Goal: Information Seeking & Learning: Check status

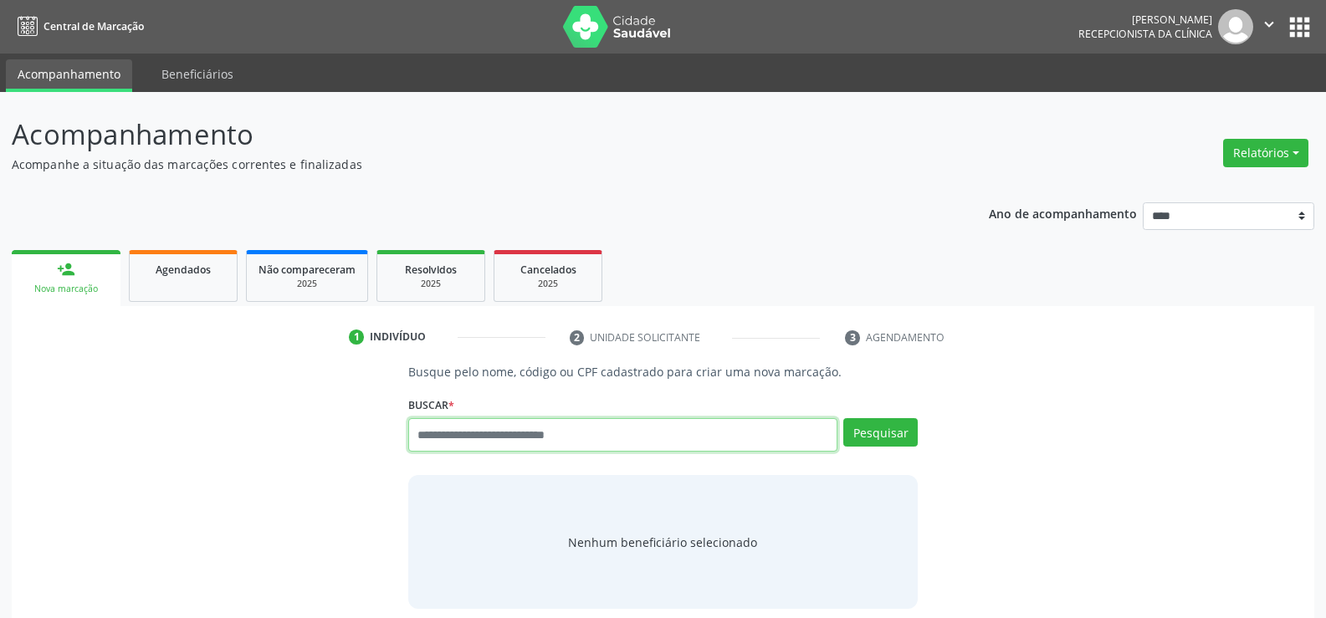
click at [452, 428] on input "text" at bounding box center [622, 434] width 429 height 33
type input "**********"
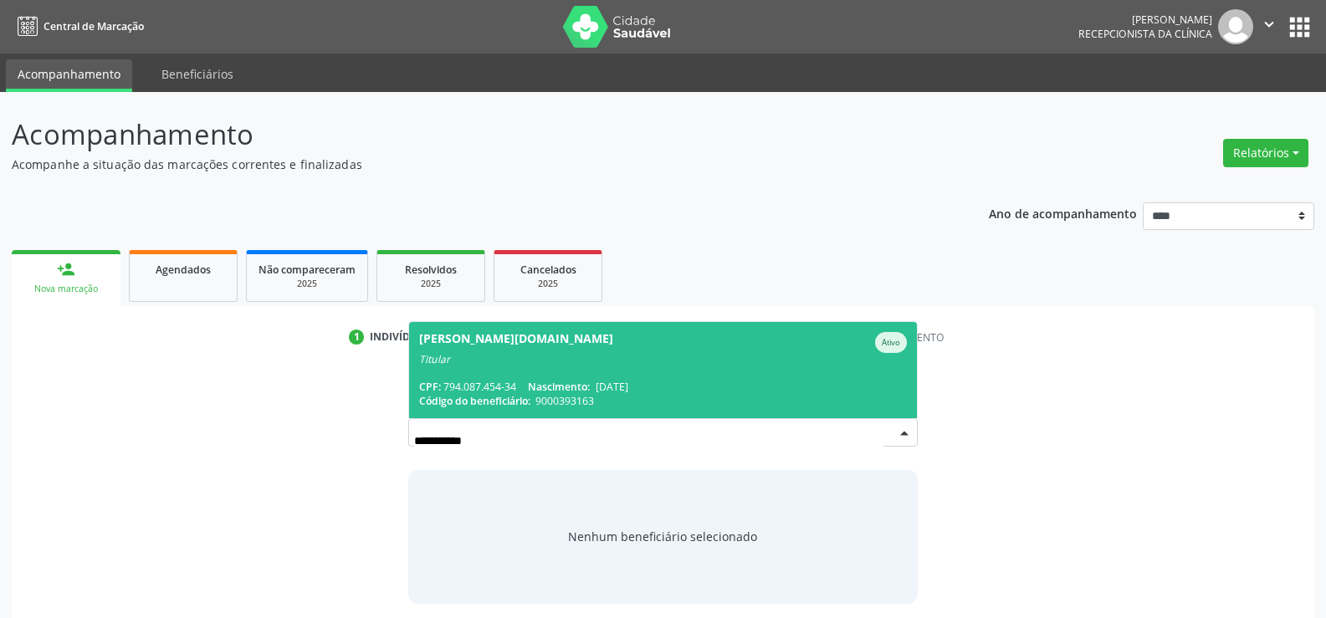
click at [464, 375] on span "Shirley Christine Oliveira G.De Matos Ativo Titular CPF: 794.087.454-34 Nascime…" at bounding box center [663, 370] width 508 height 96
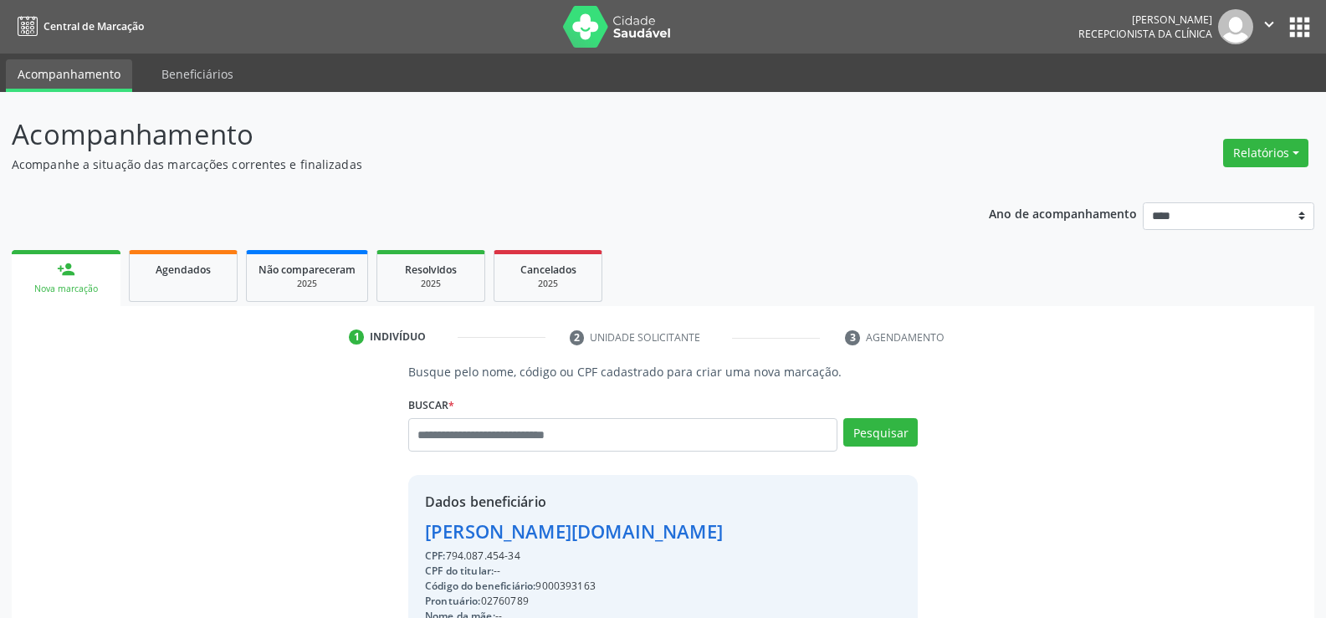
drag, startPoint x: 528, startPoint y: 553, endPoint x: 406, endPoint y: 541, distance: 122.7
click at [406, 541] on div "Busque pelo nome, código ou CPF cadastrado para criar uma nova marcação. Buscar…" at bounding box center [663, 580] width 533 height 434
copy div "Shirley Christine Oliveira G.De Matos CPF: 794.087.454-34"
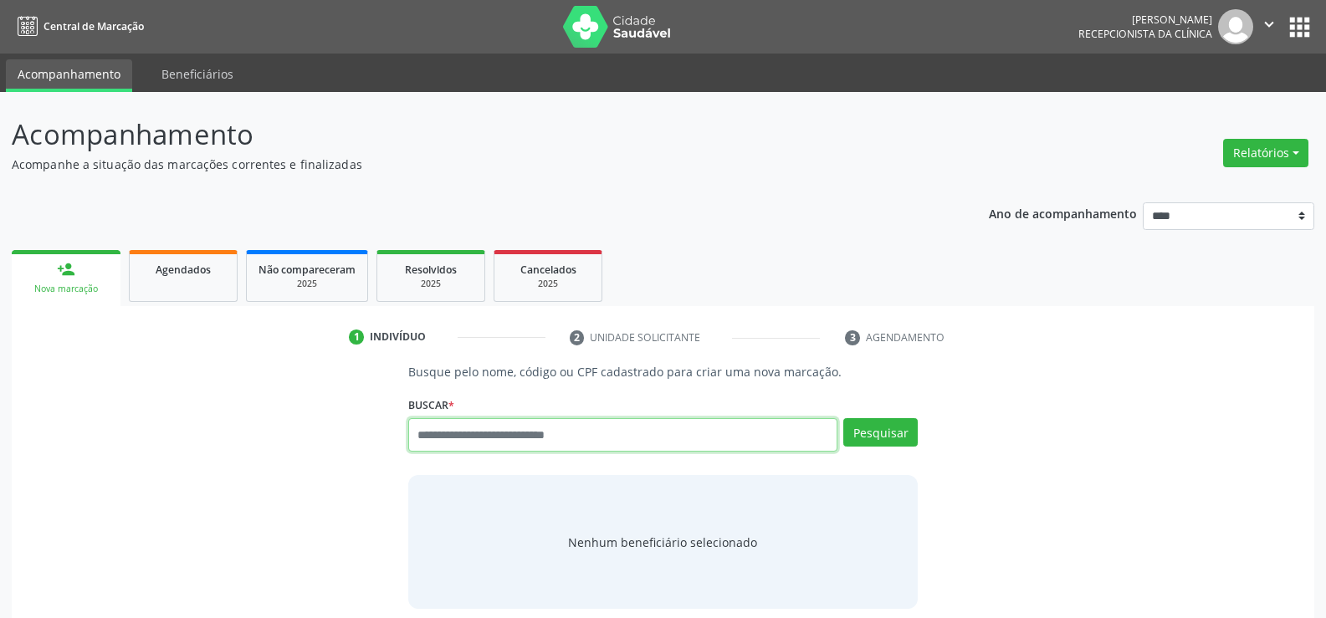
click at [426, 424] on input "text" at bounding box center [622, 434] width 429 height 33
type input "**********"
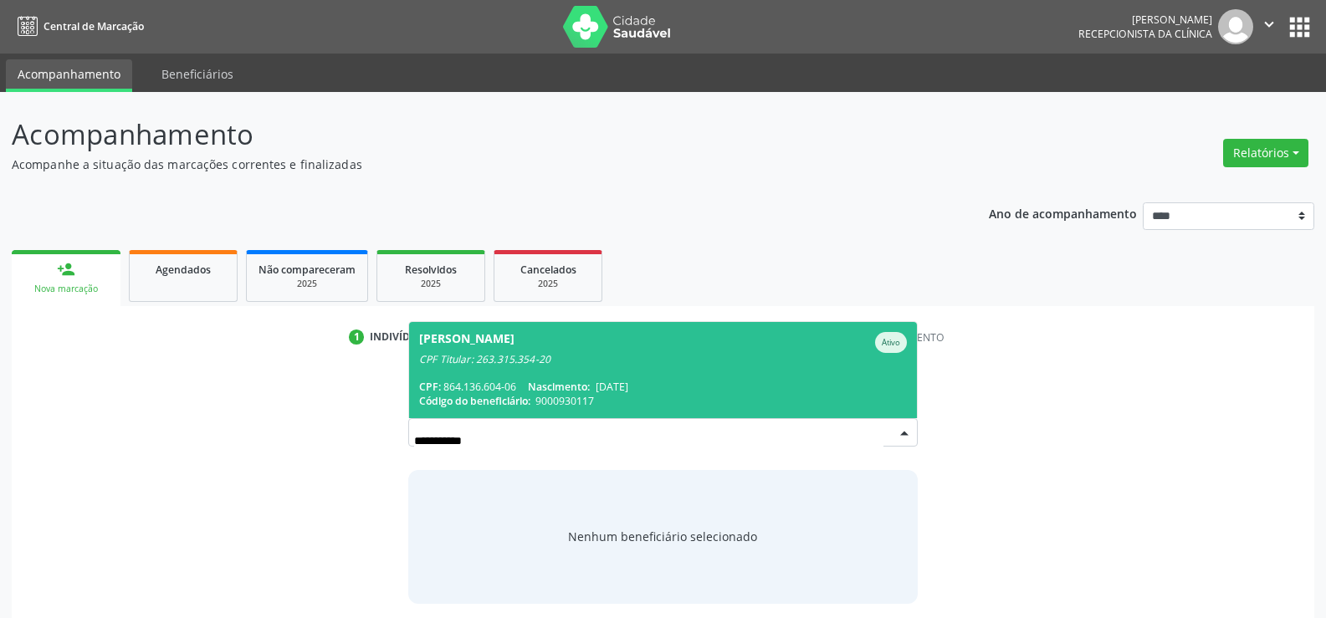
click at [452, 364] on div "CPF Titular: 263.315.354-20" at bounding box center [663, 359] width 488 height 13
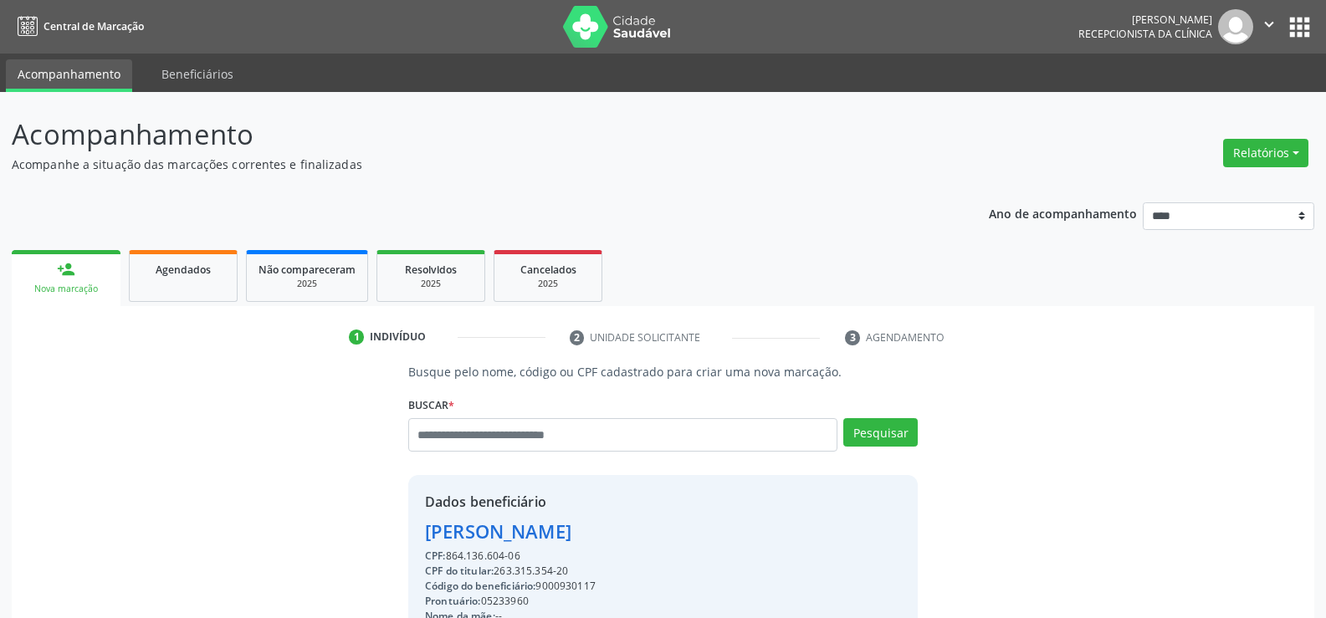
drag, startPoint x: 521, startPoint y: 559, endPoint x: 419, endPoint y: 541, distance: 102.9
copy div "Ana de Souza Lemos CPF: 864.136.604-06"
click at [429, 524] on div "Ana de Souza Lemos" at bounding box center [585, 532] width 321 height 28
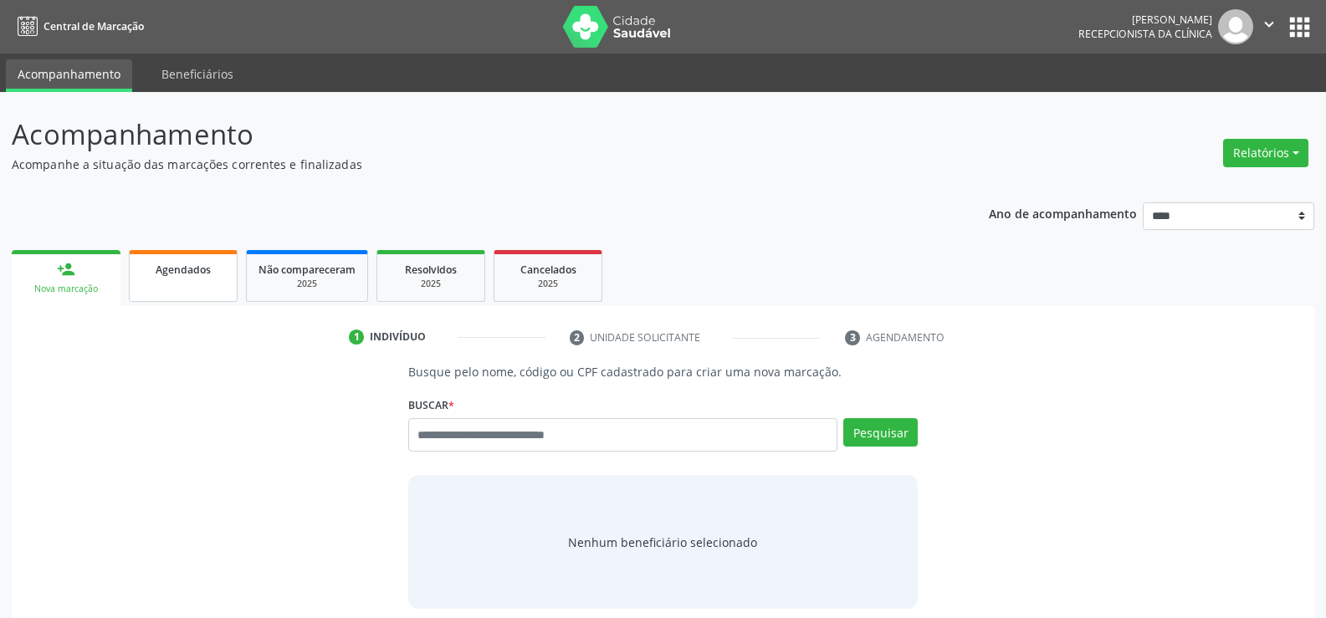
click at [192, 294] on link "Agendados" at bounding box center [183, 276] width 109 height 52
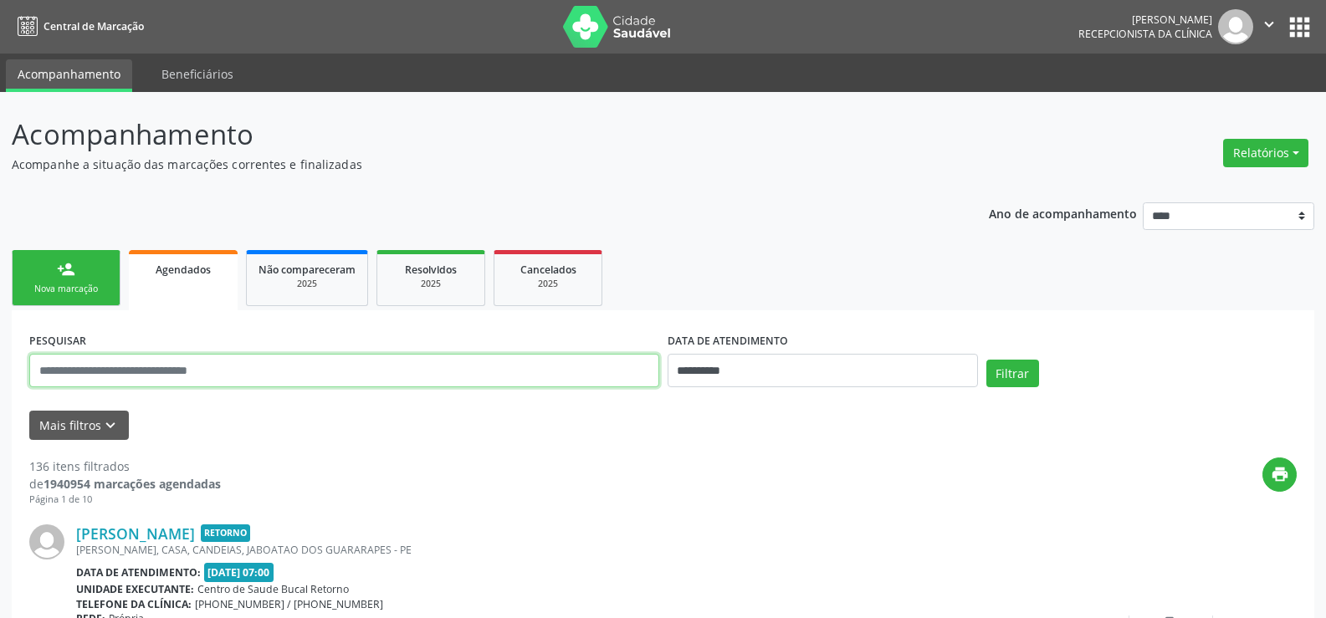
click at [211, 372] on input "text" at bounding box center [344, 370] width 630 height 33
type input "**********"
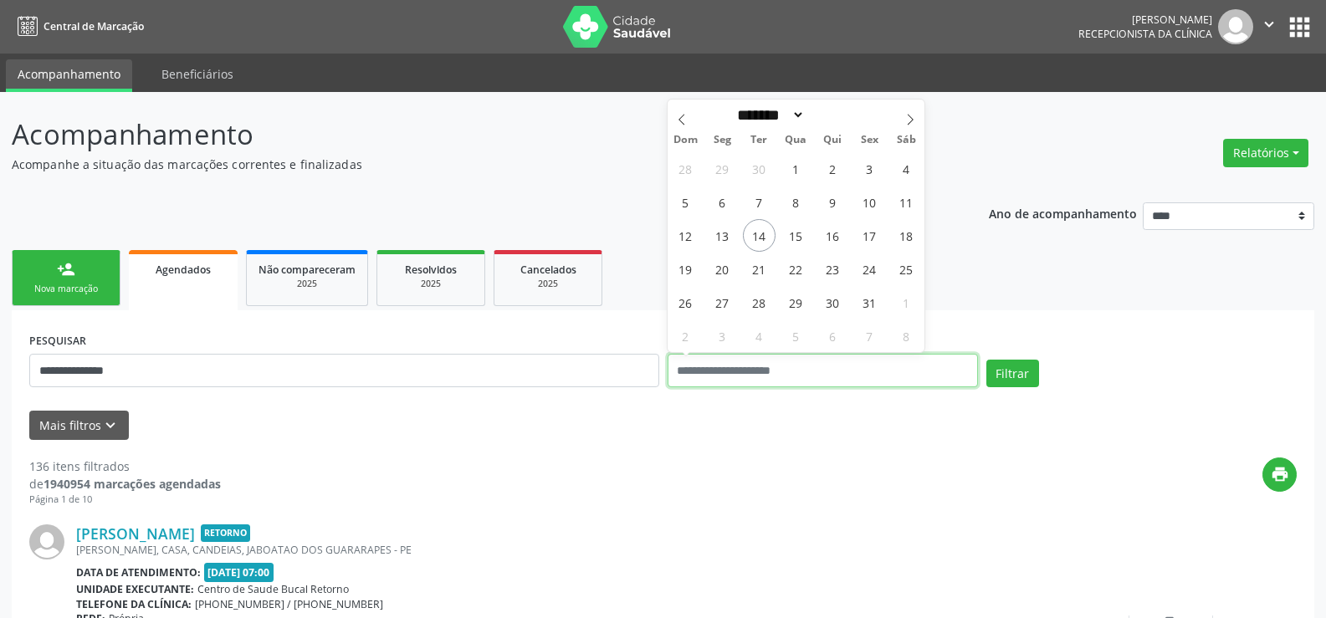
click at [987, 360] on button "Filtrar" at bounding box center [1013, 374] width 53 height 28
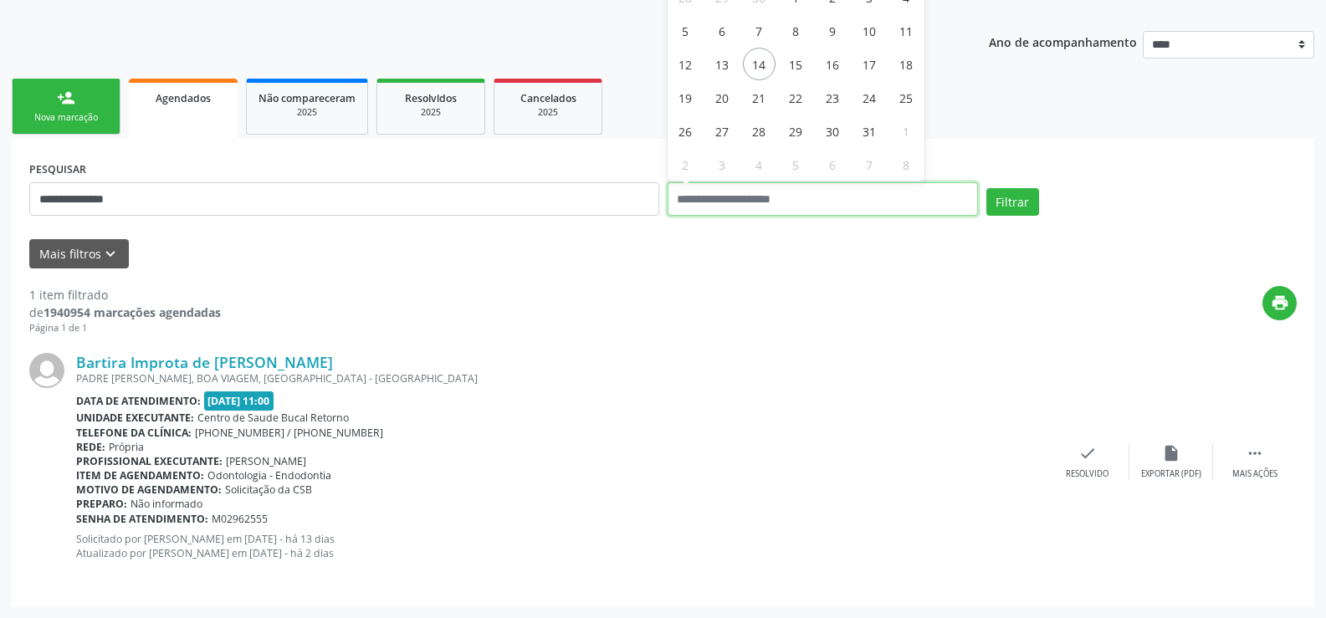
scroll to position [172, 0]
click at [1008, 208] on button "Filtrar" at bounding box center [1013, 201] width 53 height 28
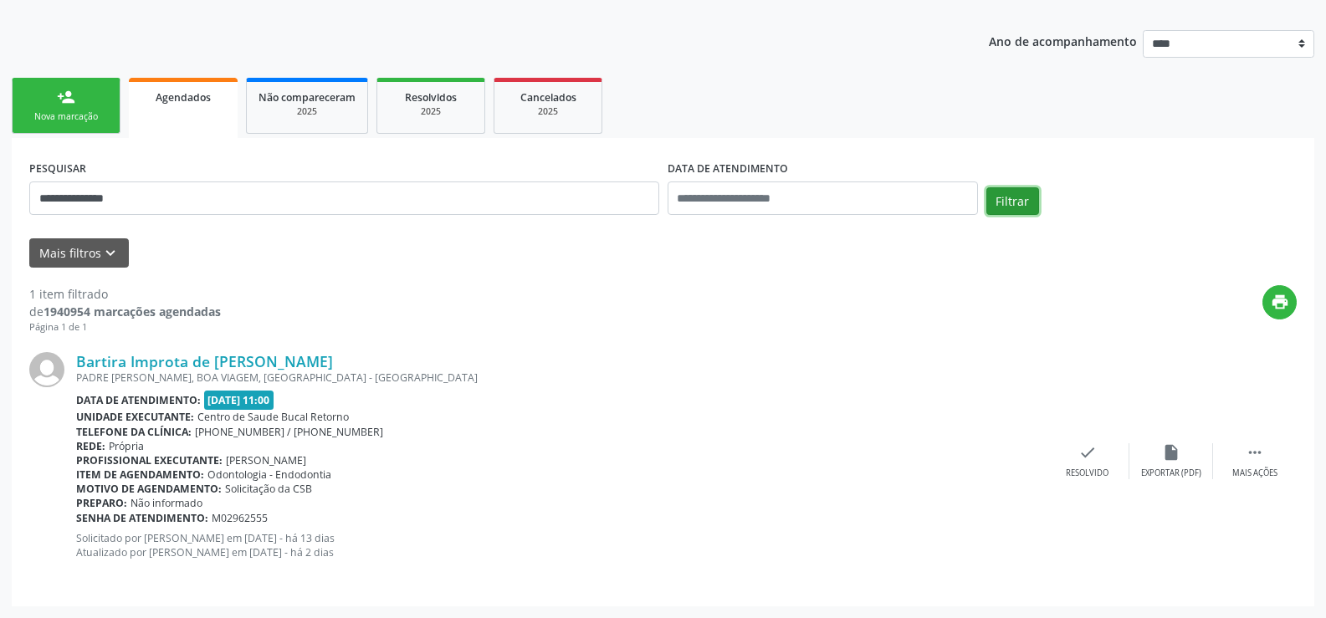
click at [1004, 192] on button "Filtrar" at bounding box center [1013, 201] width 53 height 28
click at [1007, 197] on button "Filtrar" at bounding box center [1013, 201] width 53 height 28
click at [1015, 203] on button "Filtrar" at bounding box center [1013, 201] width 53 height 28
click at [993, 192] on button "Filtrar" at bounding box center [1013, 201] width 53 height 28
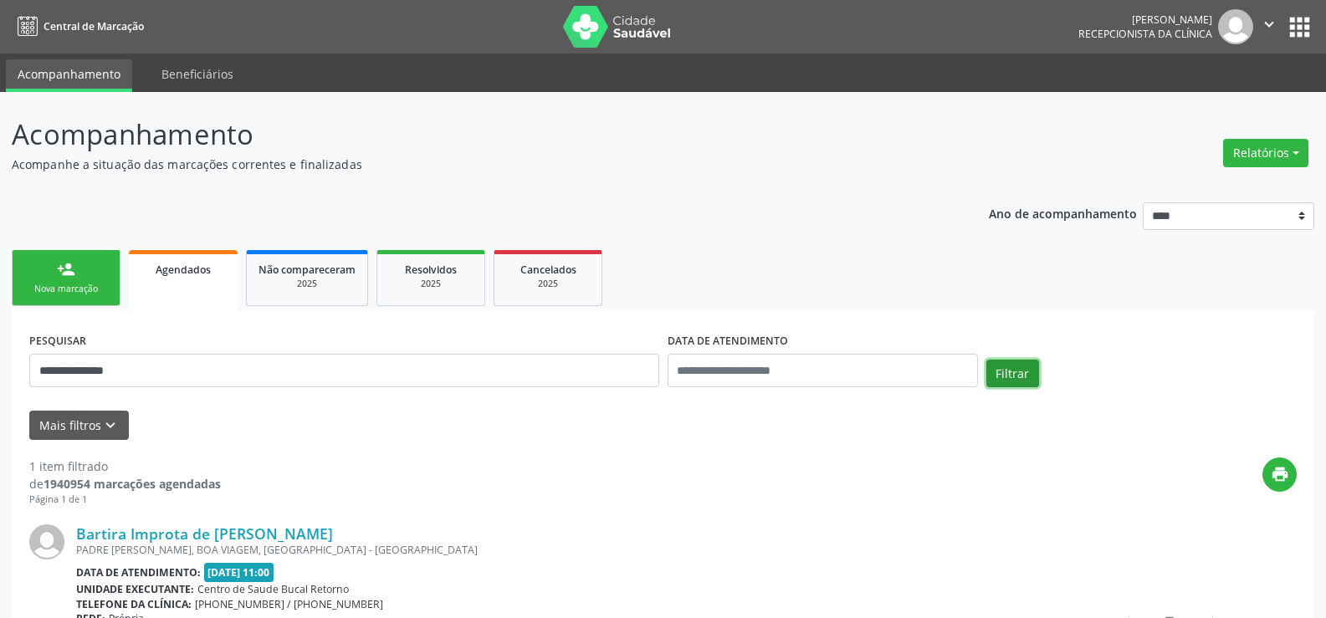
click at [1018, 386] on button "Filtrar" at bounding box center [1013, 374] width 53 height 28
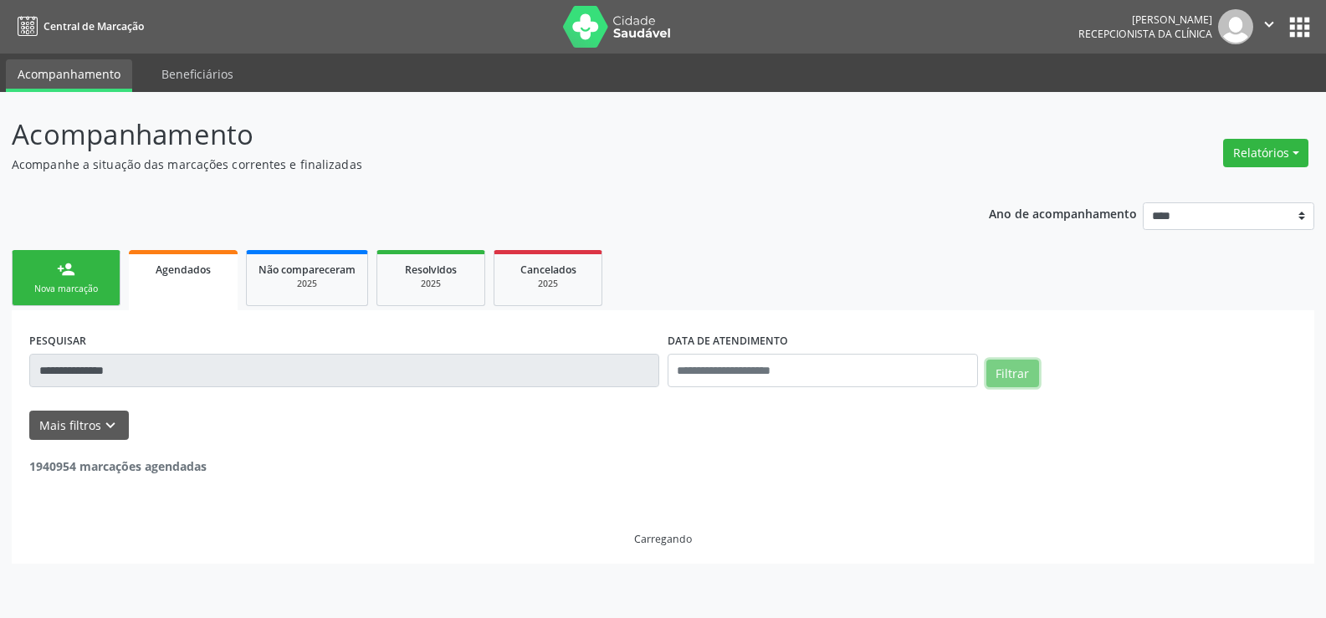
click at [1018, 386] on button "Filtrar" at bounding box center [1013, 374] width 53 height 28
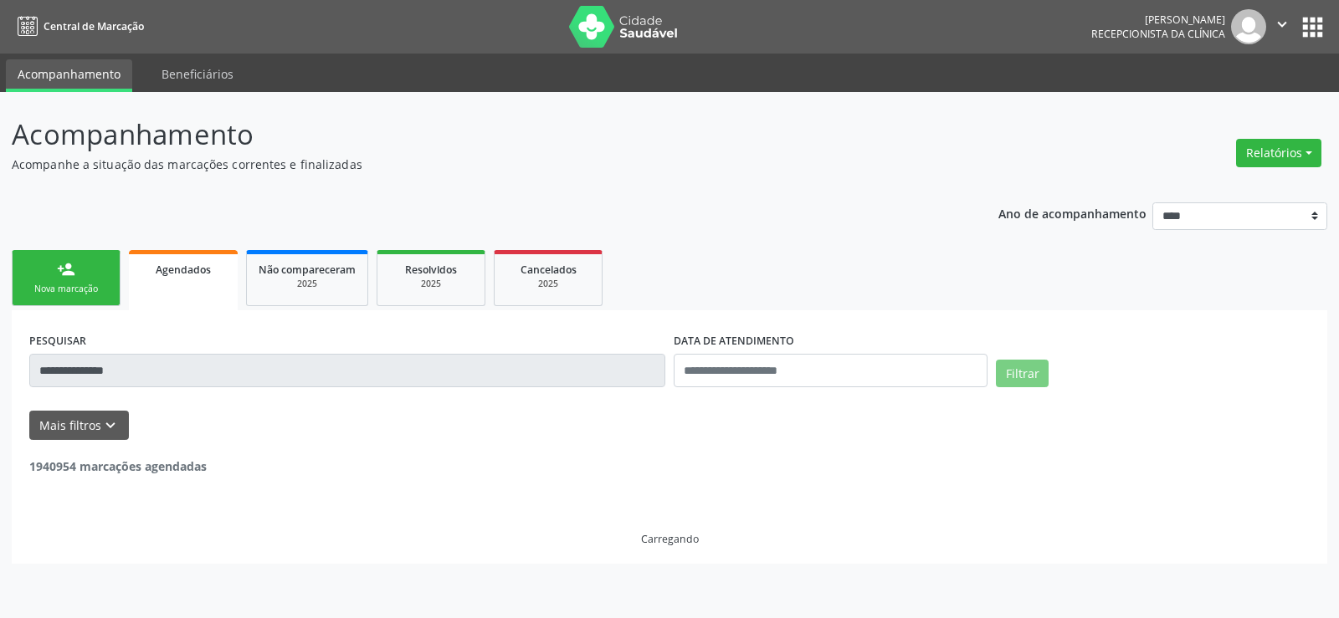
click at [1018, 386] on button "Filtrar" at bounding box center [1022, 374] width 53 height 28
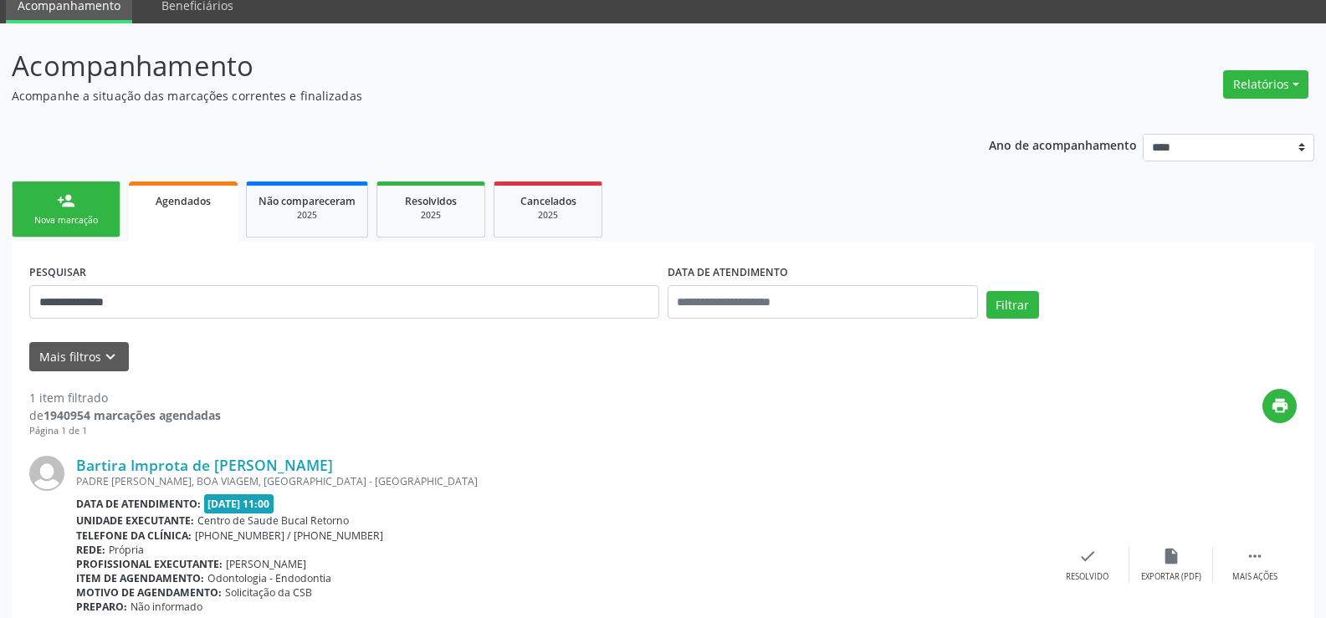
scroll to position [172, 0]
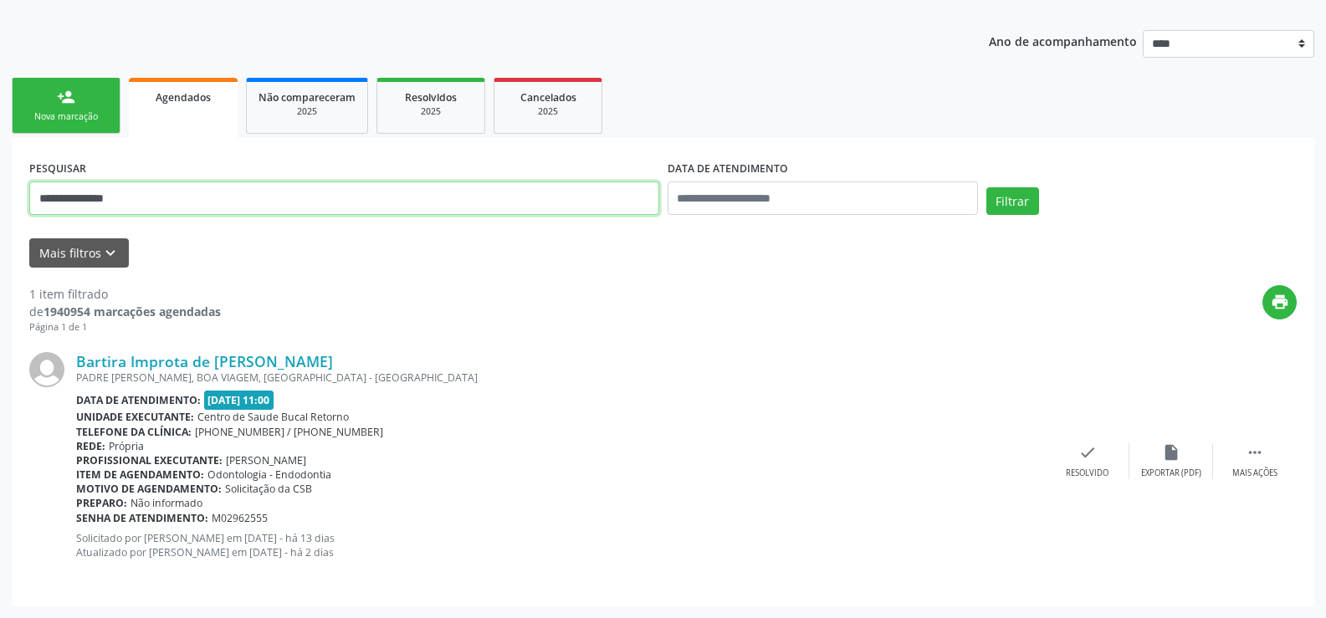
drag, startPoint x: 151, startPoint y: 204, endPoint x: 0, endPoint y: 204, distance: 151.5
click at [0, 204] on div "**********" at bounding box center [663, 269] width 1326 height 699
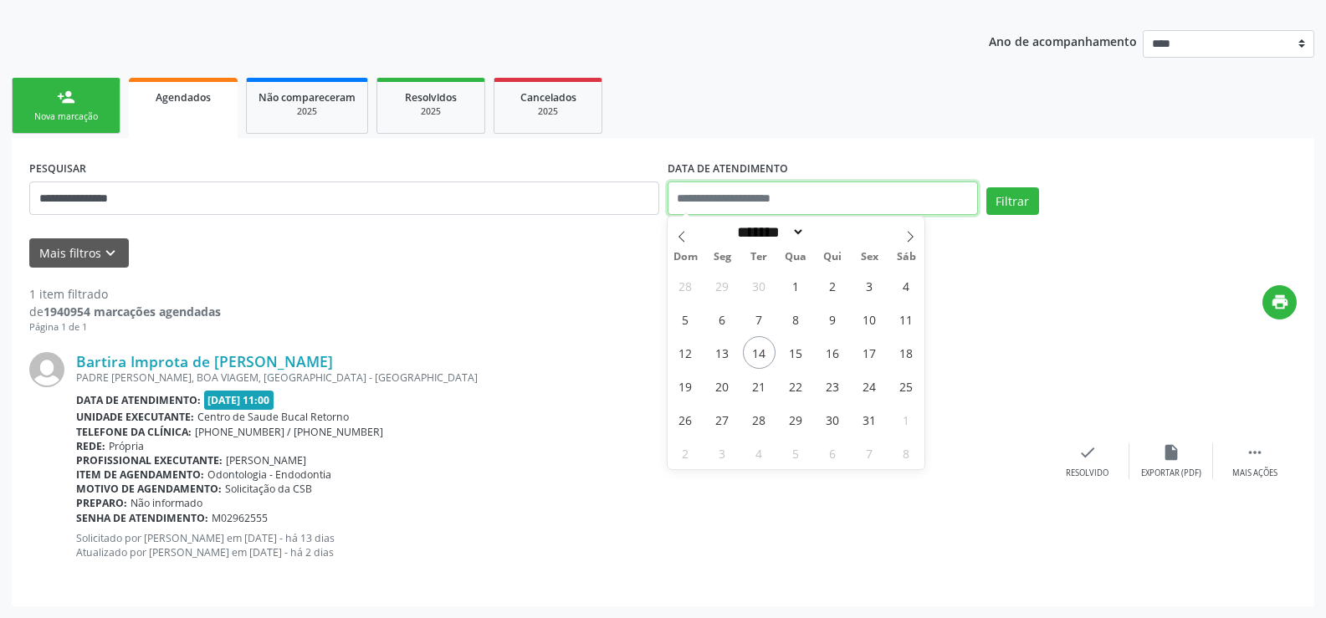
click at [987, 187] on button "Filtrar" at bounding box center [1013, 201] width 53 height 28
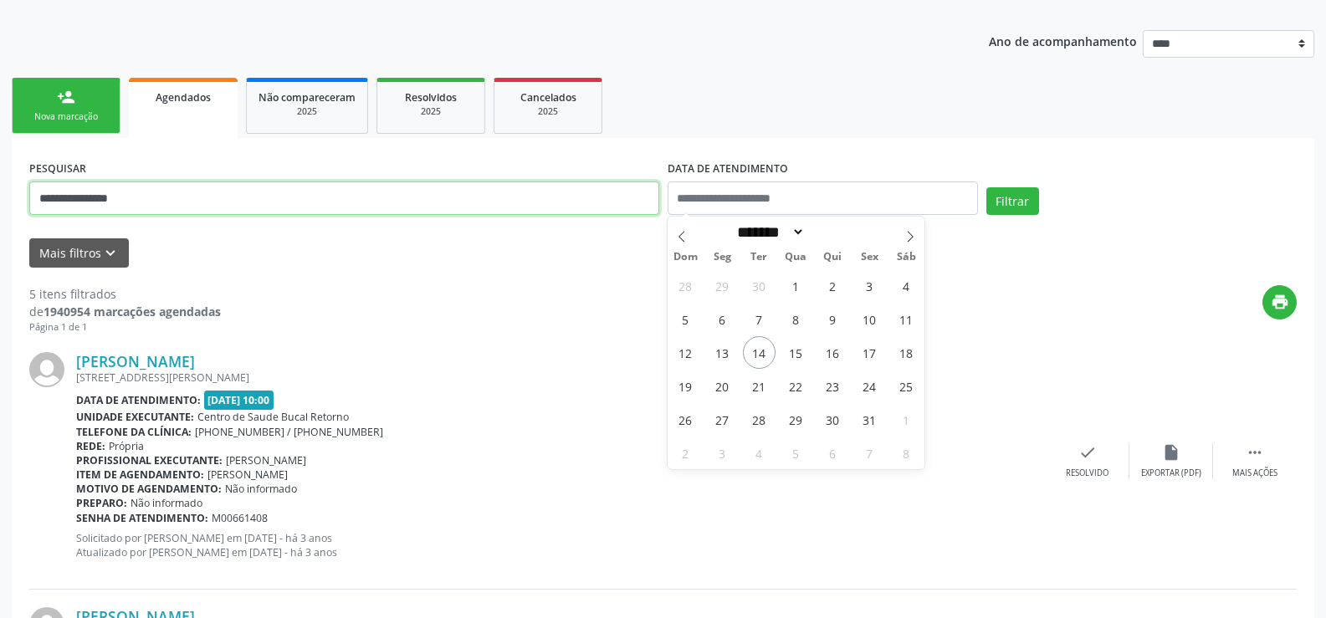
click at [278, 208] on input "**********" at bounding box center [344, 198] width 630 height 33
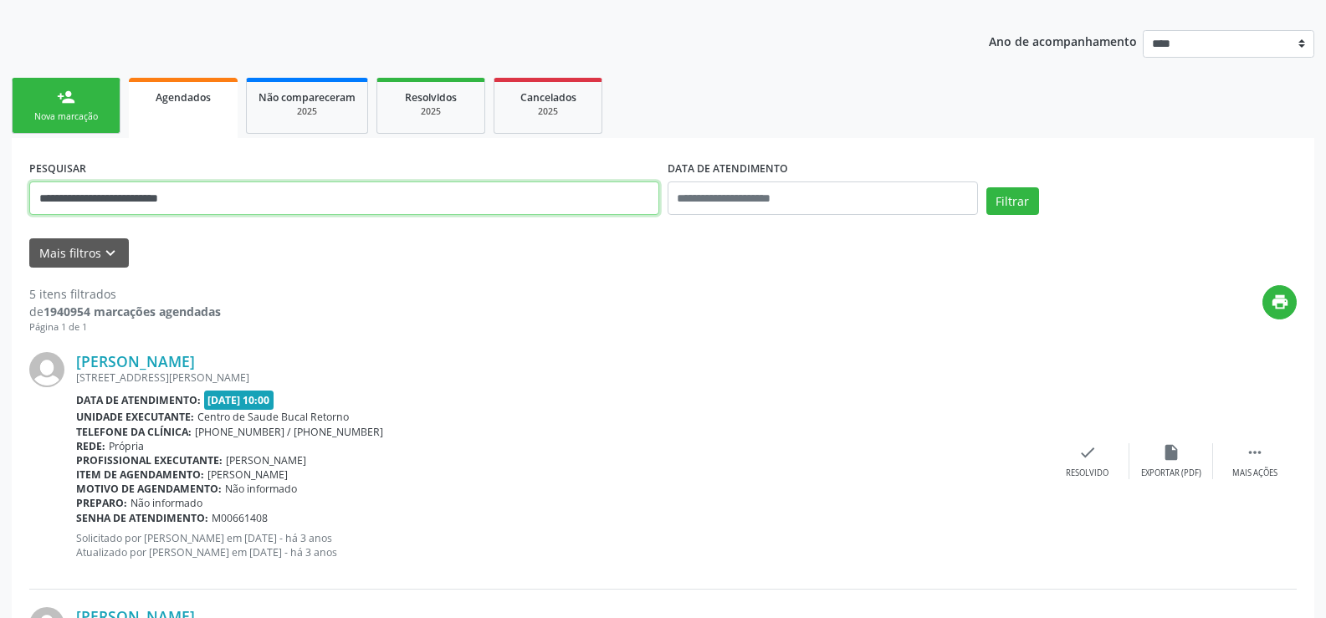
type input "**********"
click at [987, 187] on button "Filtrar" at bounding box center [1013, 201] width 53 height 28
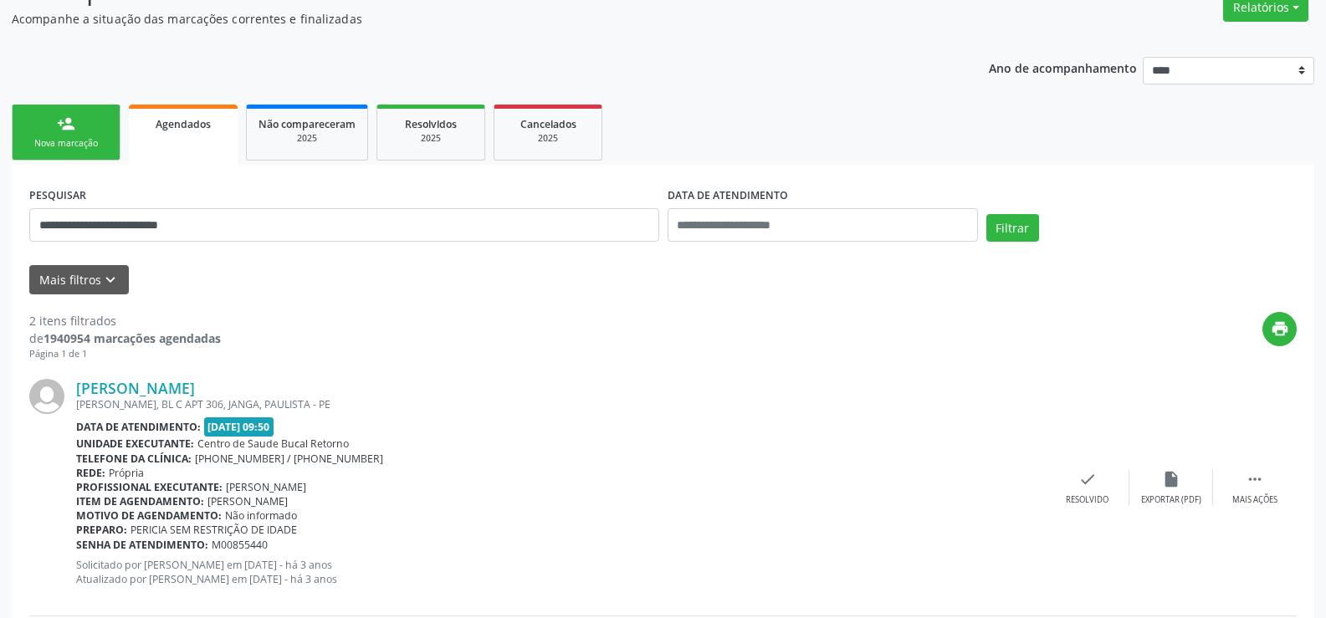
scroll to position [428, 0]
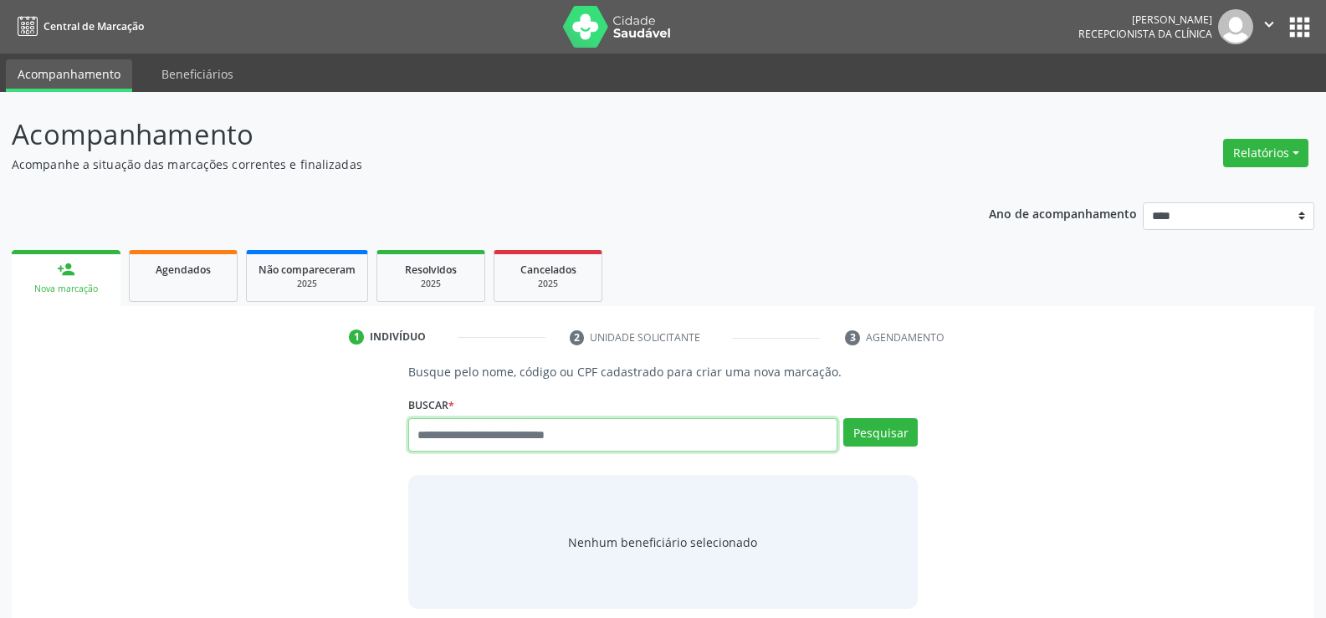
click at [508, 436] on input "text" at bounding box center [622, 434] width 429 height 33
paste input "**********"
type input "**********"
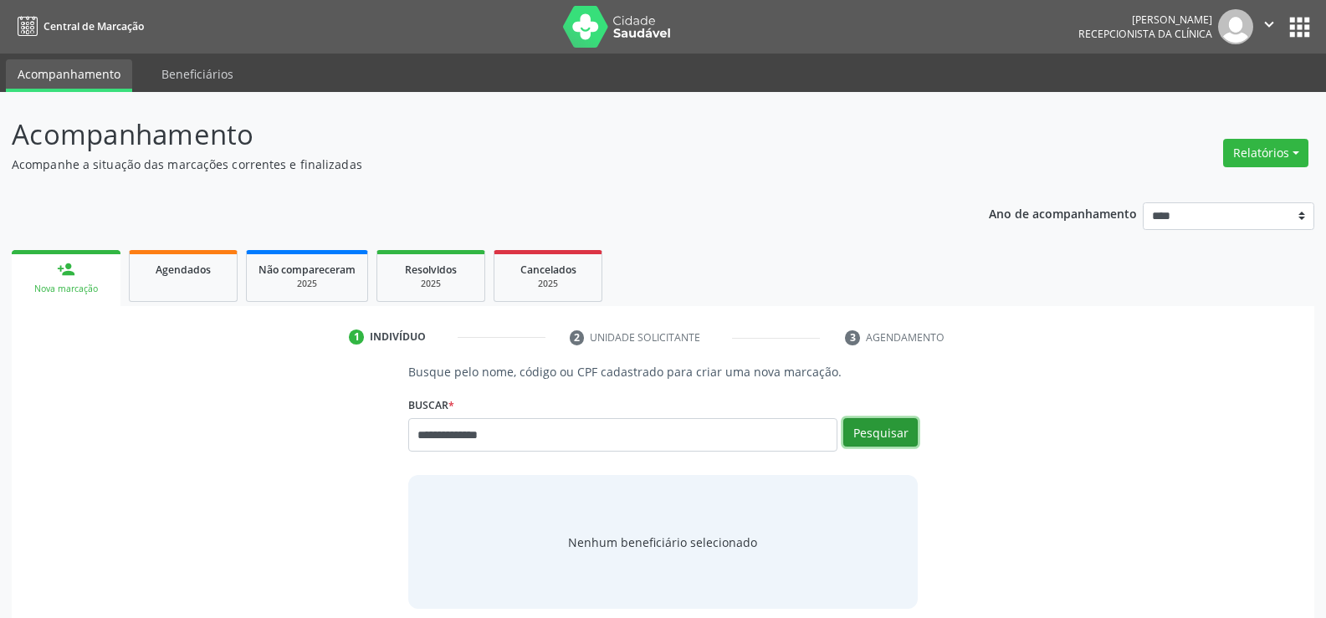
click at [907, 435] on button "Pesquisar" at bounding box center [881, 432] width 74 height 28
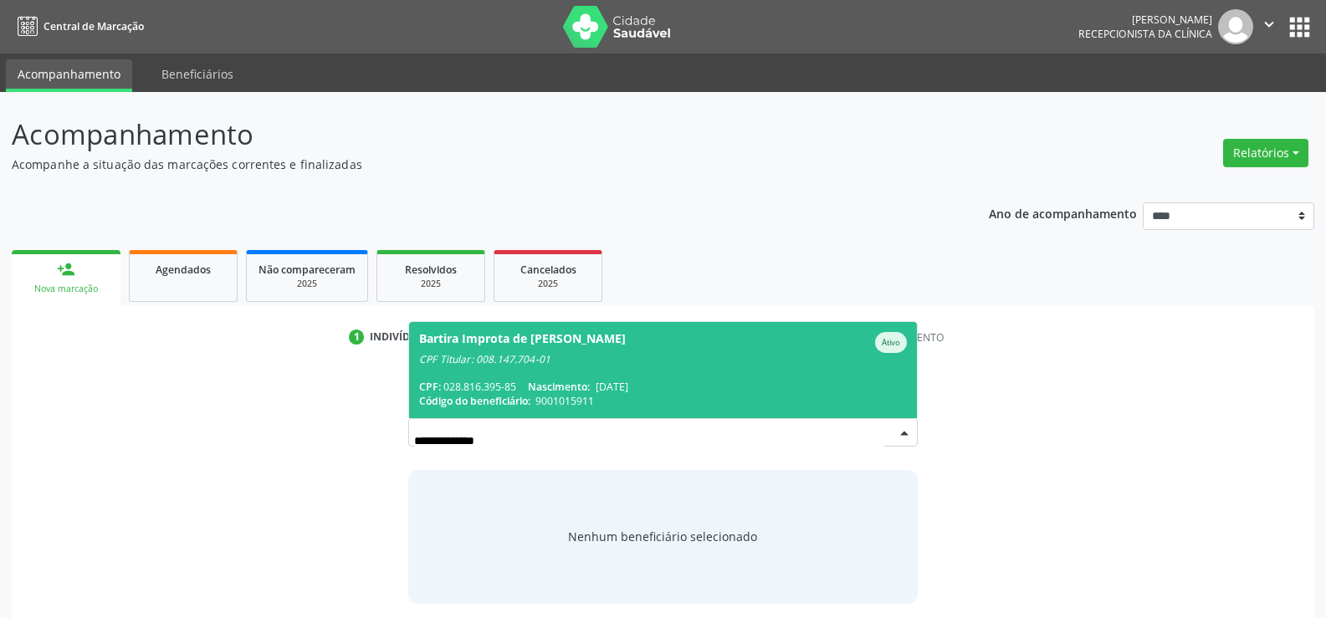
click at [590, 381] on span "Nascimento:" at bounding box center [559, 387] width 62 height 14
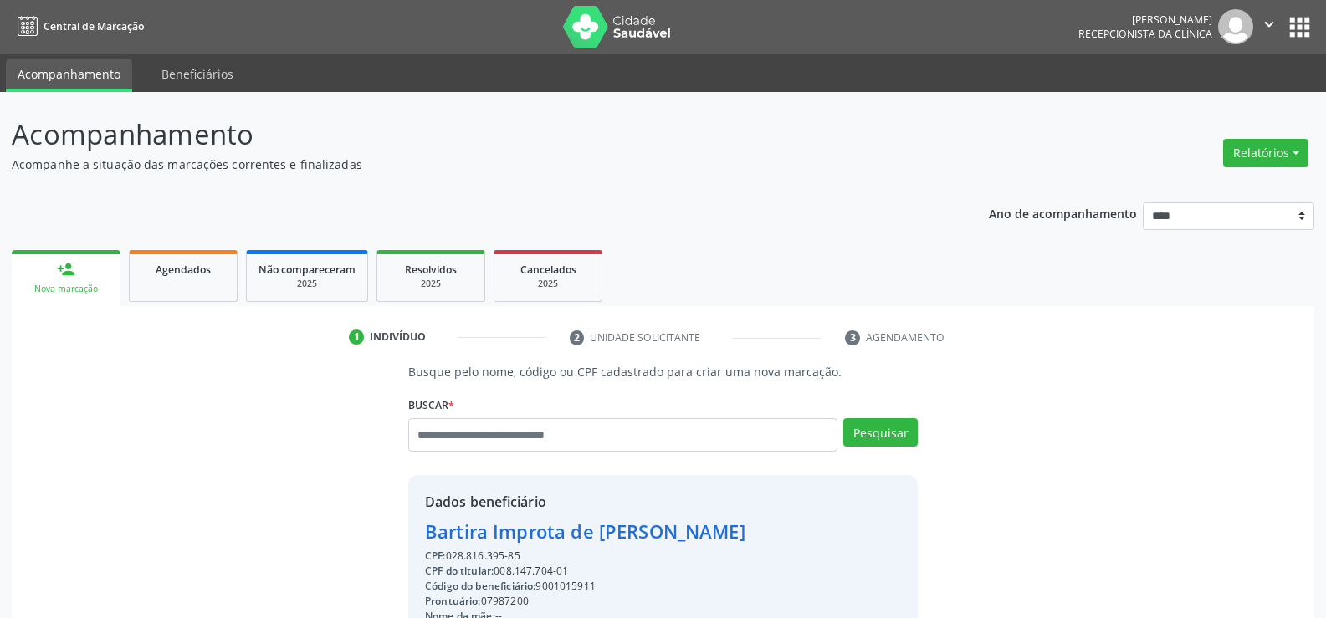
drag, startPoint x: 428, startPoint y: 531, endPoint x: 869, endPoint y: 536, distance: 441.1
copy div "Bartira Improta de Oliveira Mendona"
click at [193, 278] on link "Agendados" at bounding box center [183, 276] width 109 height 52
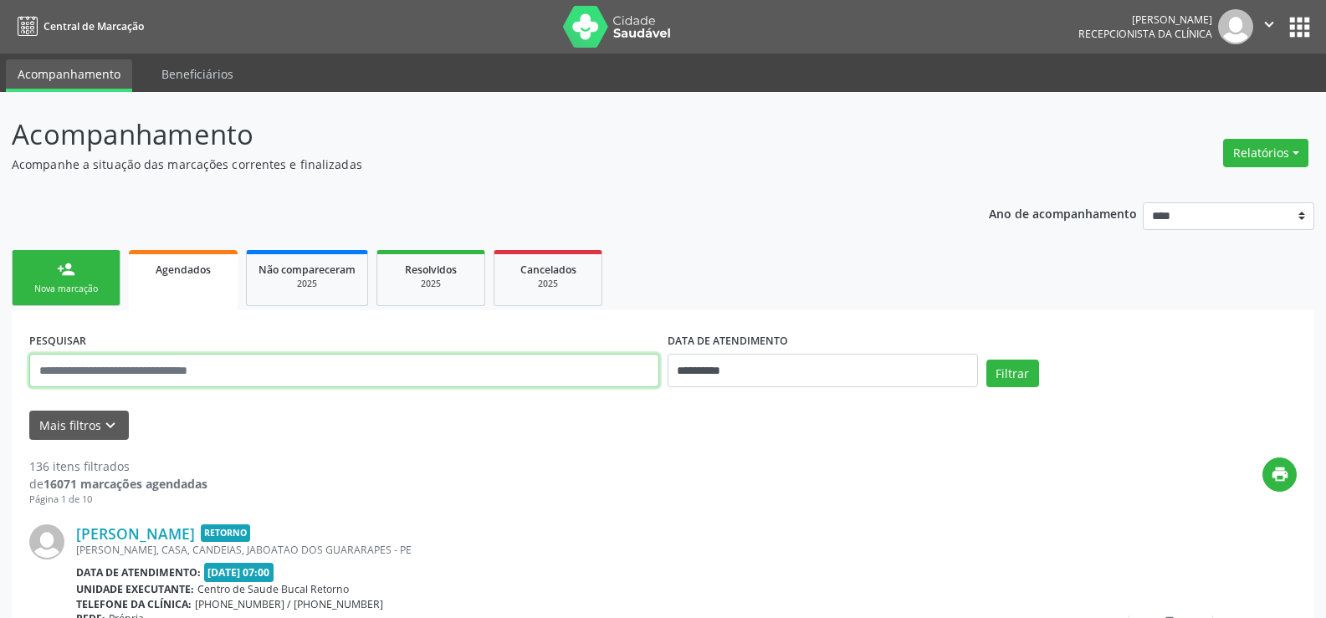
click at [198, 371] on input "text" at bounding box center [344, 370] width 630 height 33
paste input "**********"
type input "**********"
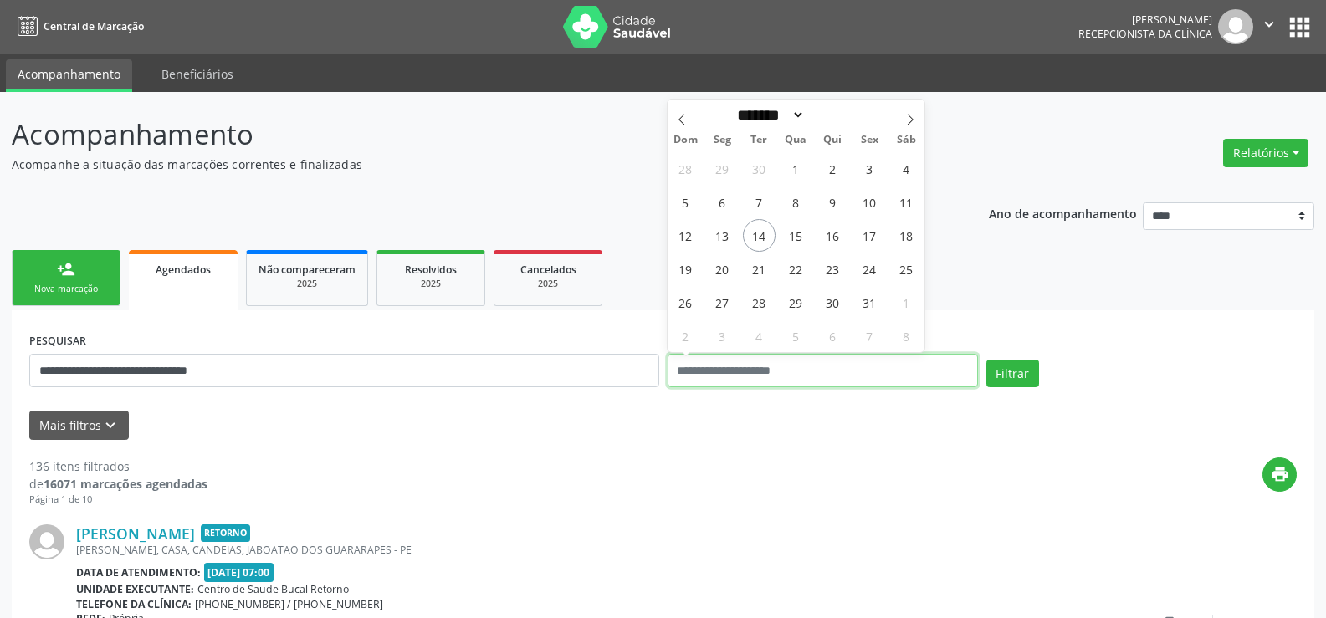
click at [987, 360] on button "Filtrar" at bounding box center [1013, 374] width 53 height 28
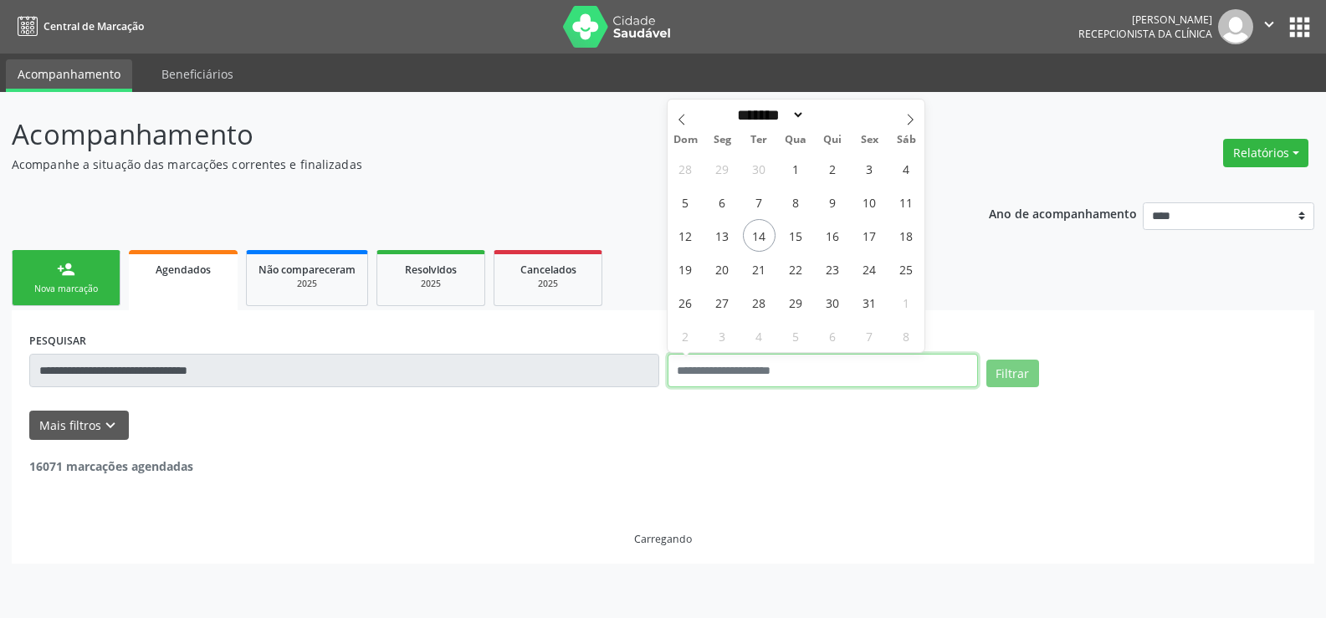
click at [987, 360] on button "Filtrar" at bounding box center [1013, 374] width 53 height 28
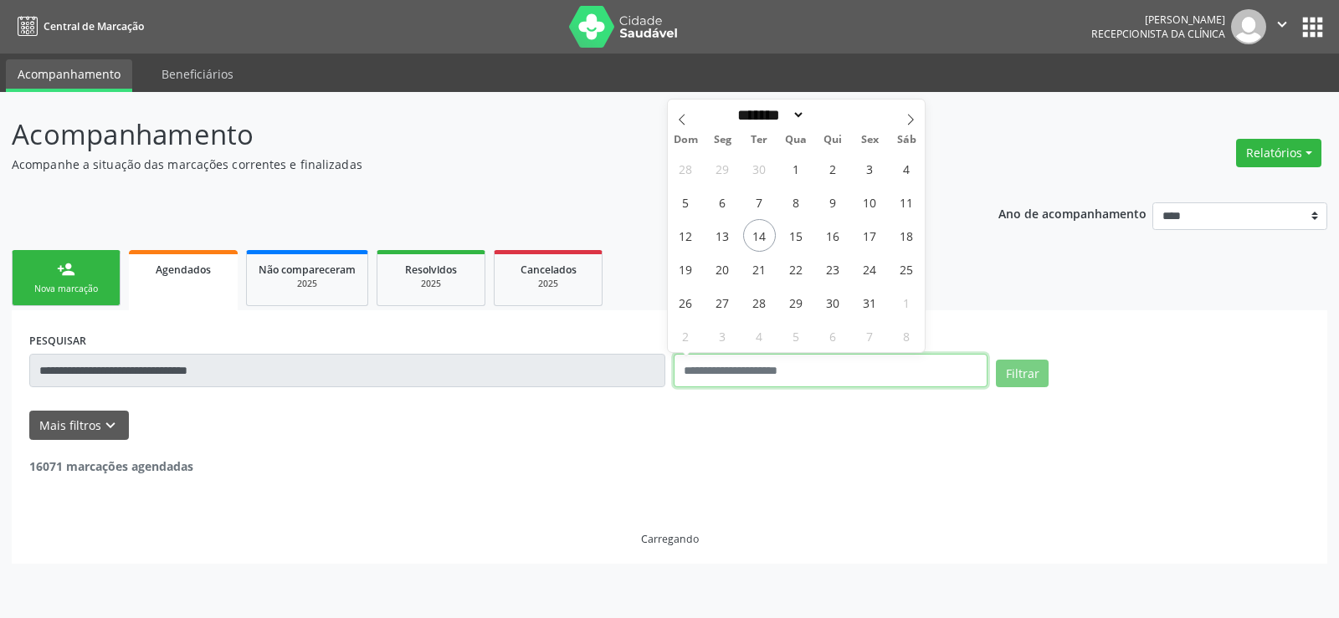
click at [996, 360] on button "Filtrar" at bounding box center [1022, 374] width 53 height 28
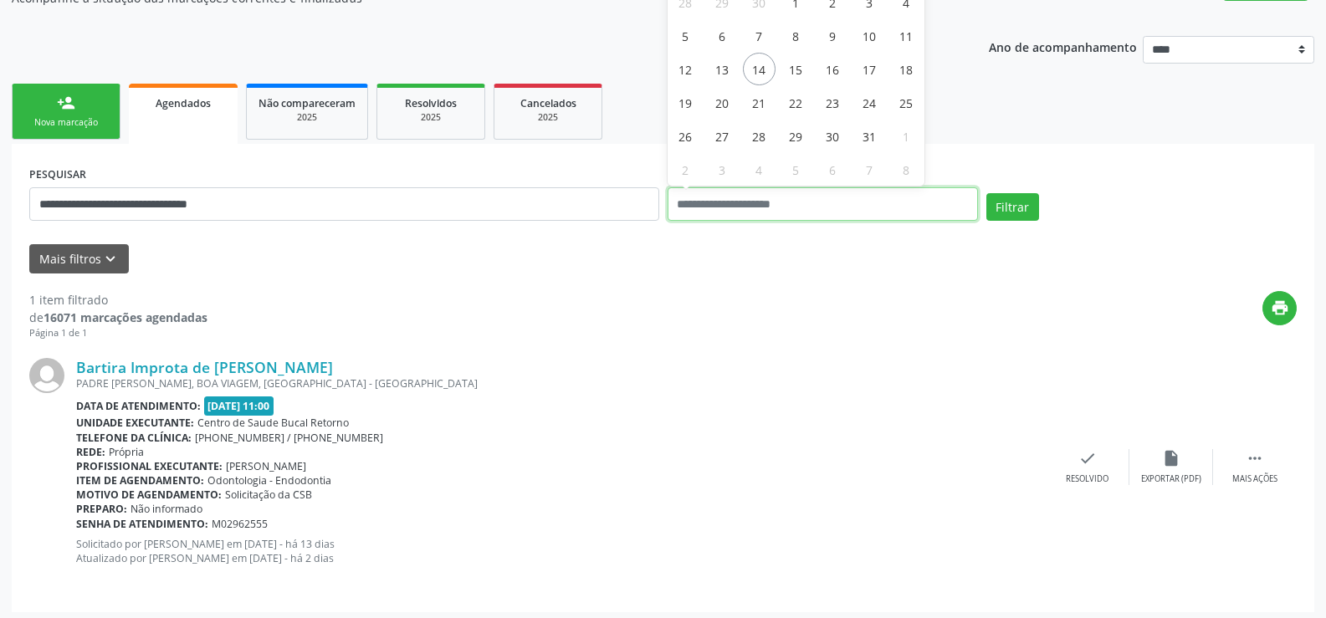
scroll to position [172, 0]
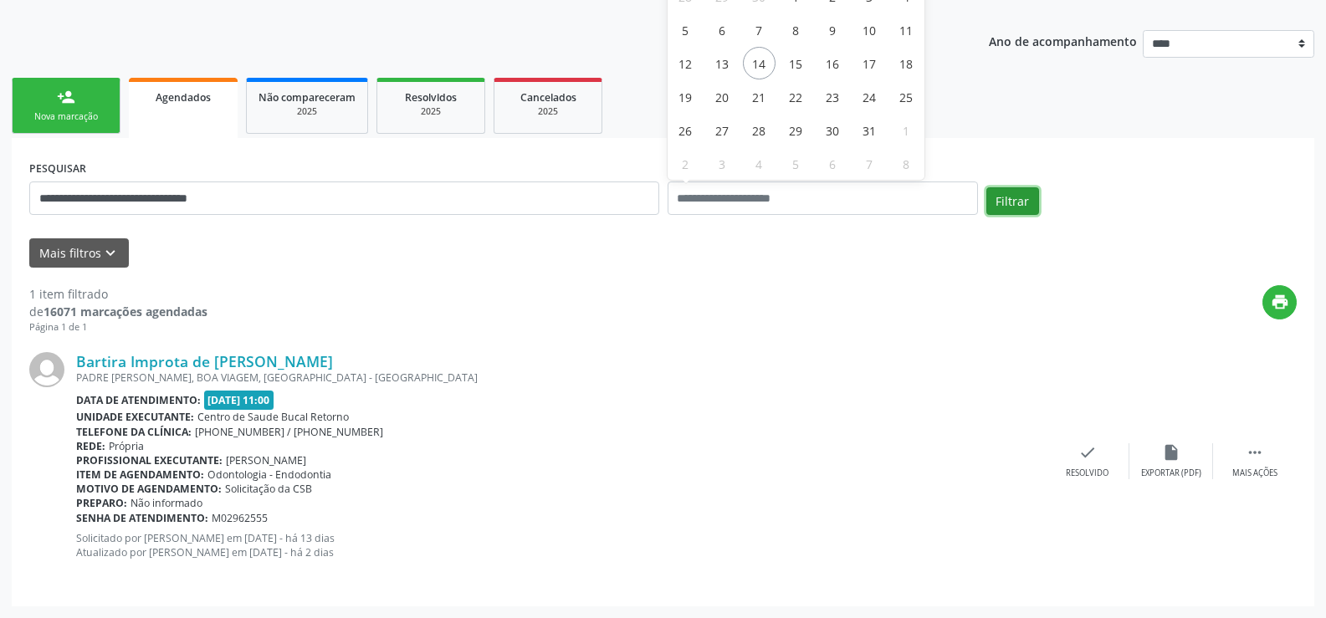
click at [1003, 205] on button "Filtrar" at bounding box center [1013, 201] width 53 height 28
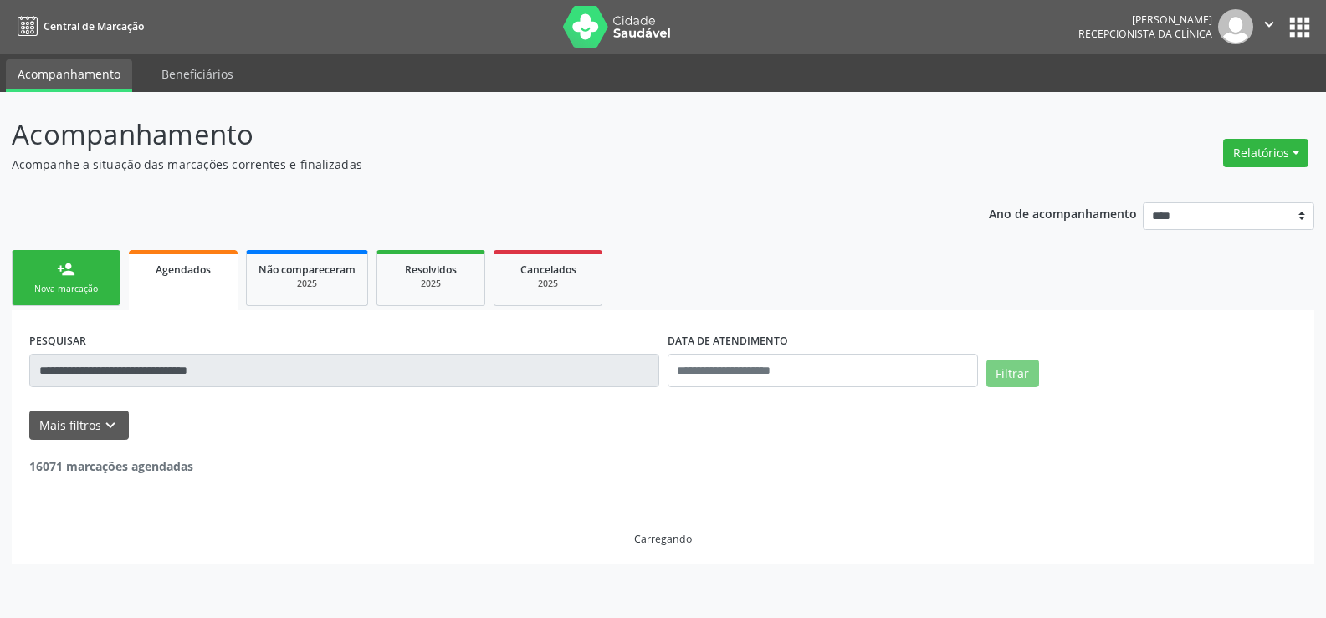
scroll to position [0, 0]
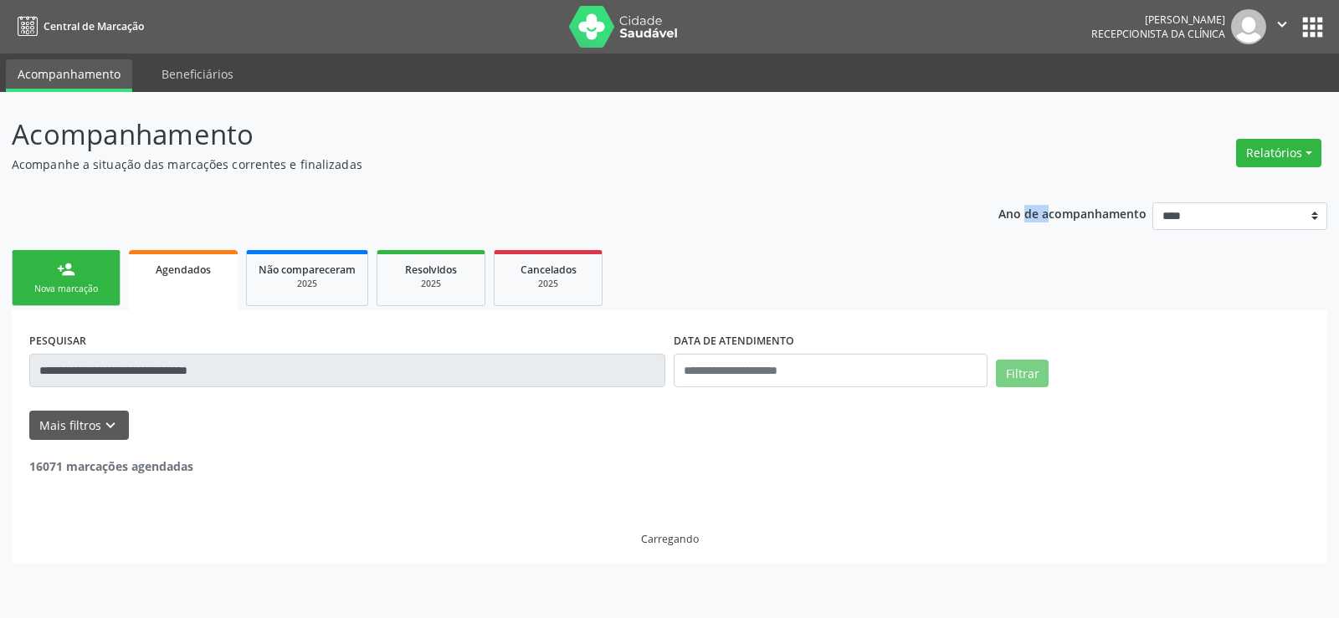
click at [1003, 205] on p "Ano de acompanhamento" at bounding box center [1072, 213] width 148 height 21
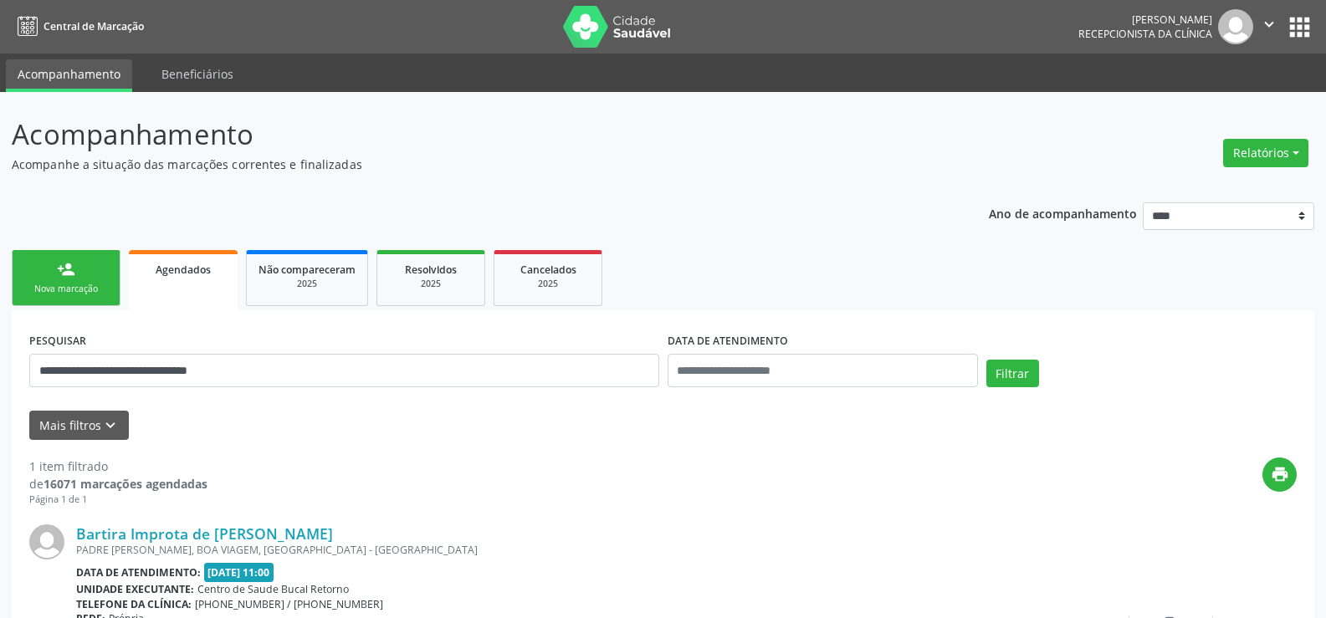
click at [1030, 391] on div "Filtrar" at bounding box center [1142, 380] width 319 height 40
click at [1030, 382] on button "Filtrar" at bounding box center [1013, 374] width 53 height 28
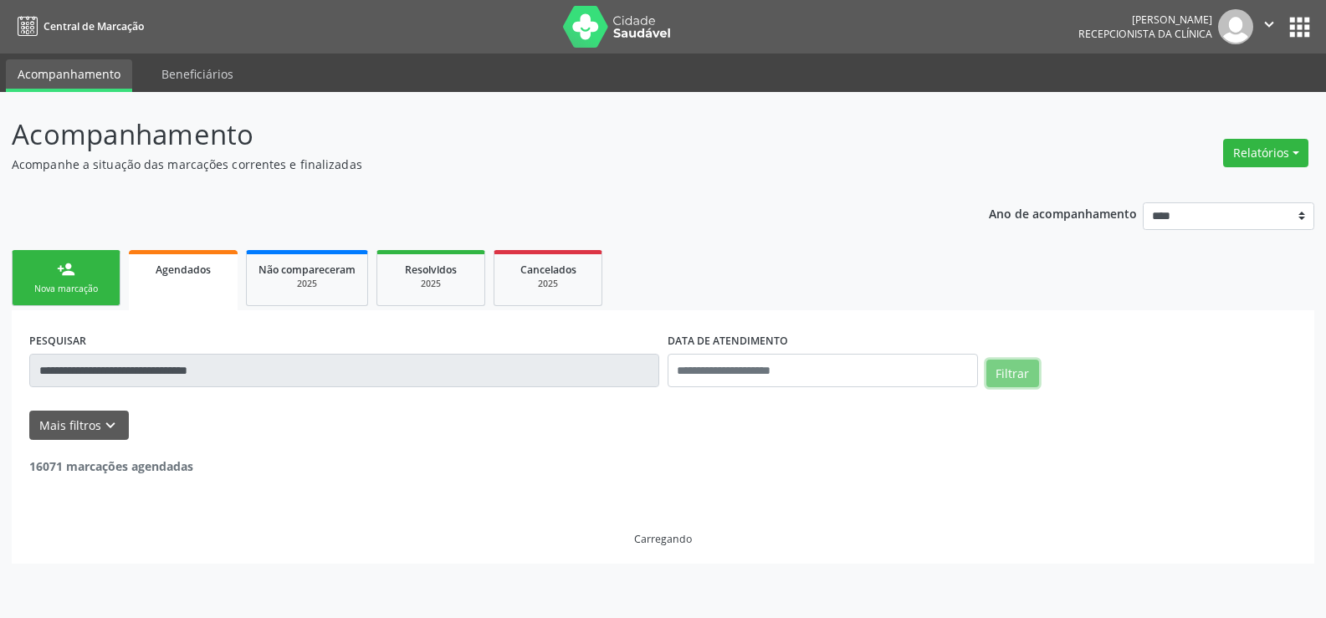
click at [1030, 382] on button "Filtrar" at bounding box center [1013, 374] width 53 height 28
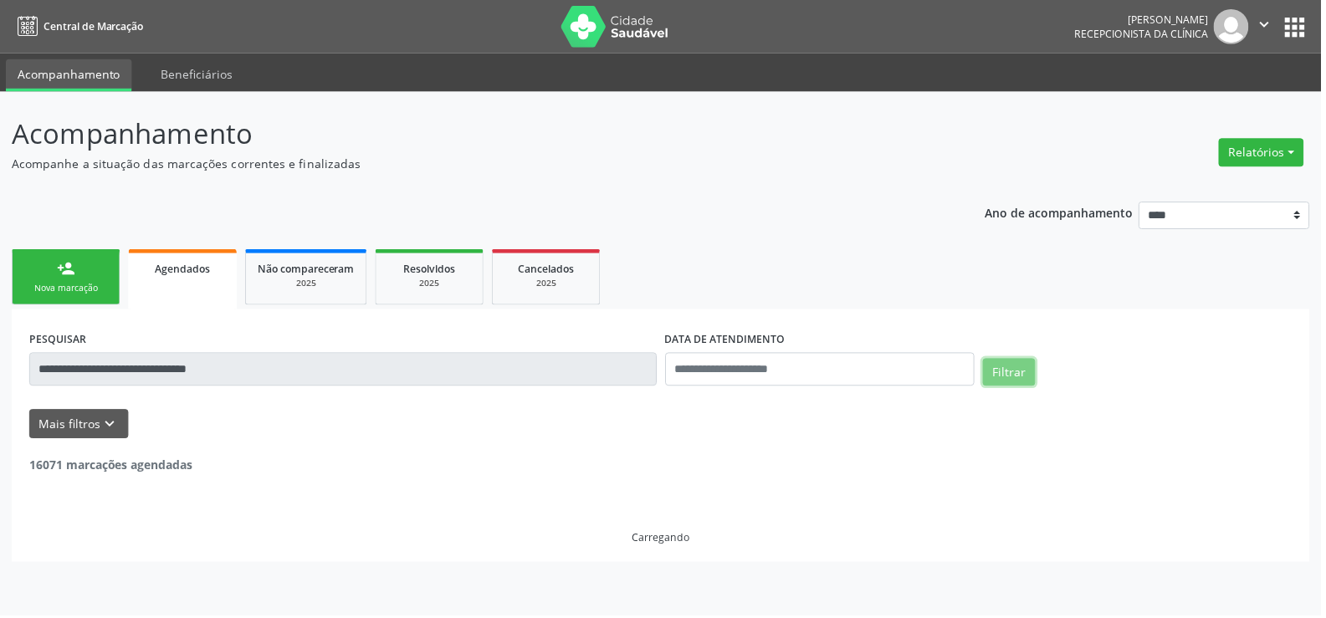
click at [1030, 382] on button "Filtrar" at bounding box center [1013, 374] width 53 height 28
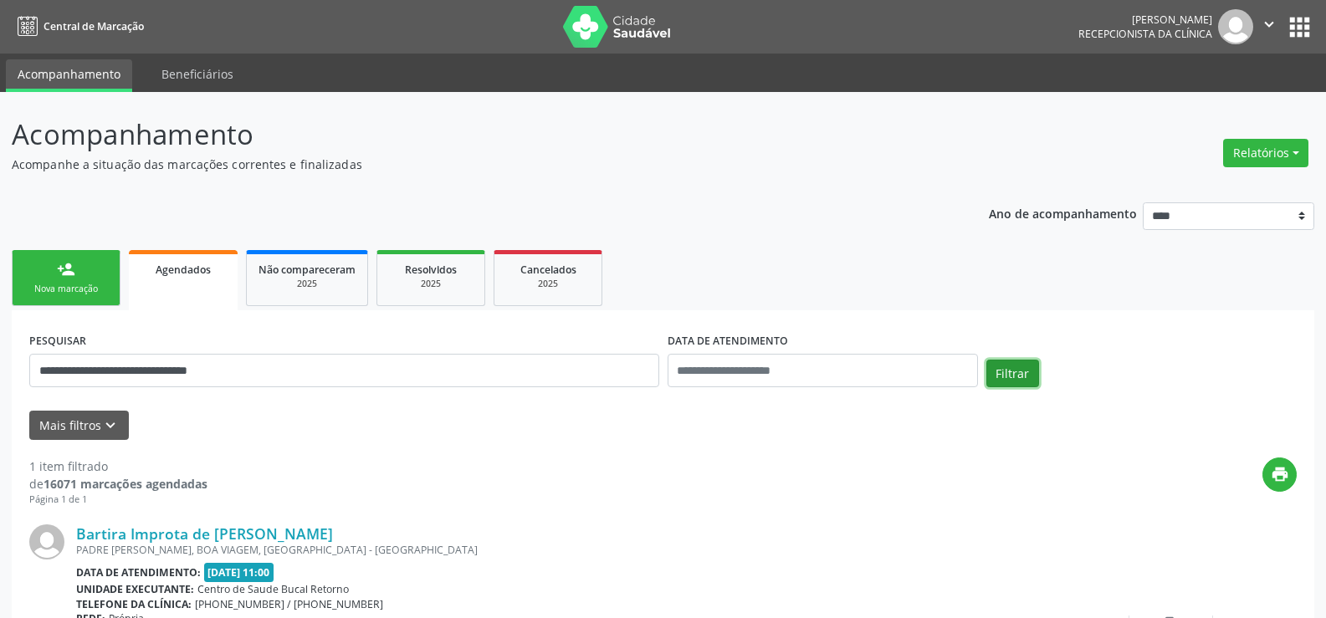
click at [1030, 382] on button "Filtrar" at bounding box center [1013, 374] width 53 height 28
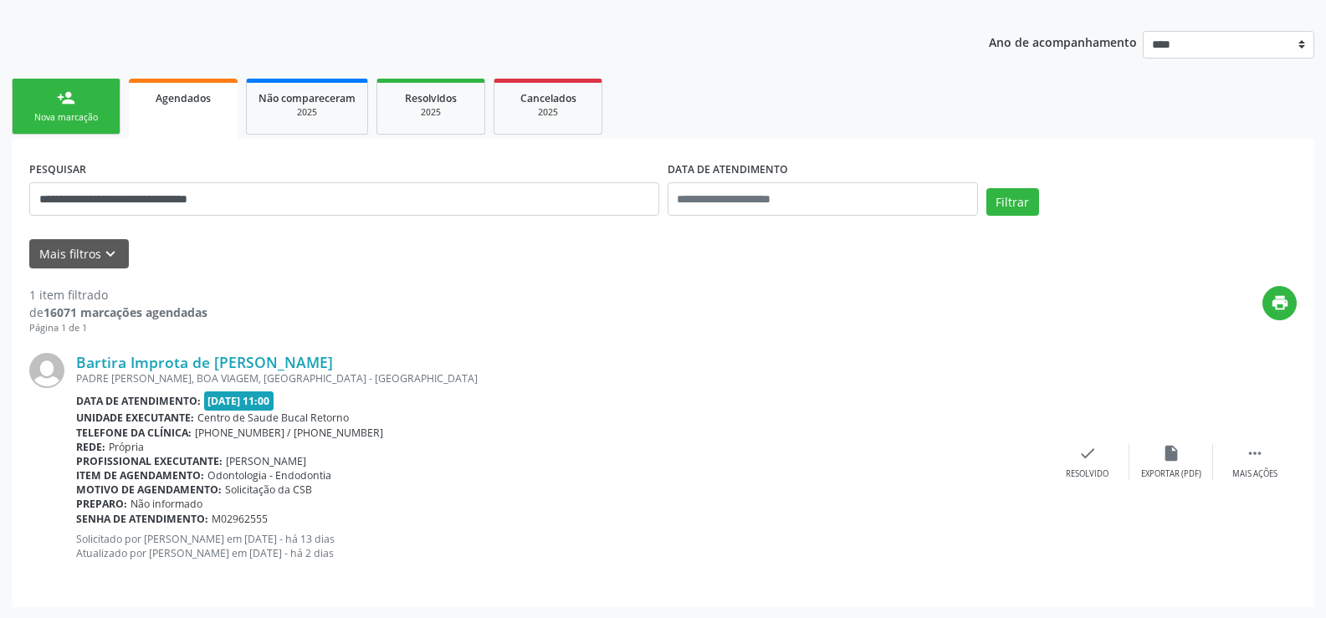
scroll to position [172, 0]
click at [1012, 204] on button "Filtrar" at bounding box center [1013, 201] width 53 height 28
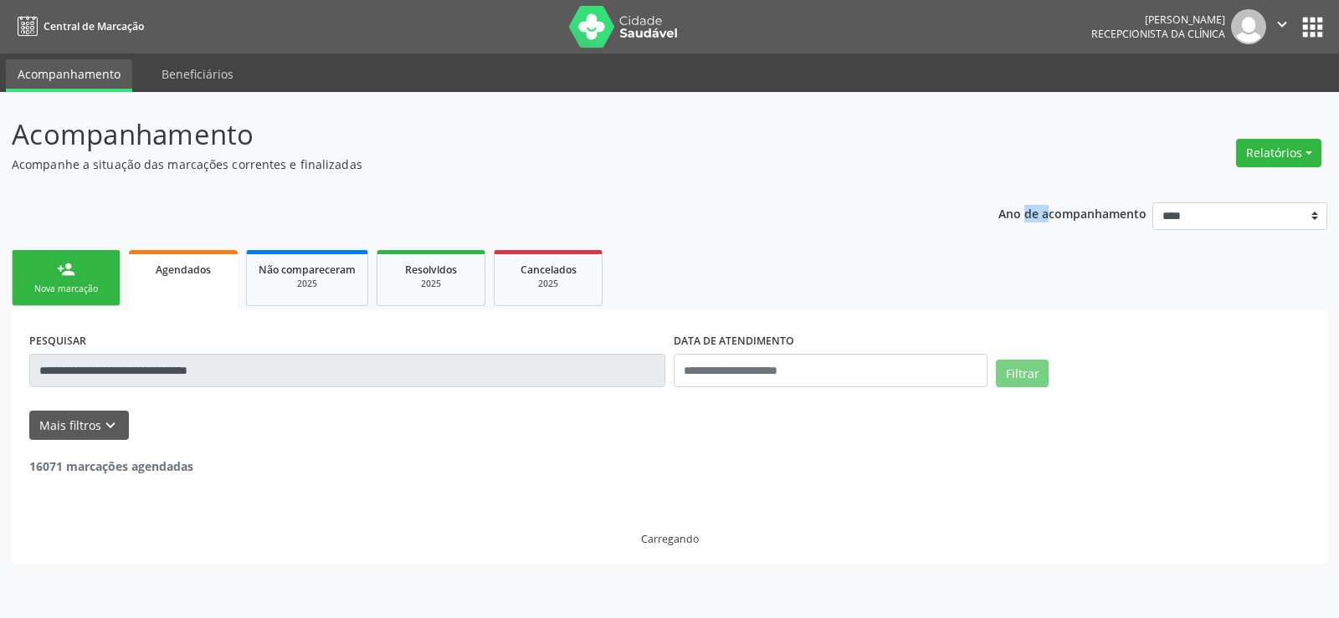
click at [1012, 203] on p "Ano de acompanhamento" at bounding box center [1072, 213] width 148 height 21
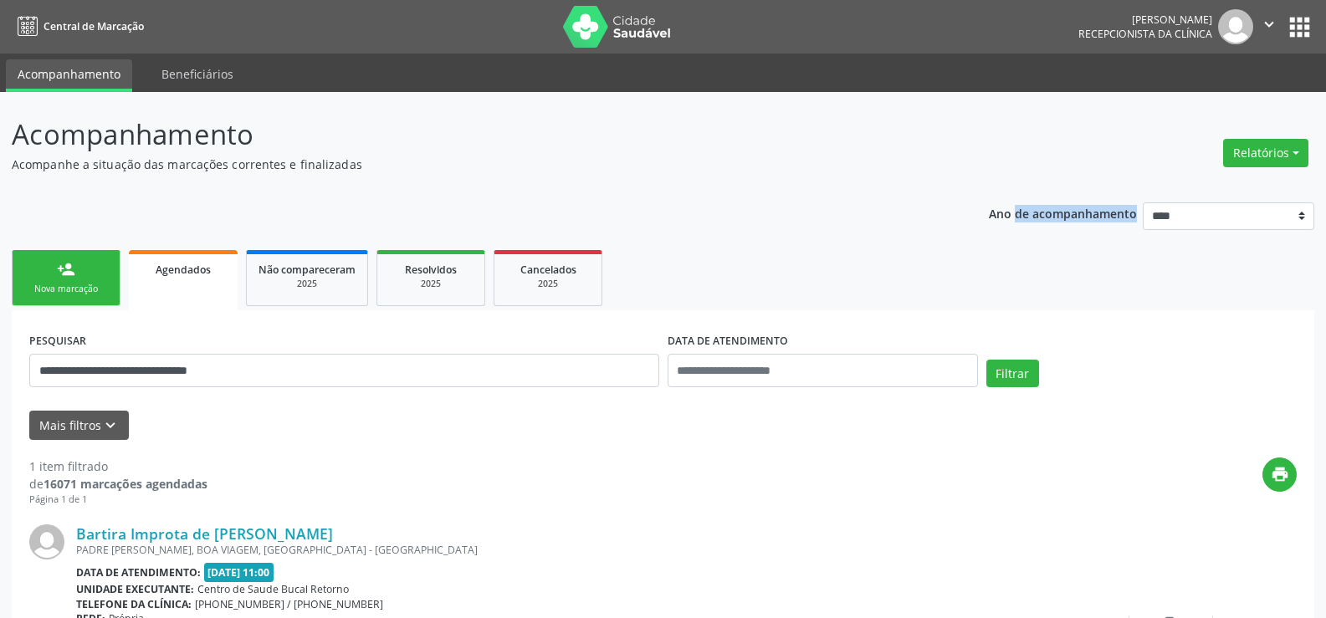
click at [1012, 203] on p "Ano de acompanhamento" at bounding box center [1063, 213] width 148 height 21
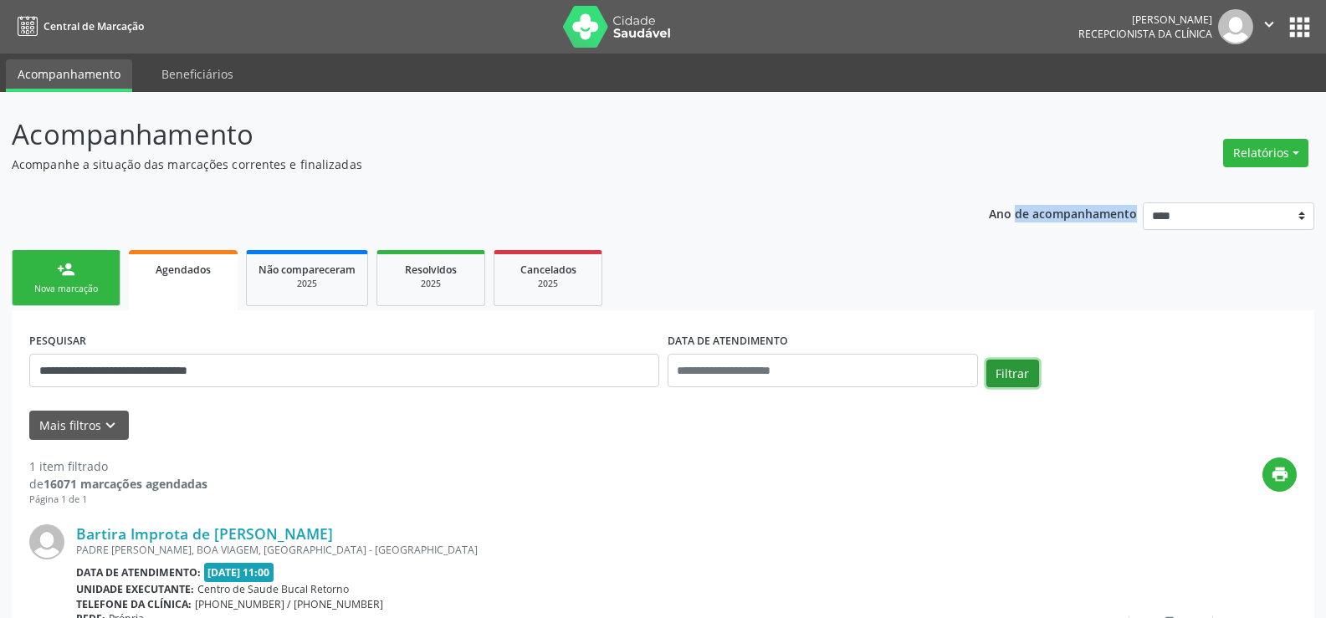
click at [1016, 372] on button "Filtrar" at bounding box center [1013, 374] width 53 height 28
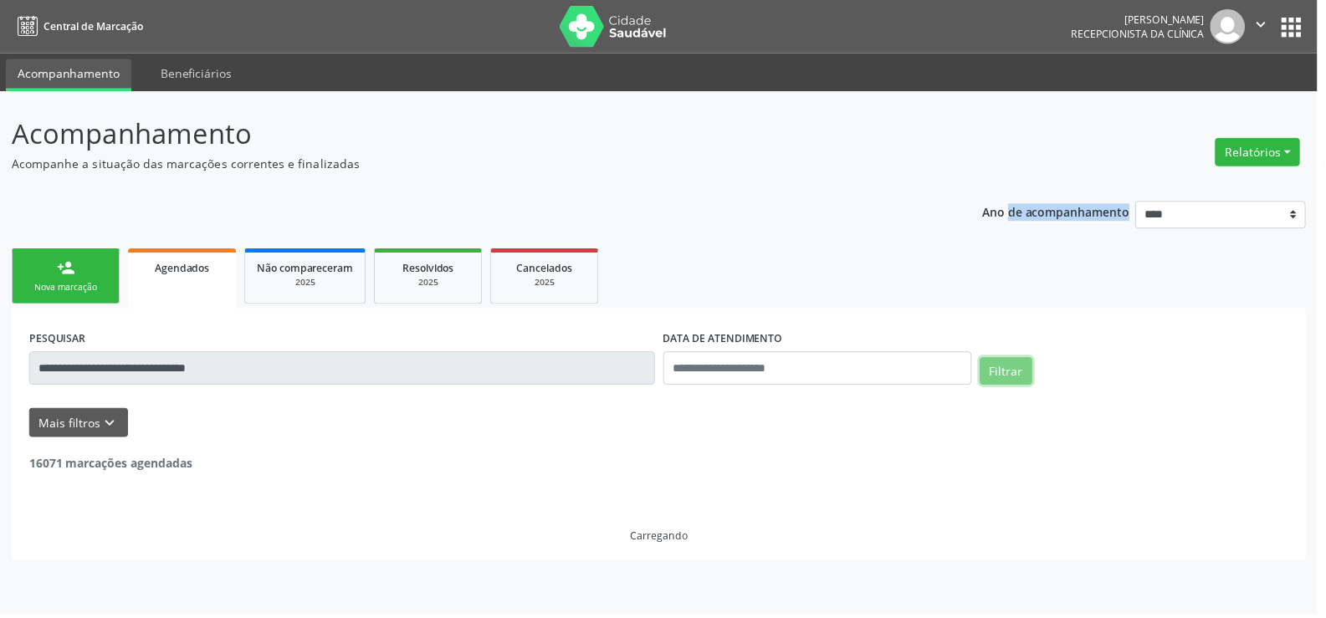
click at [1016, 372] on button "Filtrar" at bounding box center [1013, 374] width 53 height 28
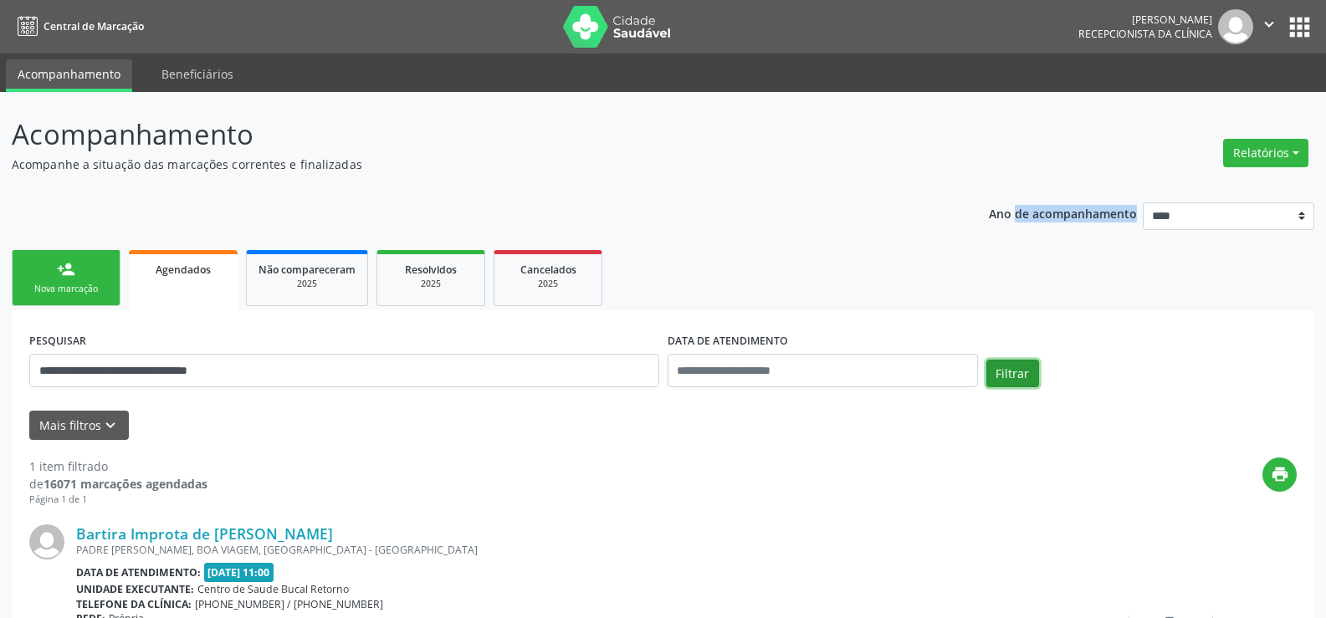
click at [1016, 372] on button "Filtrar" at bounding box center [1013, 374] width 53 height 28
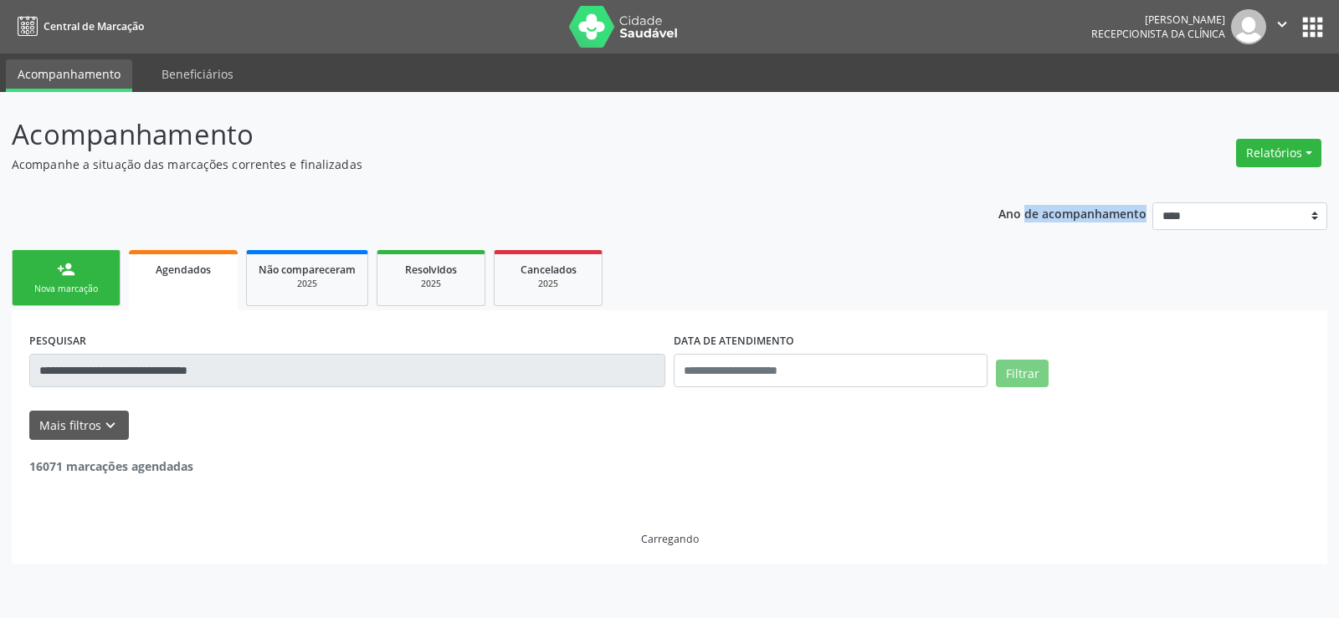
click at [1016, 372] on button "Filtrar" at bounding box center [1022, 374] width 53 height 28
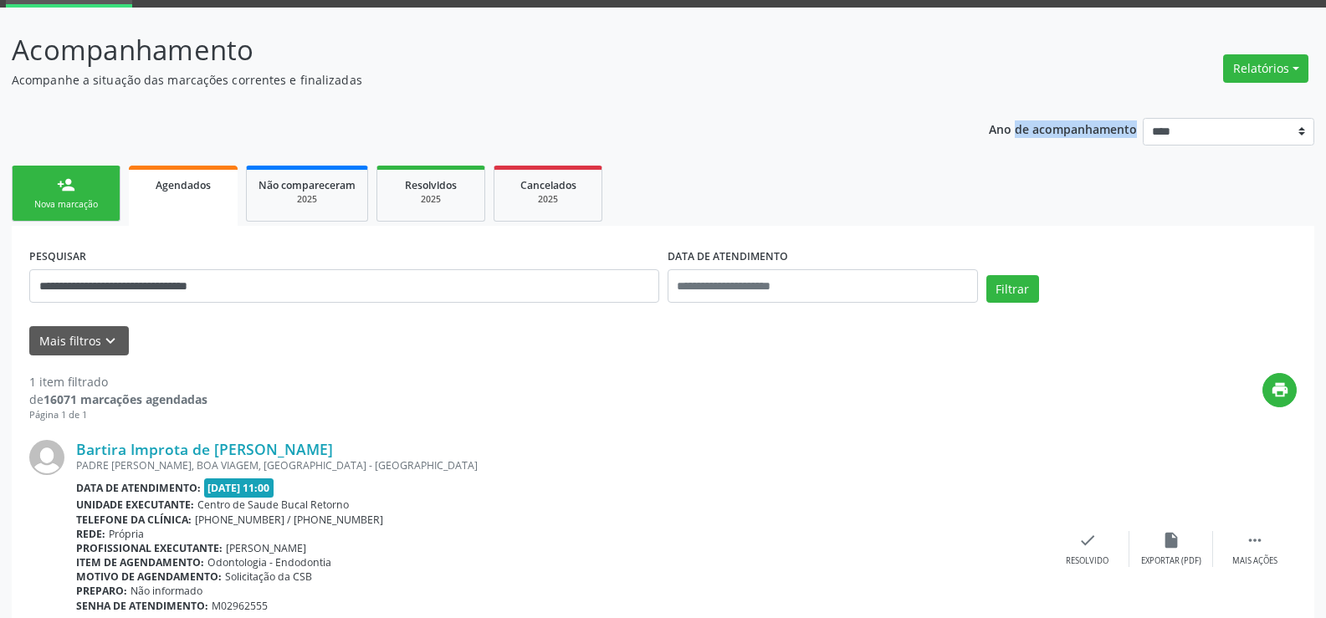
scroll to position [172, 0]
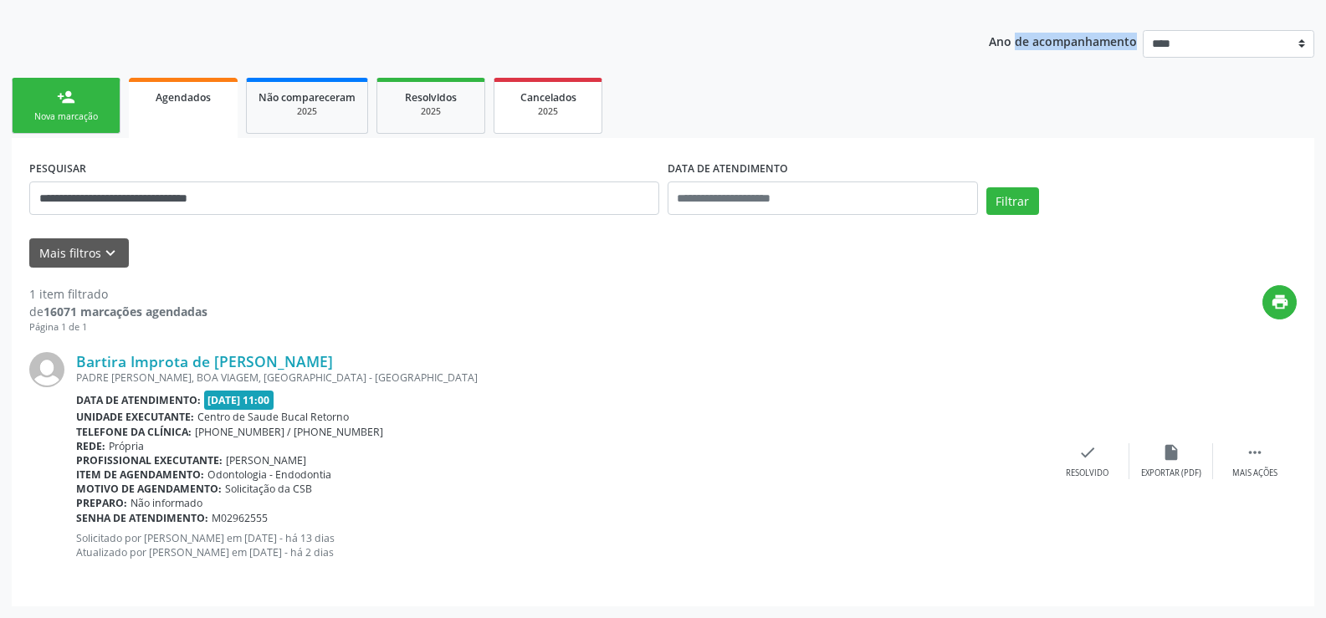
click at [561, 117] on div "2025" at bounding box center [548, 111] width 84 height 13
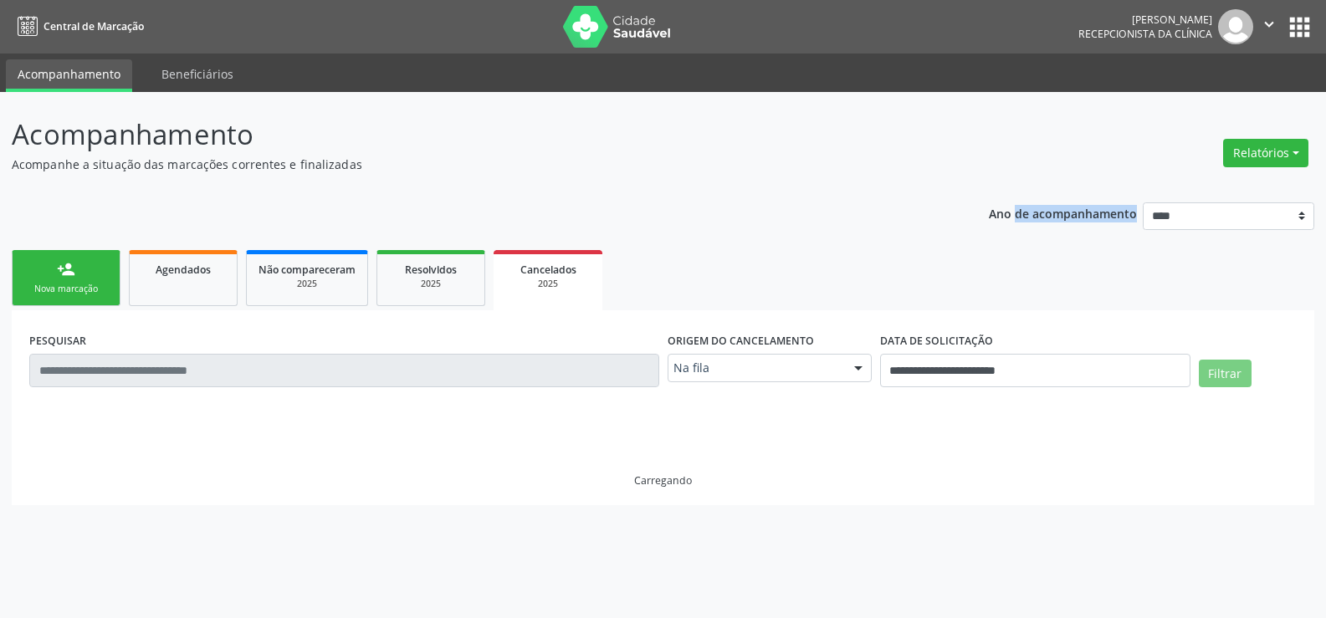
scroll to position [0, 0]
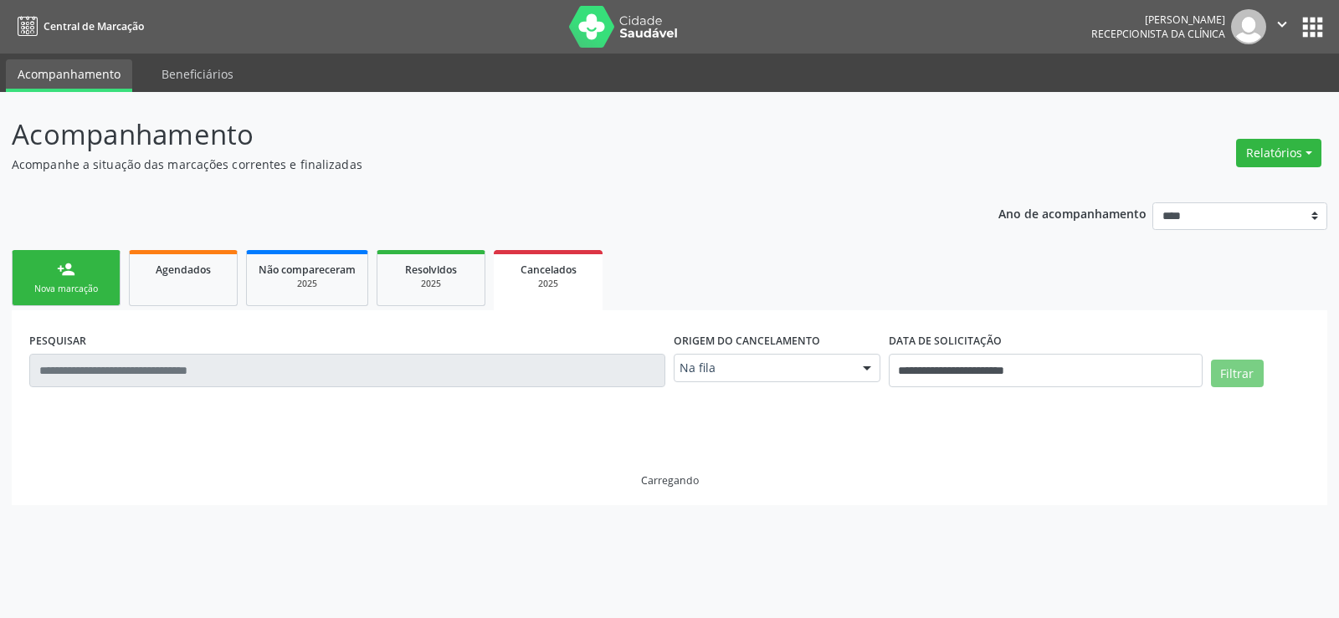
click at [229, 377] on input "text" at bounding box center [347, 370] width 636 height 33
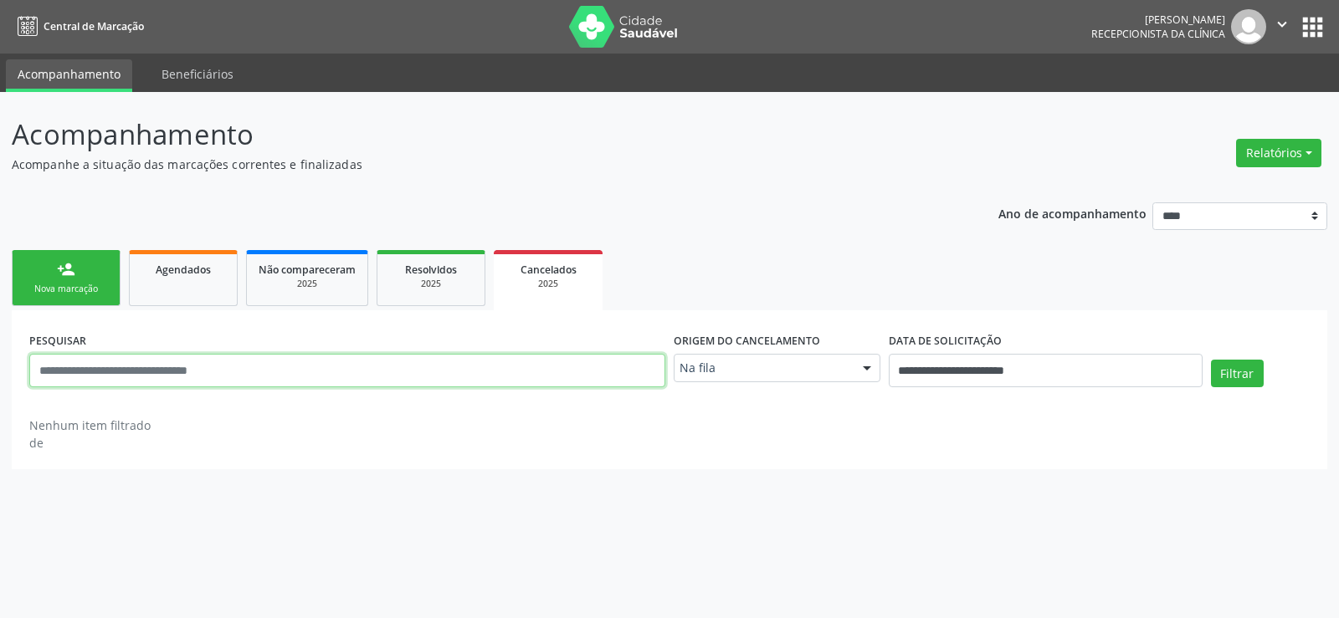
click at [230, 370] on input "text" at bounding box center [347, 370] width 636 height 33
paste input "**********"
type input "**********"
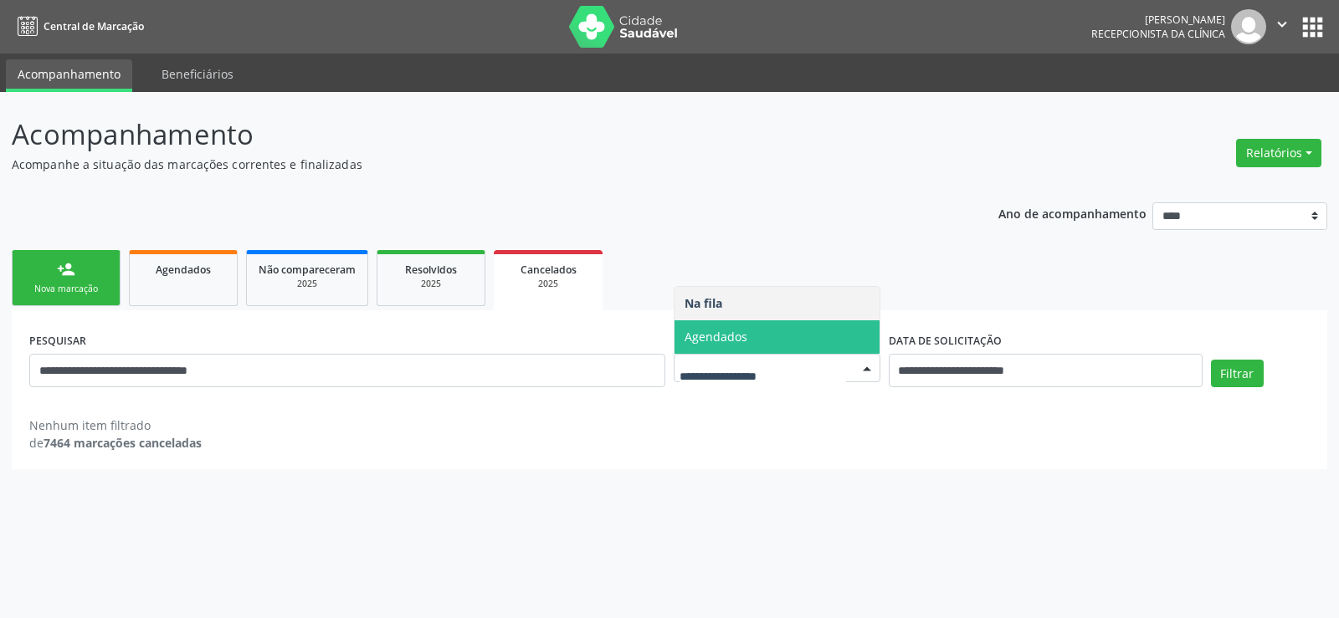
click at [846, 323] on span "Agendados" at bounding box center [777, 337] width 205 height 33
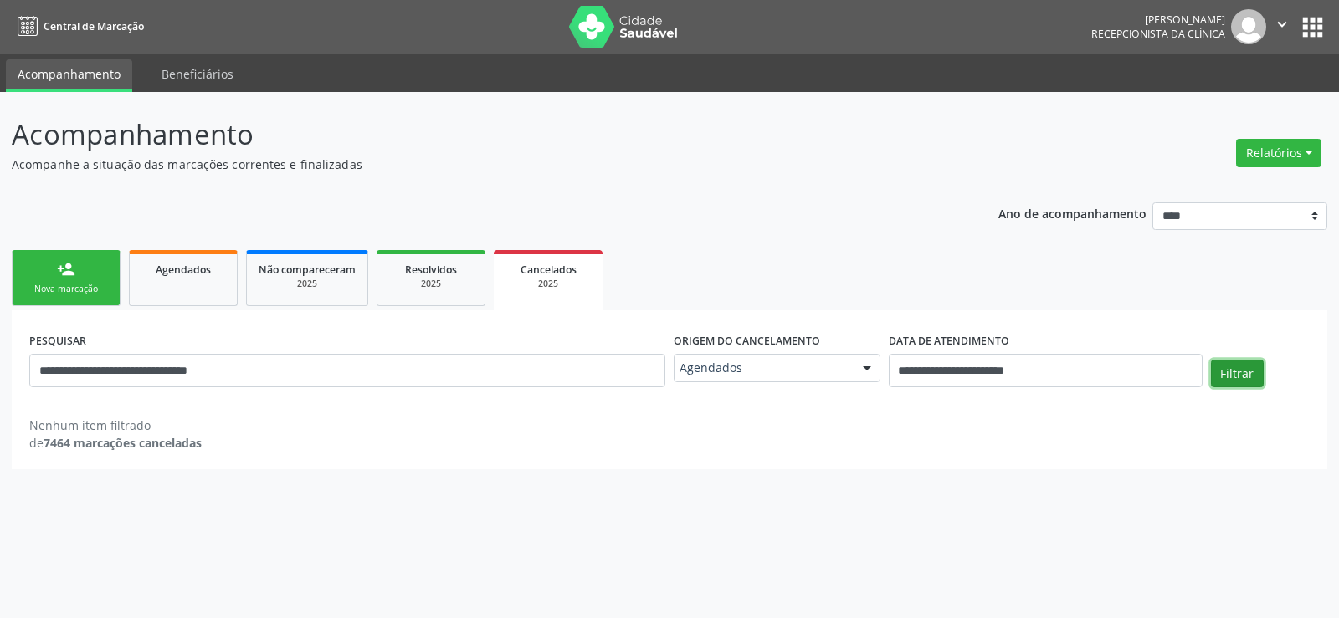
click at [1237, 374] on button "Filtrar" at bounding box center [1237, 374] width 53 height 28
click at [1243, 375] on button "Filtrar" at bounding box center [1237, 374] width 53 height 28
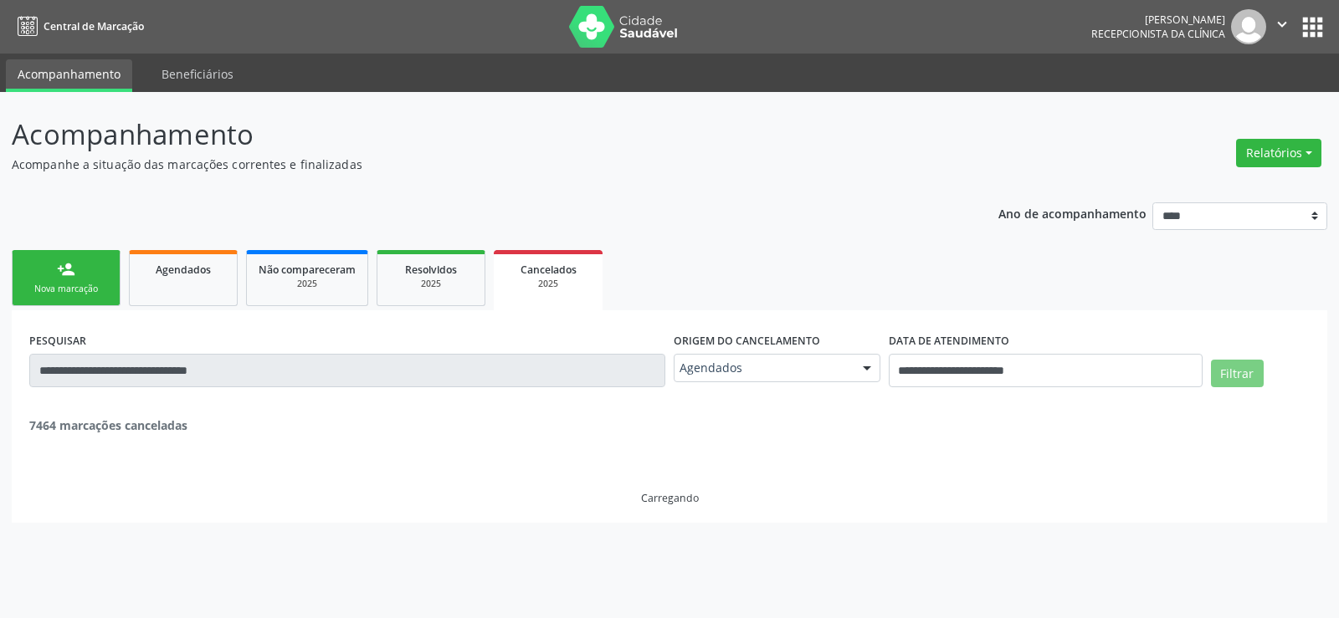
click at [1243, 375] on button "Filtrar" at bounding box center [1237, 374] width 53 height 28
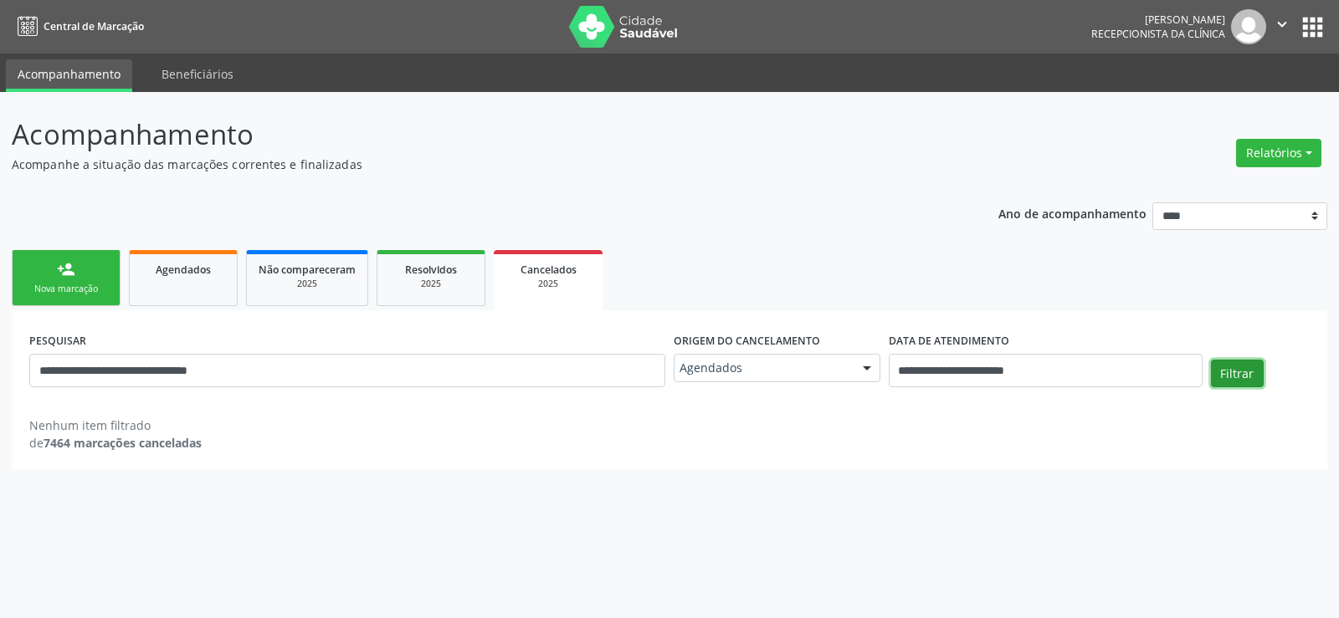
click at [1243, 375] on button "Filtrar" at bounding box center [1237, 374] width 53 height 28
click at [1244, 375] on button "Filtrar" at bounding box center [1237, 374] width 53 height 28
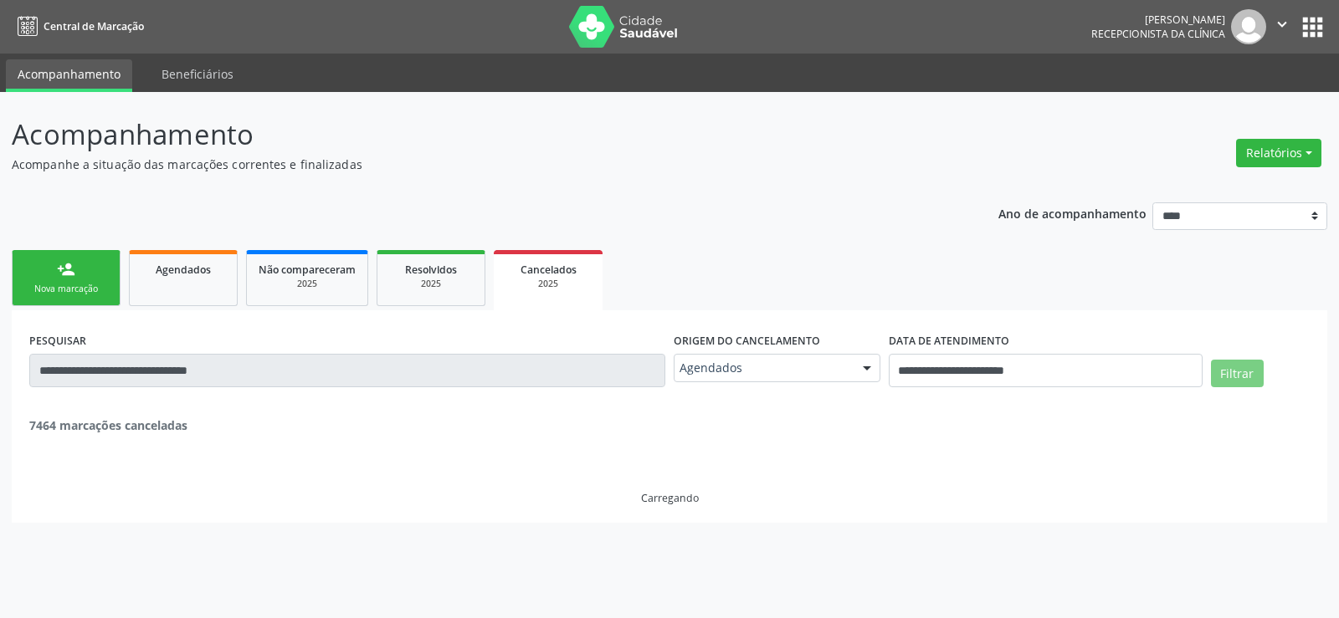
click at [1244, 375] on button "Filtrar" at bounding box center [1237, 374] width 53 height 28
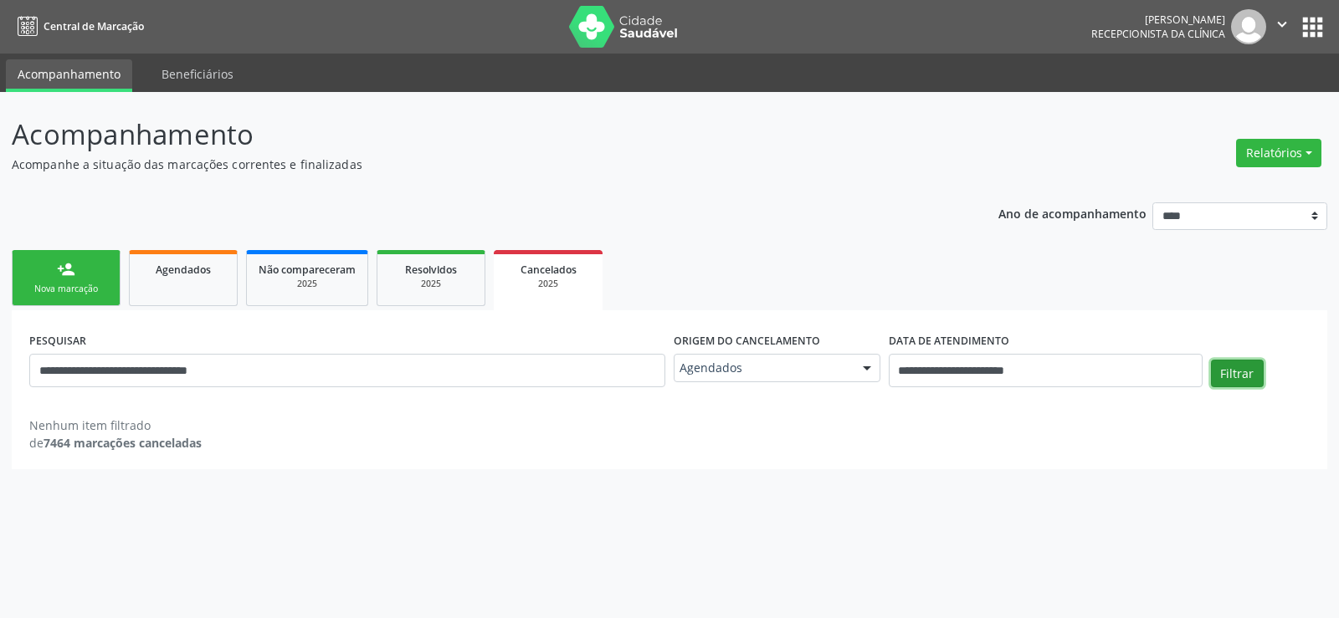
click at [1244, 375] on button "Filtrar" at bounding box center [1237, 374] width 53 height 28
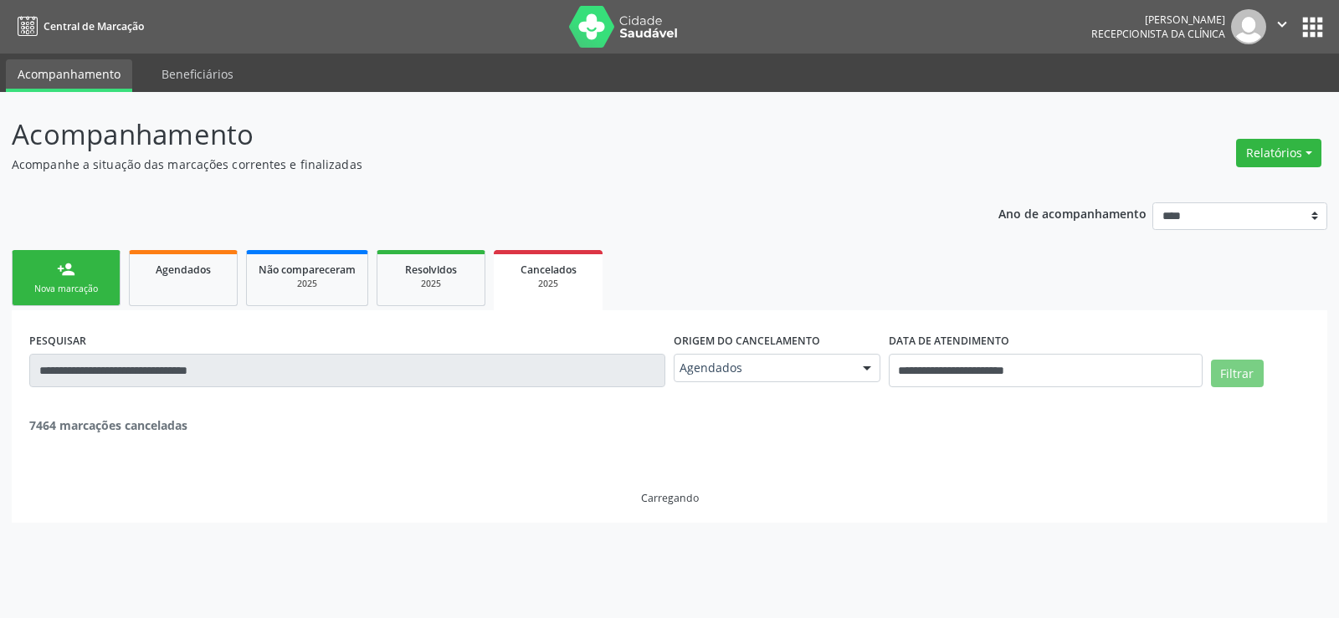
click at [1244, 375] on button "Filtrar" at bounding box center [1237, 374] width 53 height 28
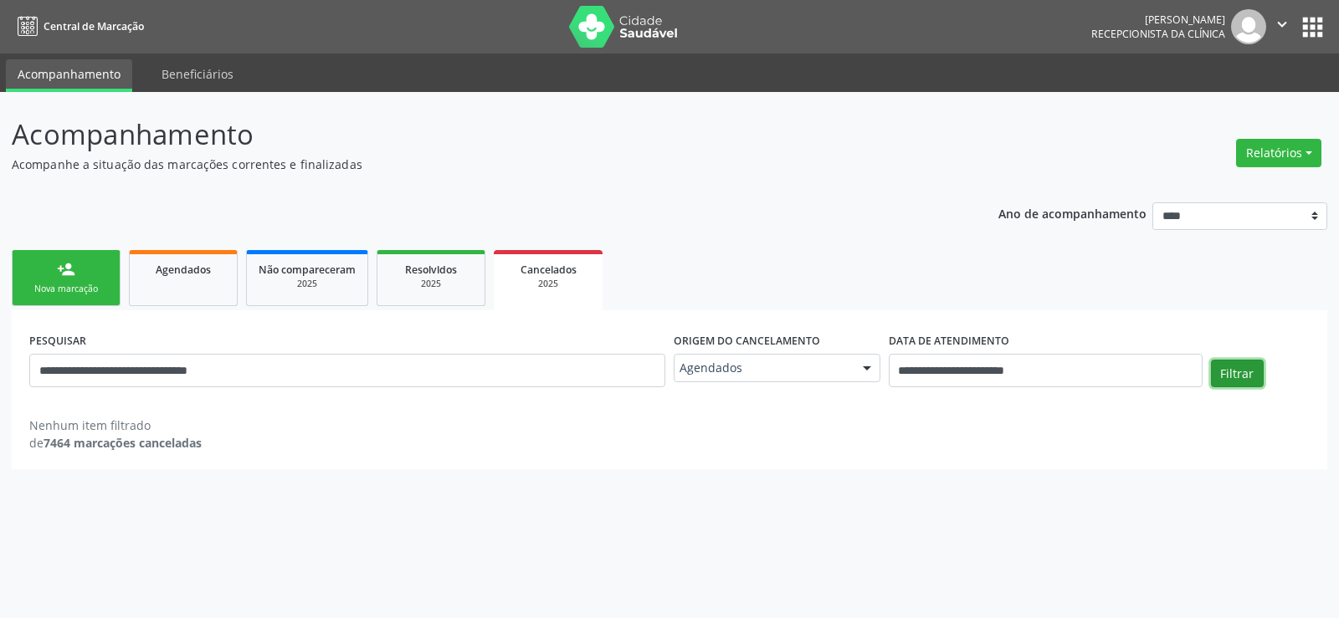
click at [1244, 375] on button "Filtrar" at bounding box center [1237, 374] width 53 height 28
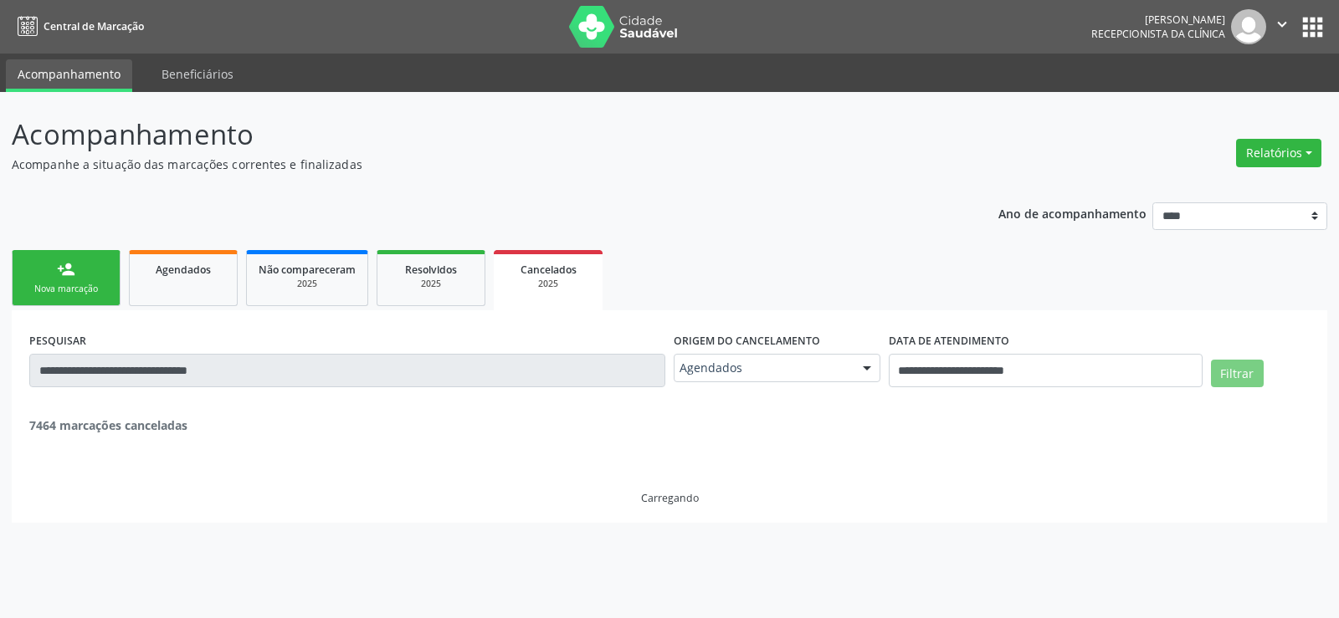
click at [1244, 375] on button "Filtrar" at bounding box center [1237, 374] width 53 height 28
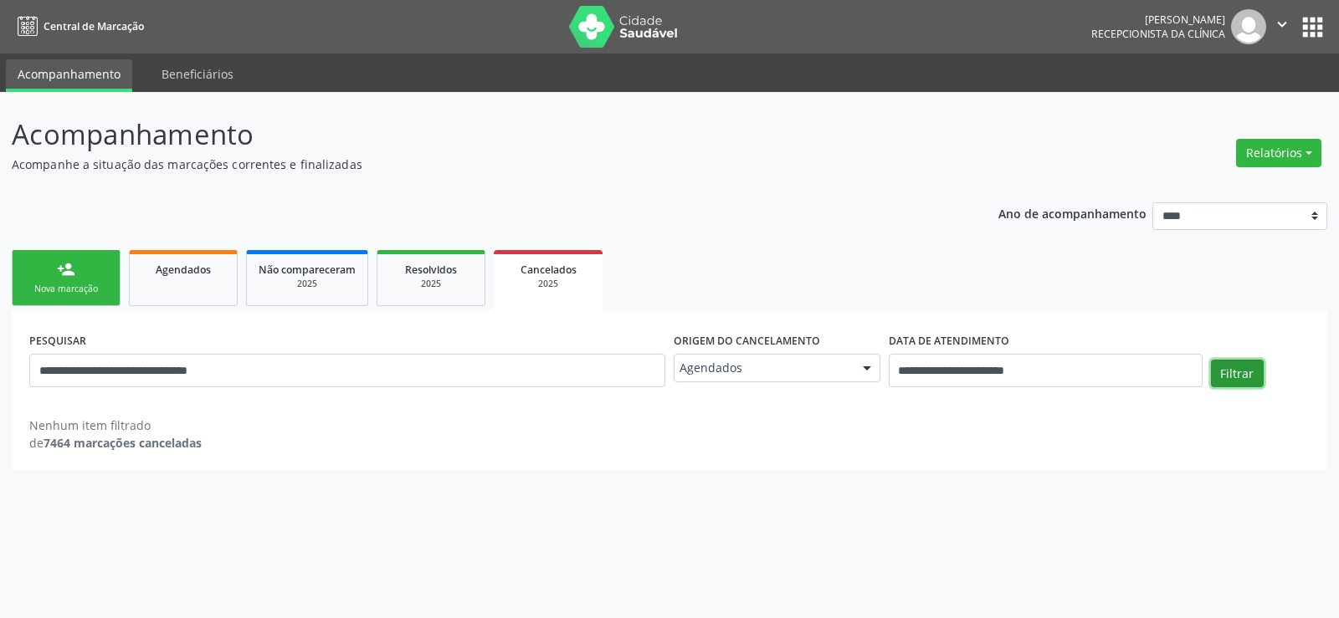
click at [1244, 375] on button "Filtrar" at bounding box center [1237, 374] width 53 height 28
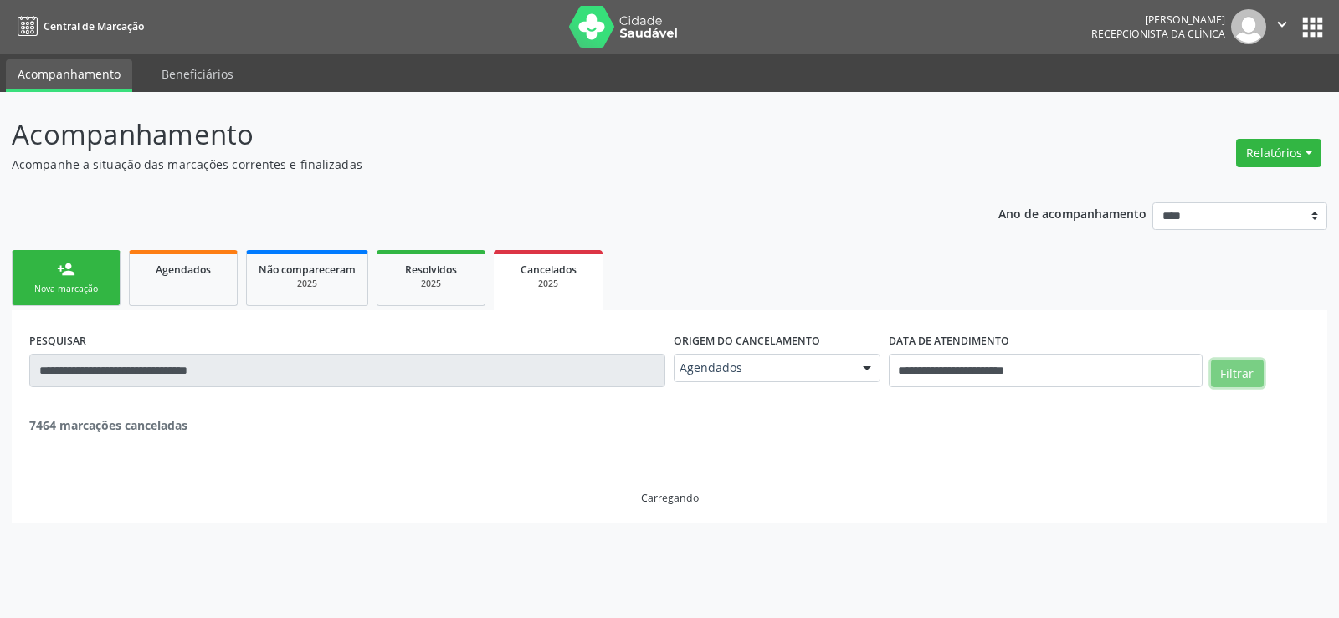
click at [1244, 375] on button "Filtrar" at bounding box center [1237, 374] width 53 height 28
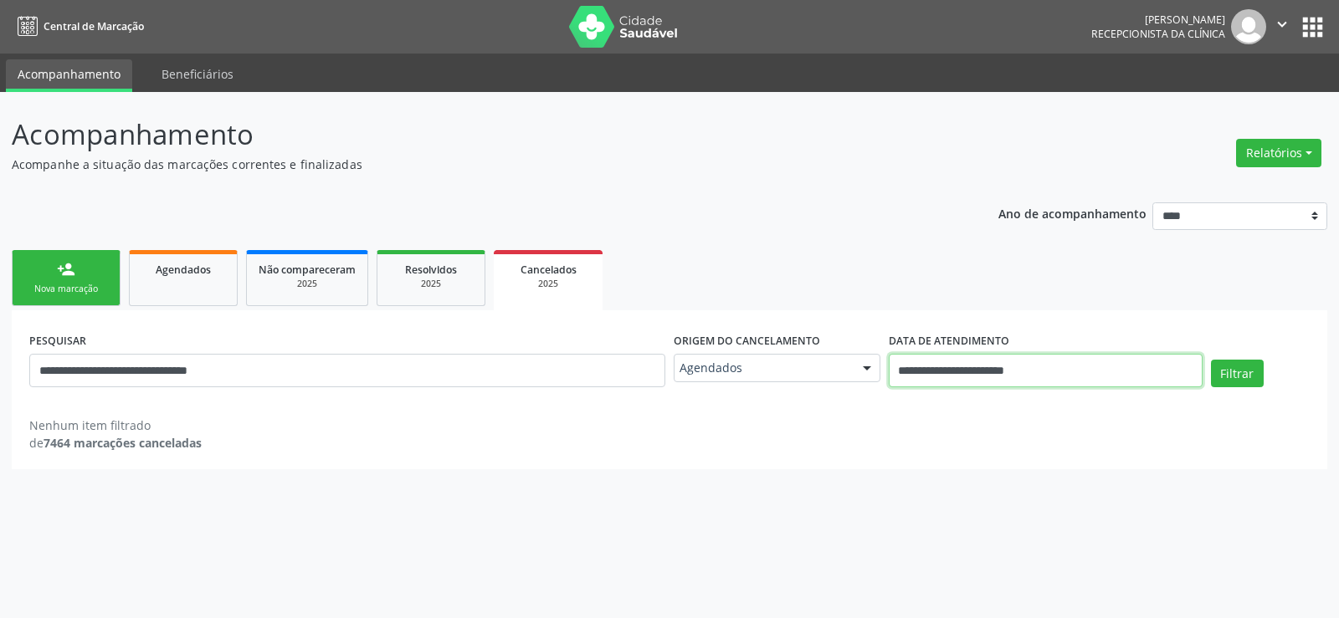
click at [1023, 367] on input "**********" at bounding box center [1046, 370] width 314 height 33
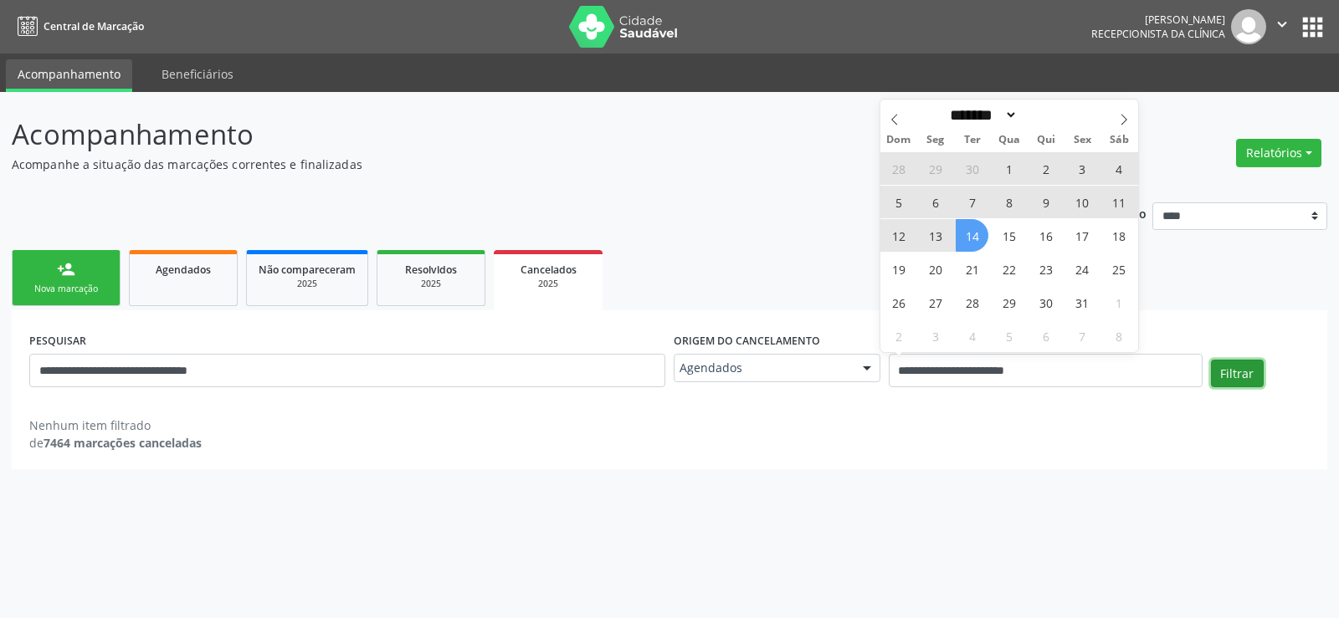
click at [1244, 377] on button "Filtrar" at bounding box center [1237, 374] width 53 height 28
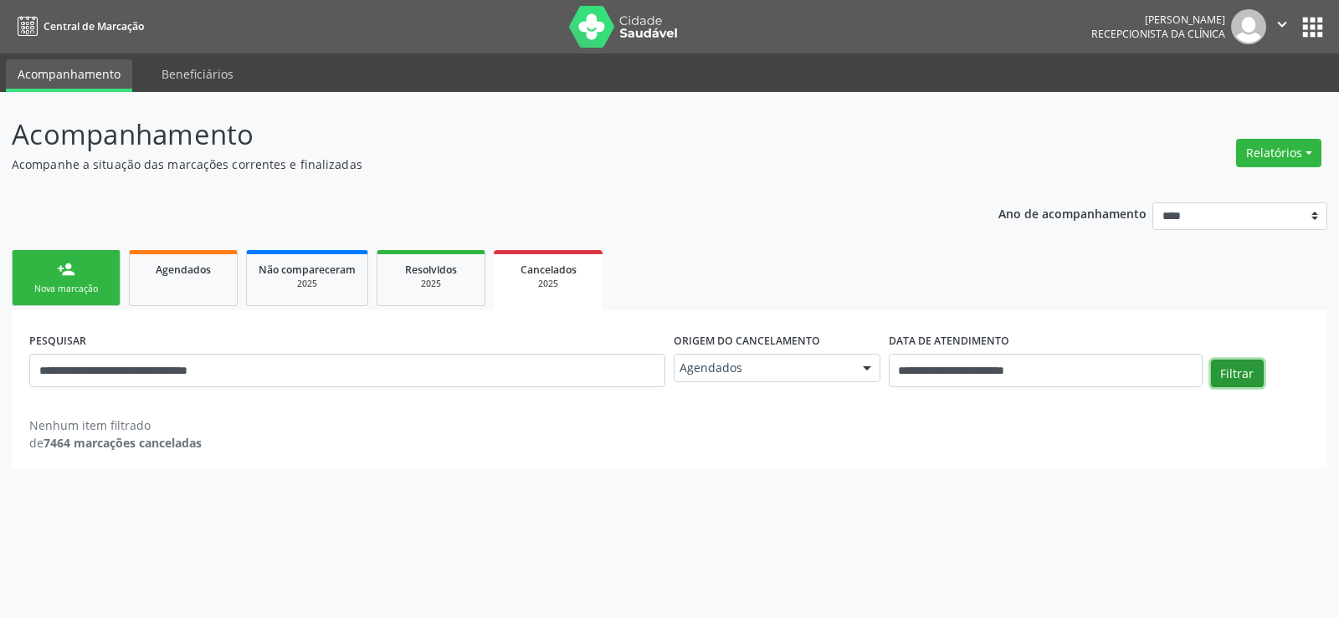
click at [1244, 377] on button "Filtrar" at bounding box center [1237, 374] width 53 height 28
click at [329, 285] on div "2025" at bounding box center [307, 284] width 97 height 13
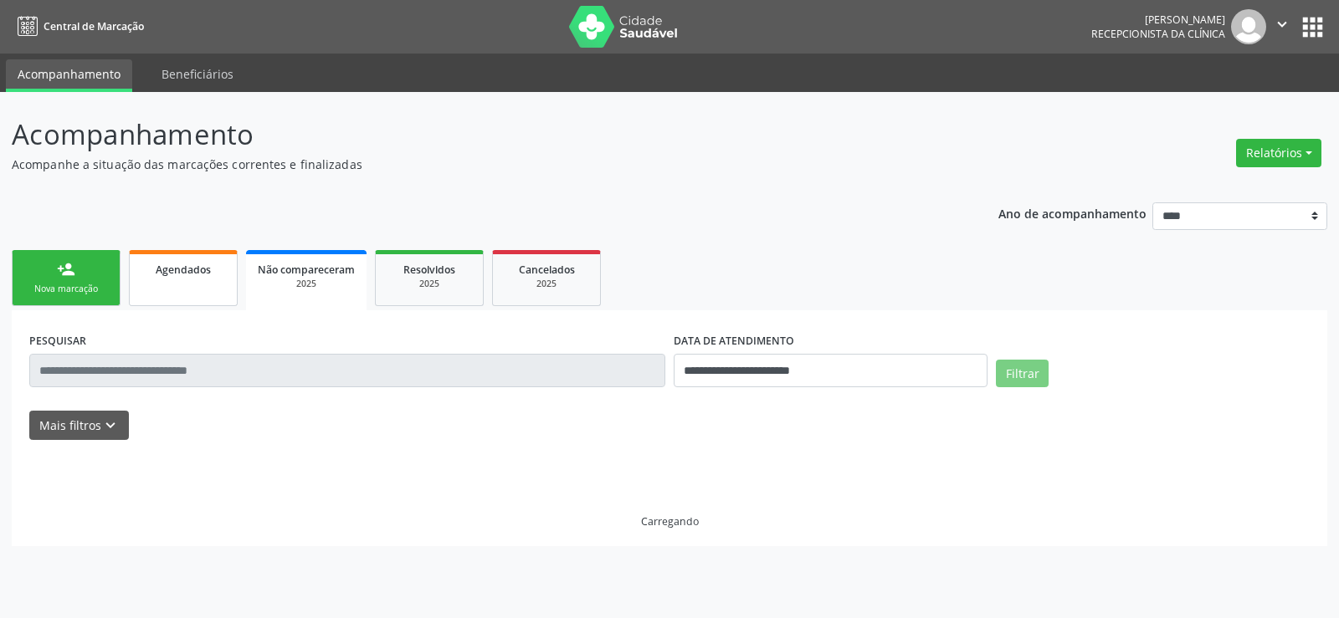
click at [171, 295] on link "Agendados" at bounding box center [183, 278] width 109 height 56
select select "*"
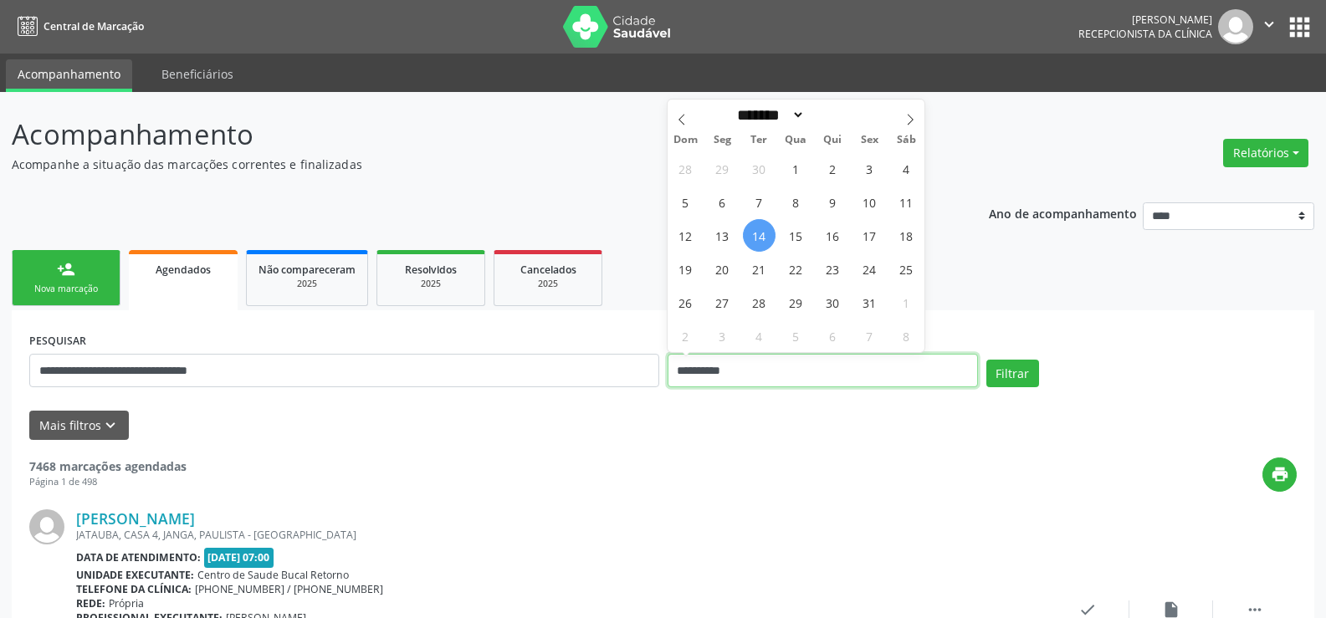
drag, startPoint x: 761, startPoint y: 375, endPoint x: 532, endPoint y: 368, distance: 228.6
click at [532, 368] on div "**********" at bounding box center [663, 363] width 1276 height 71
click at [987, 360] on button "Filtrar" at bounding box center [1013, 374] width 53 height 28
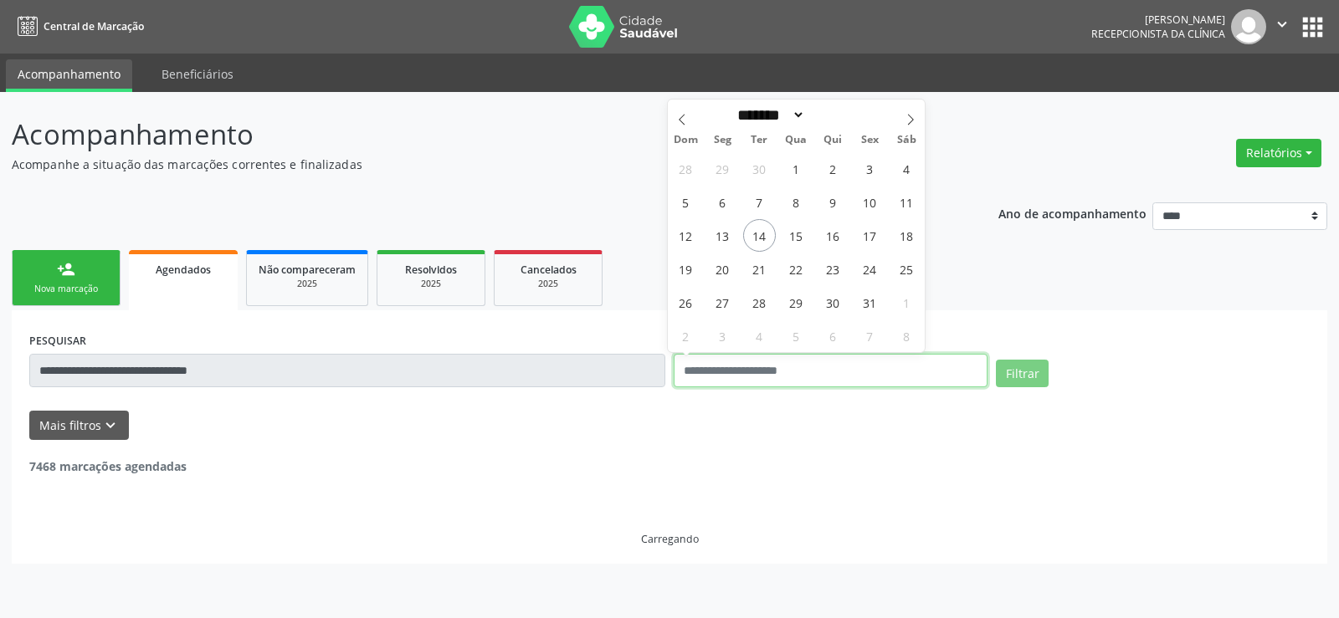
click at [996, 360] on button "Filtrar" at bounding box center [1022, 374] width 53 height 28
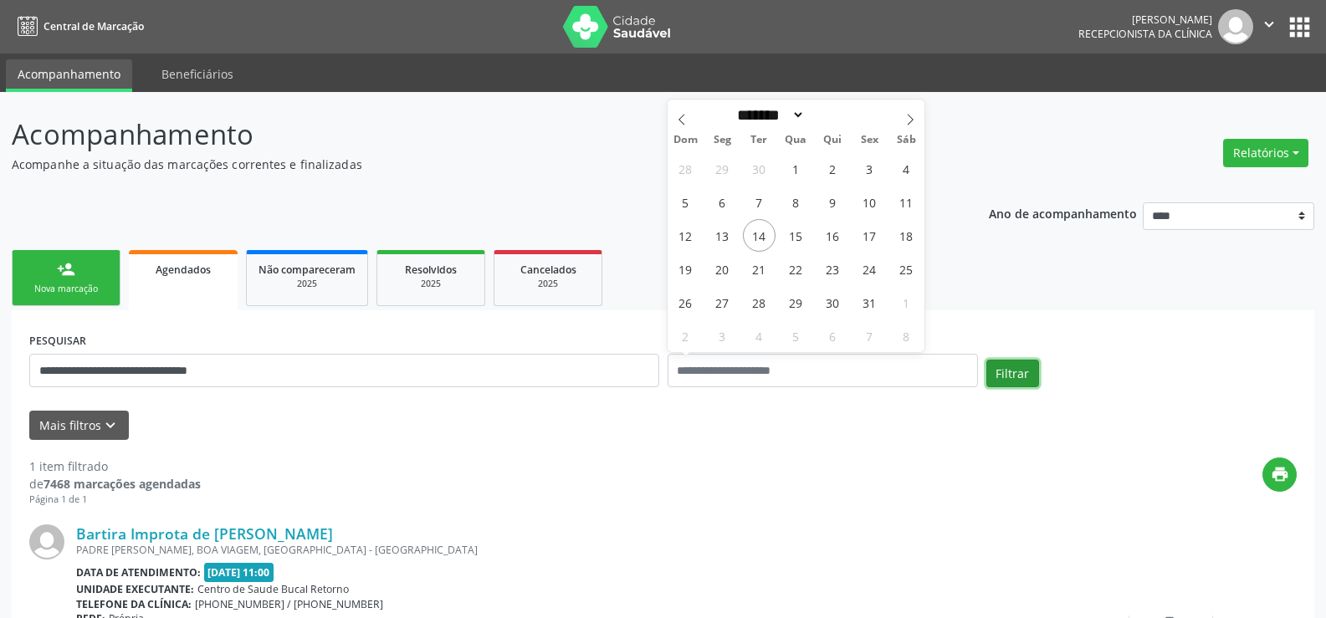
click at [997, 369] on button "Filtrar" at bounding box center [1013, 374] width 53 height 28
click at [1007, 372] on button "Filtrar" at bounding box center [1013, 374] width 53 height 28
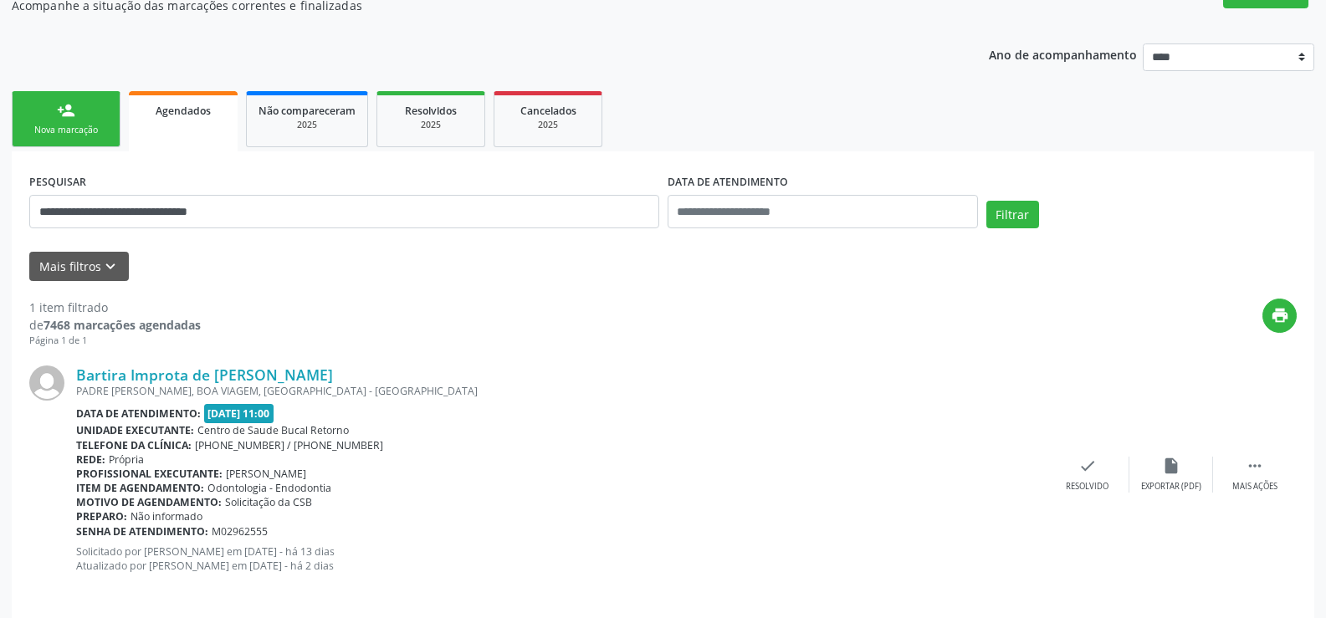
scroll to position [172, 0]
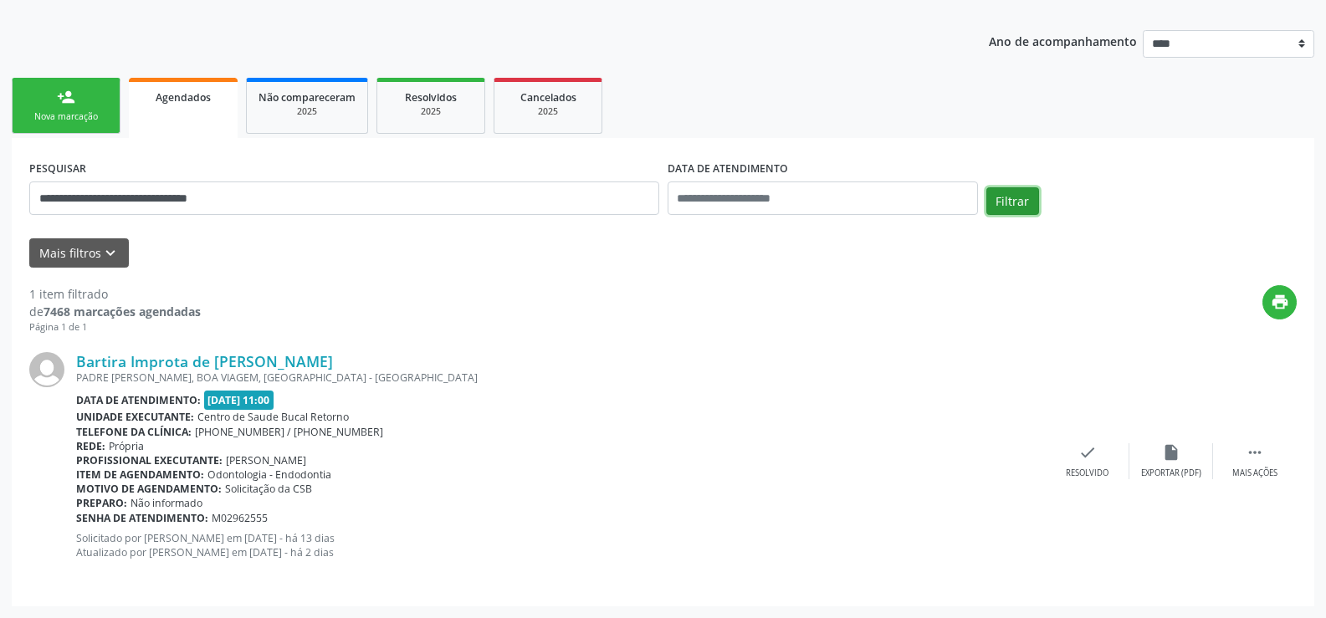
click at [1012, 194] on button "Filtrar" at bounding box center [1013, 201] width 53 height 28
click at [1008, 208] on button "Filtrar" at bounding box center [1013, 201] width 53 height 28
click at [1001, 212] on button "Filtrar" at bounding box center [1013, 201] width 53 height 28
click at [1014, 198] on button "Filtrar" at bounding box center [1013, 201] width 53 height 28
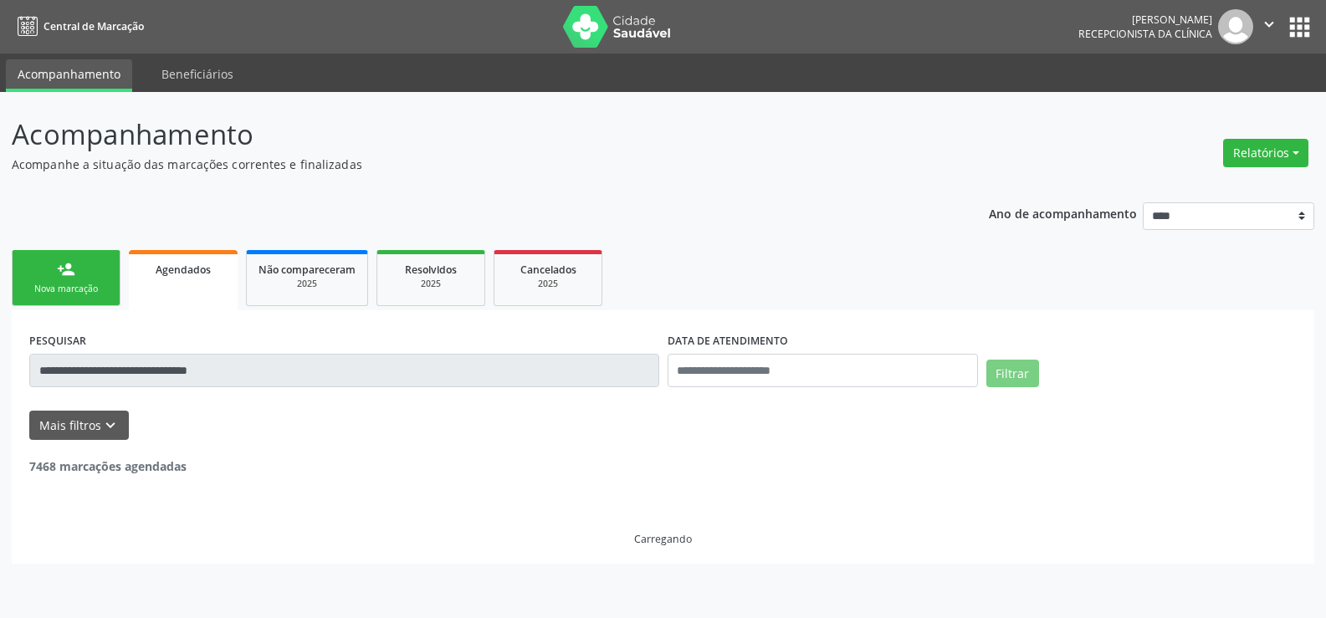
scroll to position [0, 0]
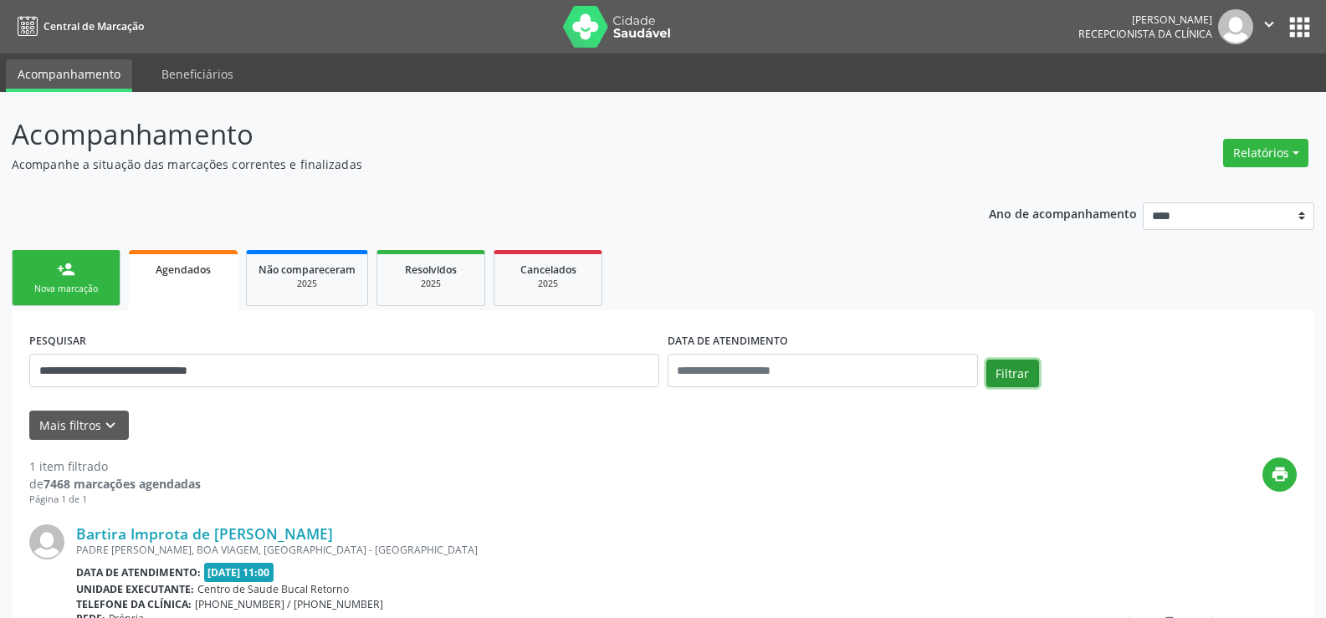
click at [1024, 377] on button "Filtrar" at bounding box center [1013, 374] width 53 height 28
click at [1021, 392] on div "Filtrar" at bounding box center [1142, 380] width 319 height 40
click at [1008, 372] on button "Filtrar" at bounding box center [1013, 374] width 53 height 28
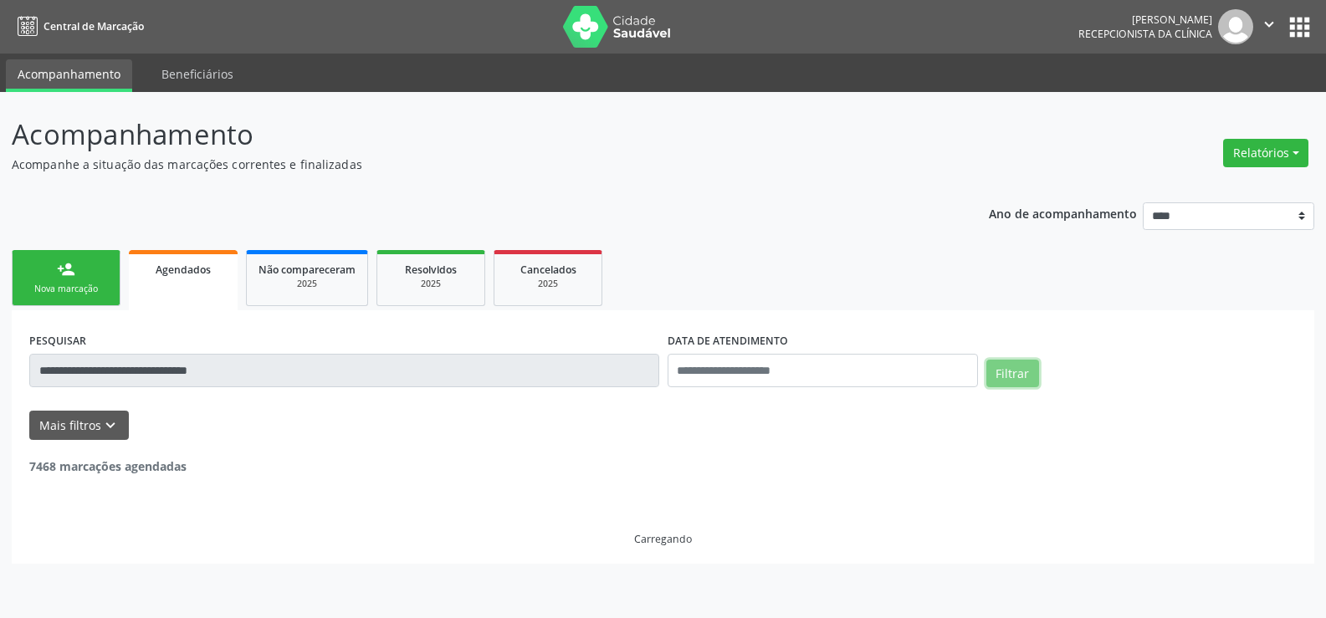
click at [1008, 372] on button "Filtrar" at bounding box center [1013, 374] width 53 height 28
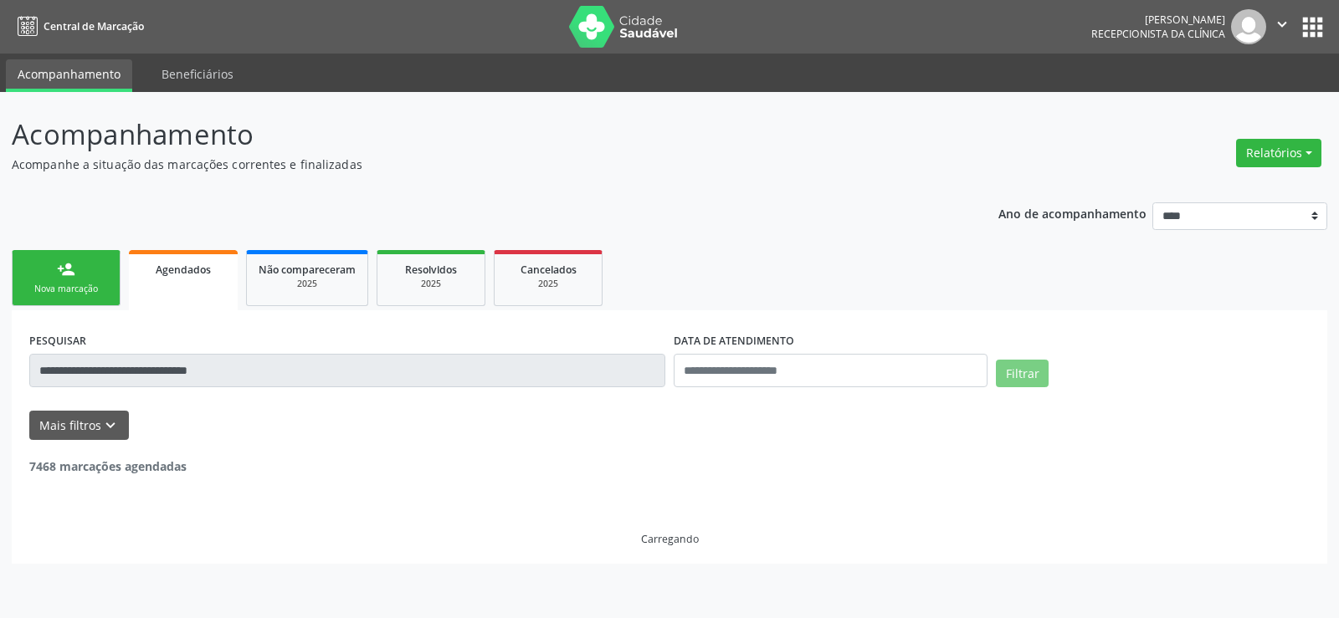
click at [1008, 372] on button "Filtrar" at bounding box center [1022, 374] width 53 height 28
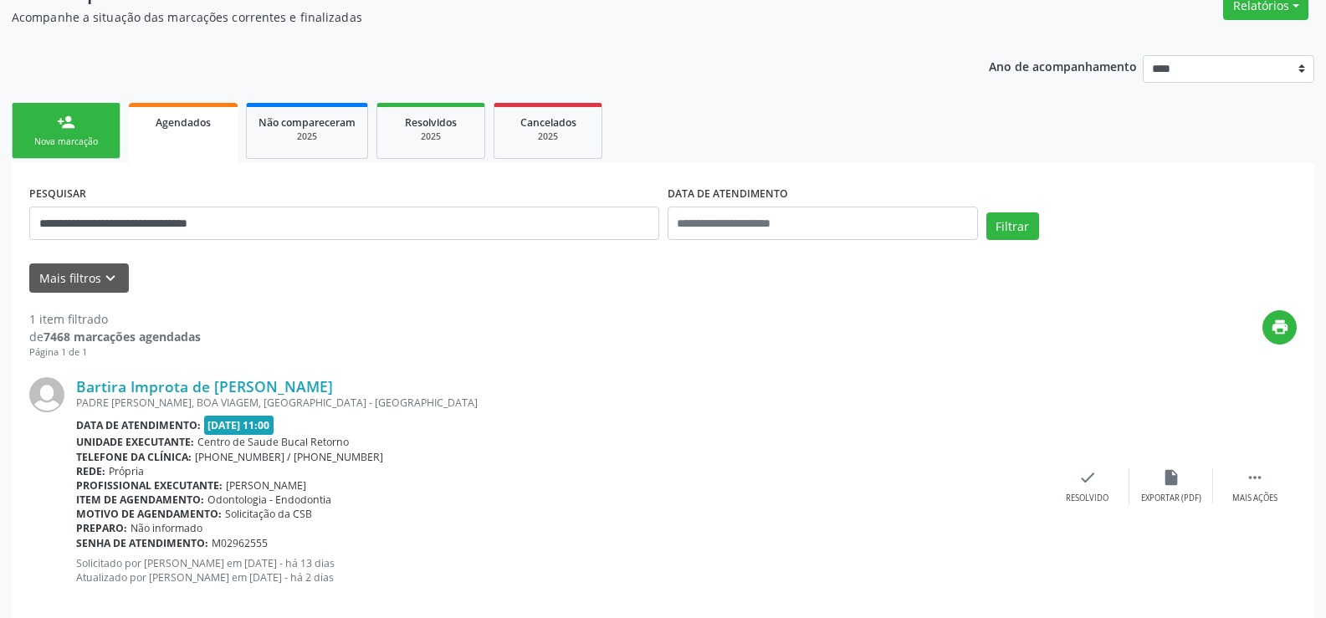
scroll to position [172, 0]
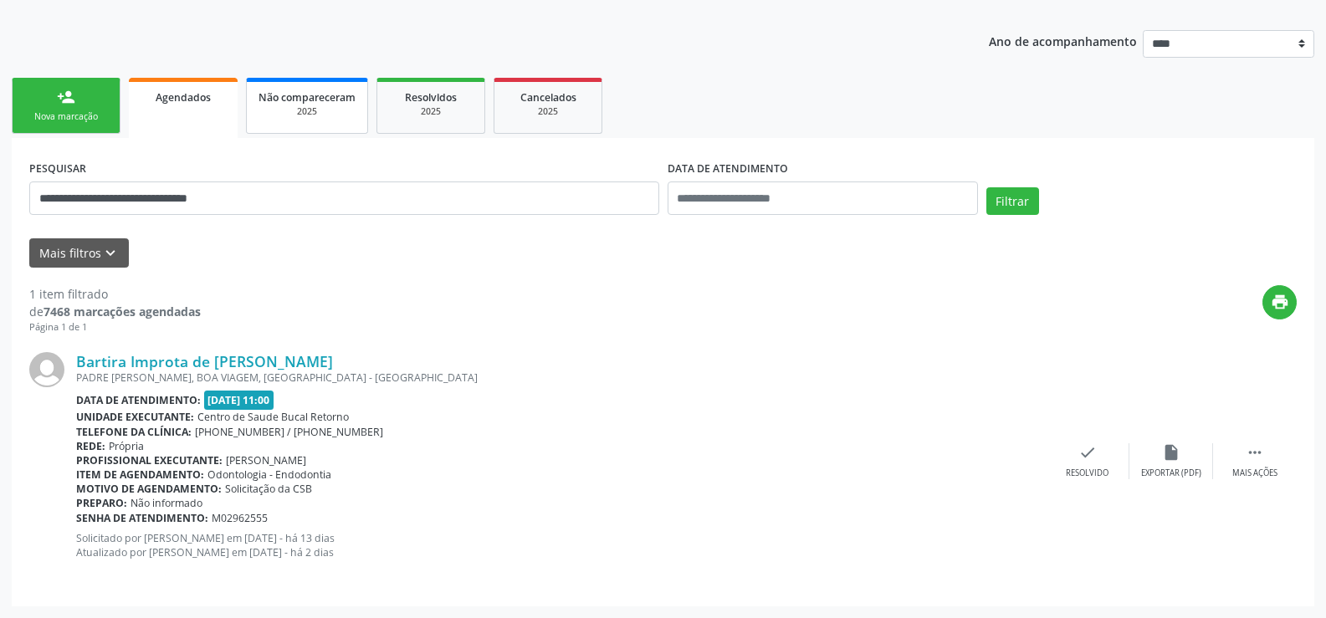
click at [302, 113] on div "2025" at bounding box center [307, 111] width 97 height 13
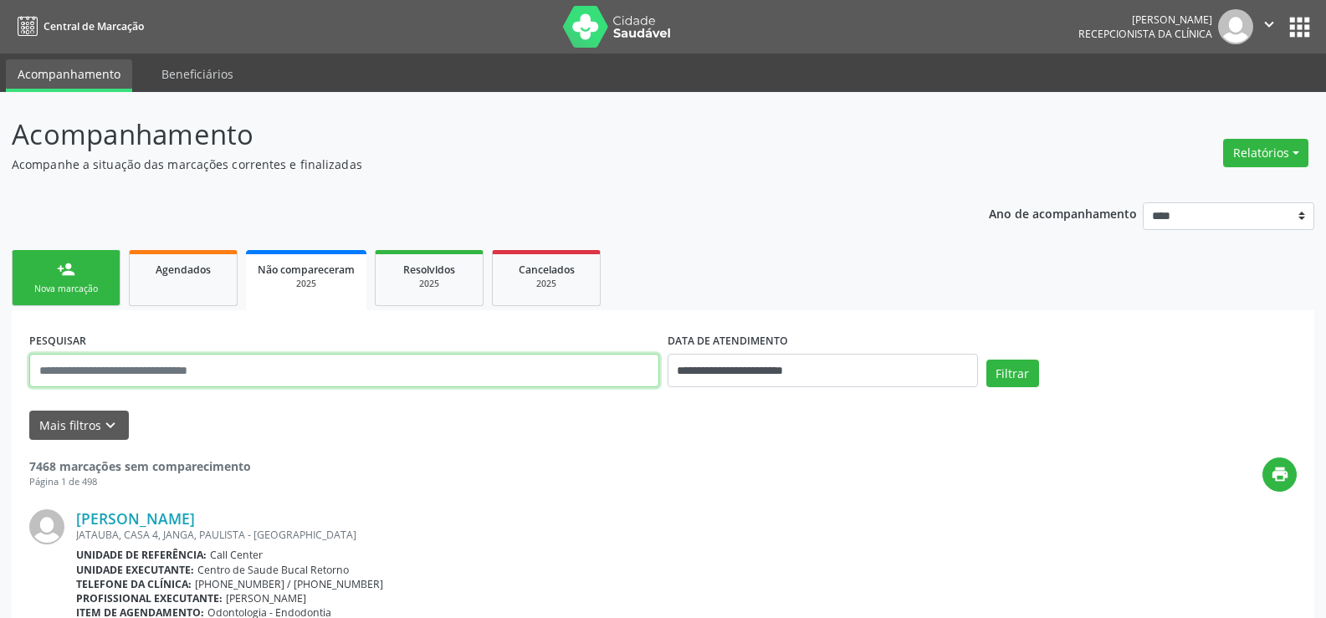
drag, startPoint x: 269, startPoint y: 372, endPoint x: 207, endPoint y: 365, distance: 63.1
click at [207, 365] on input "text" at bounding box center [344, 370] width 630 height 33
drag, startPoint x: 207, startPoint y: 365, endPoint x: 521, endPoint y: 368, distance: 314.7
click at [521, 368] on input "text" at bounding box center [344, 370] width 630 height 33
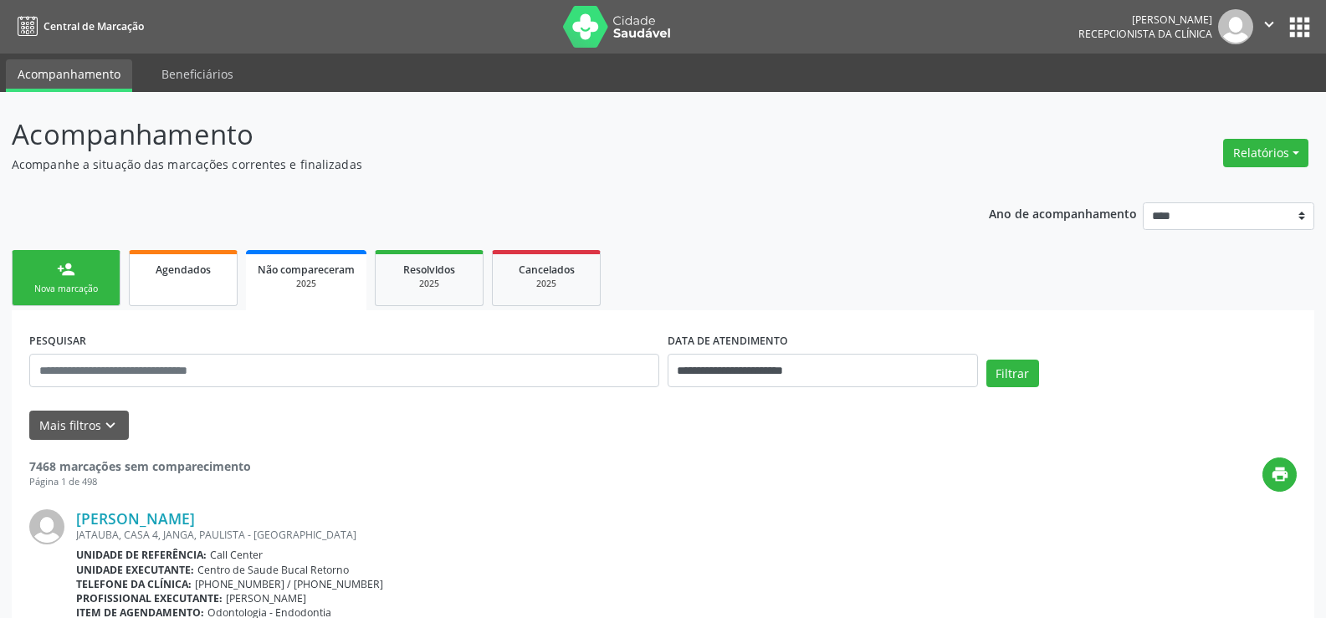
click at [178, 273] on span "Agendados" at bounding box center [183, 270] width 55 height 14
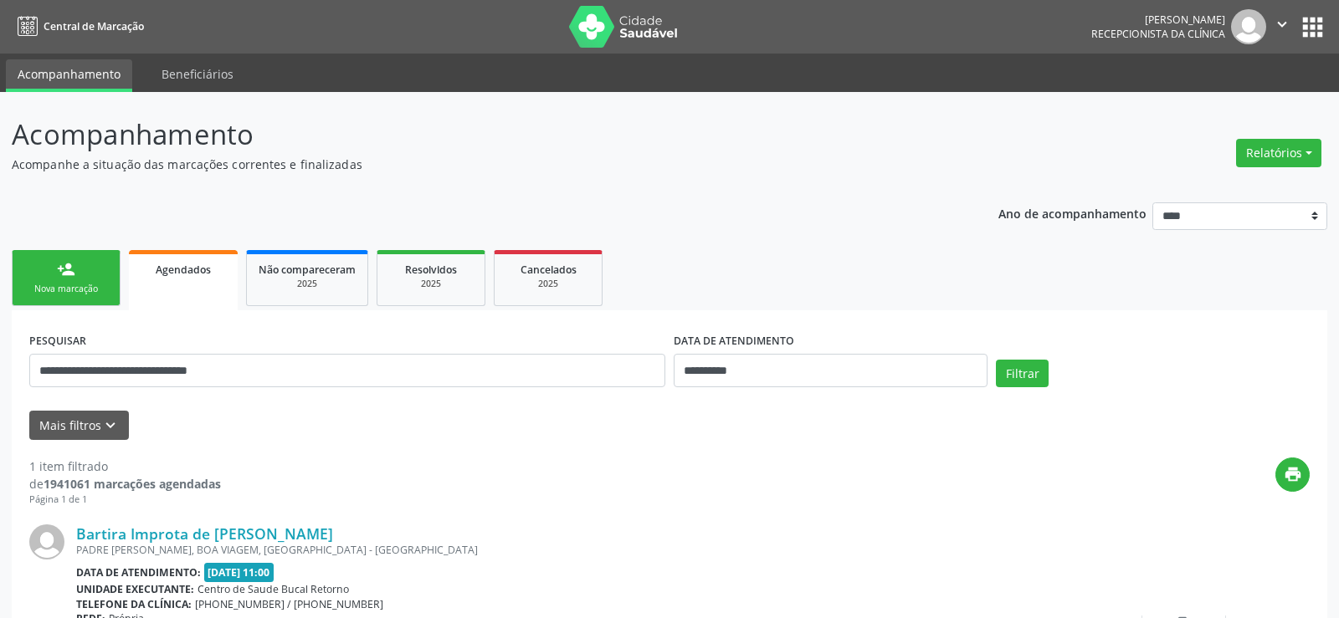
click at [265, 371] on input "**********" at bounding box center [347, 370] width 636 height 33
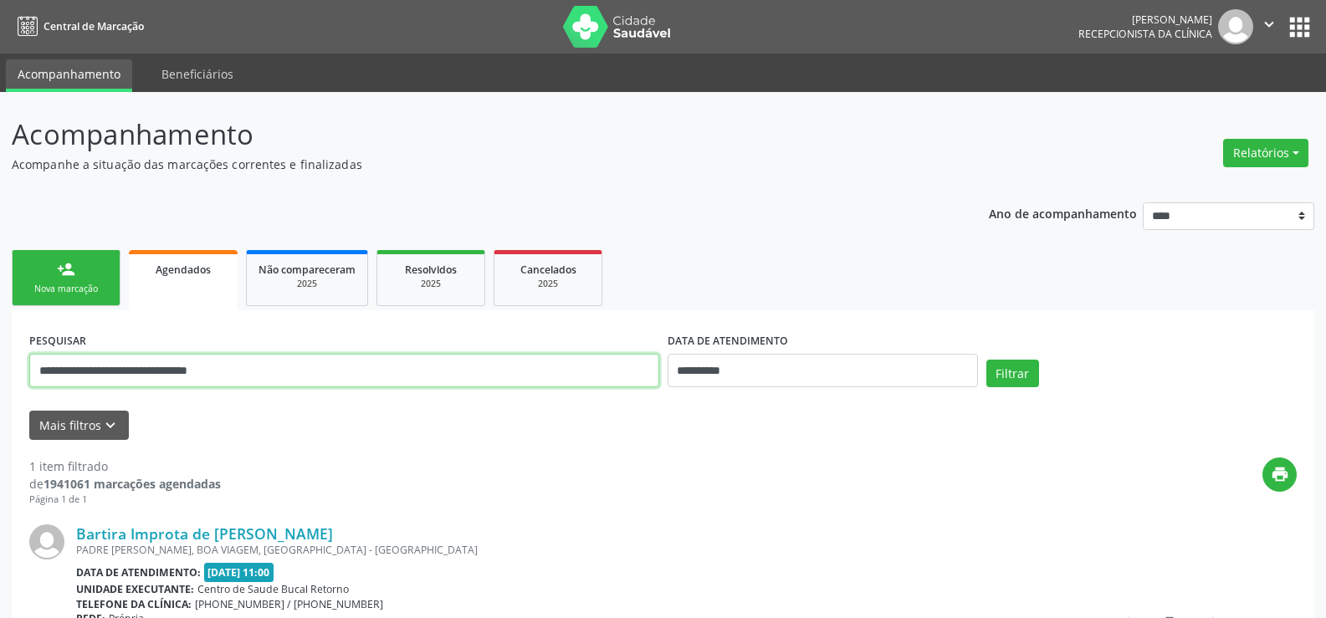
drag, startPoint x: 268, startPoint y: 371, endPoint x: 33, endPoint y: 371, distance: 234.3
click at [33, 371] on input "**********" at bounding box center [344, 370] width 630 height 33
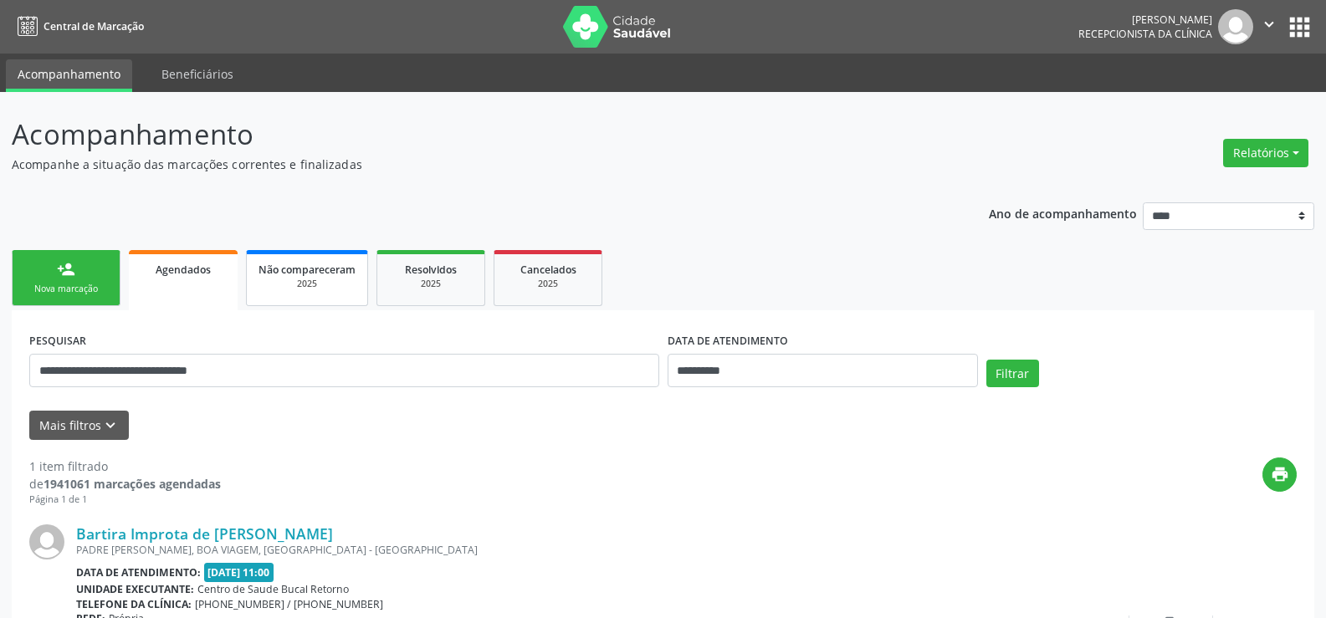
click at [293, 285] on div "2025" at bounding box center [307, 284] width 97 height 13
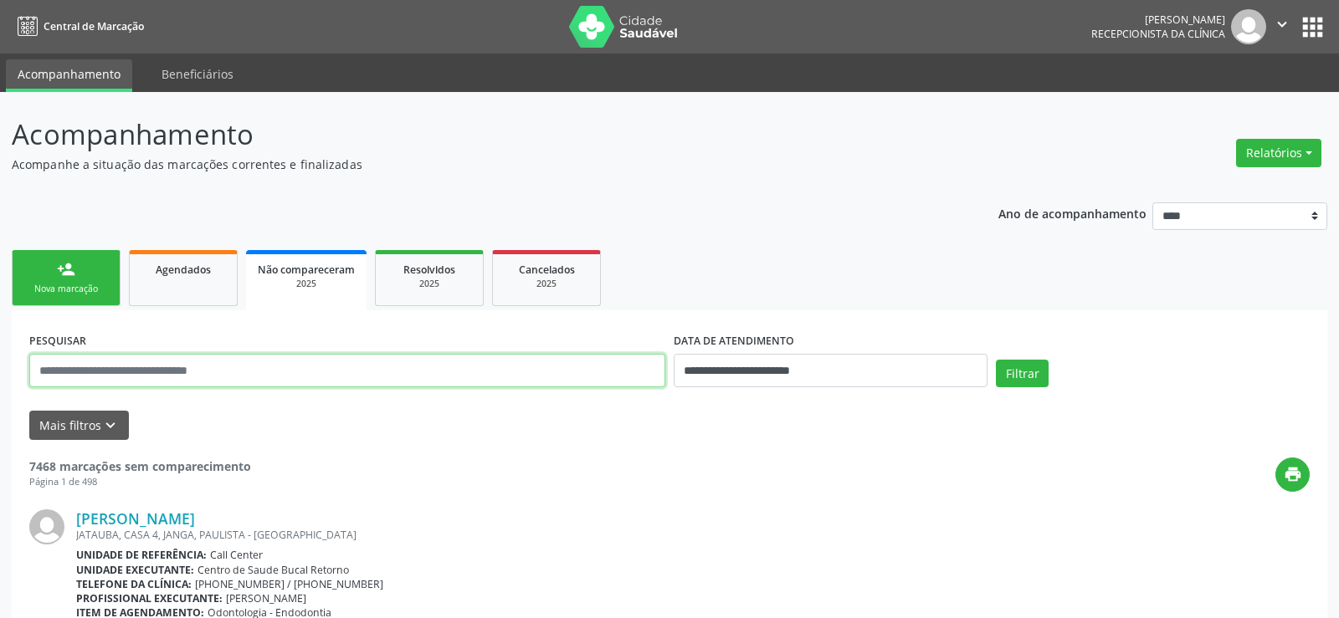
click at [234, 371] on input "text" at bounding box center [347, 370] width 636 height 33
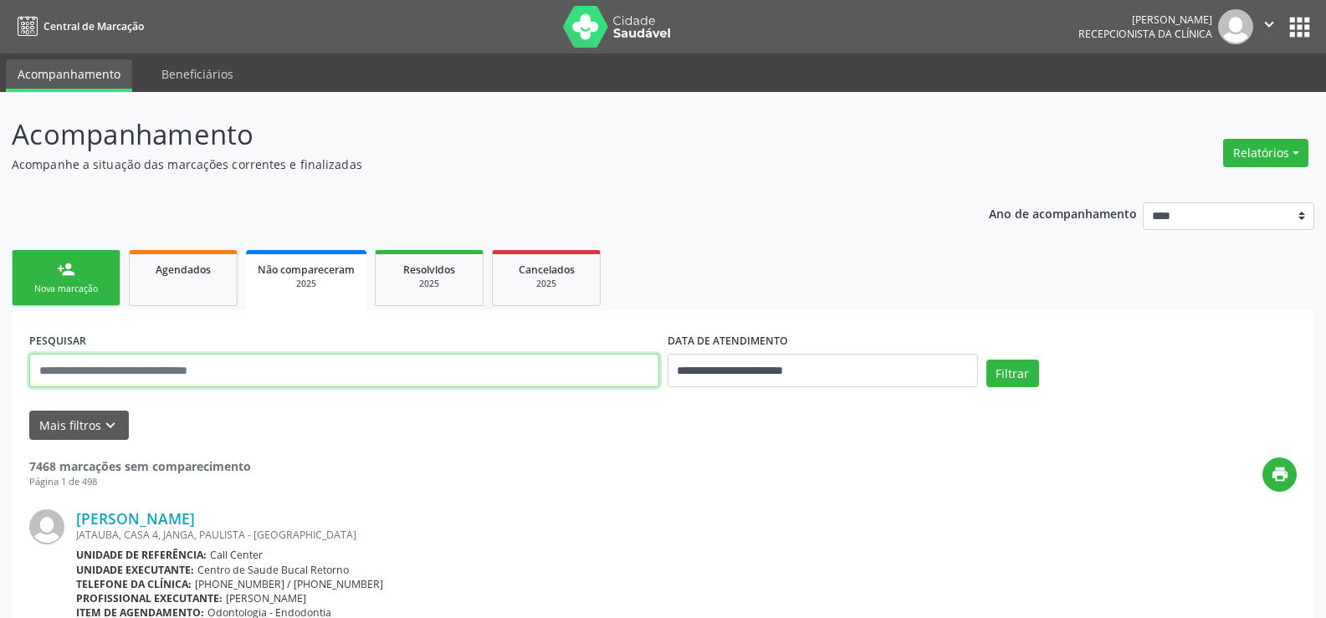
paste input "**********"
type input "**********"
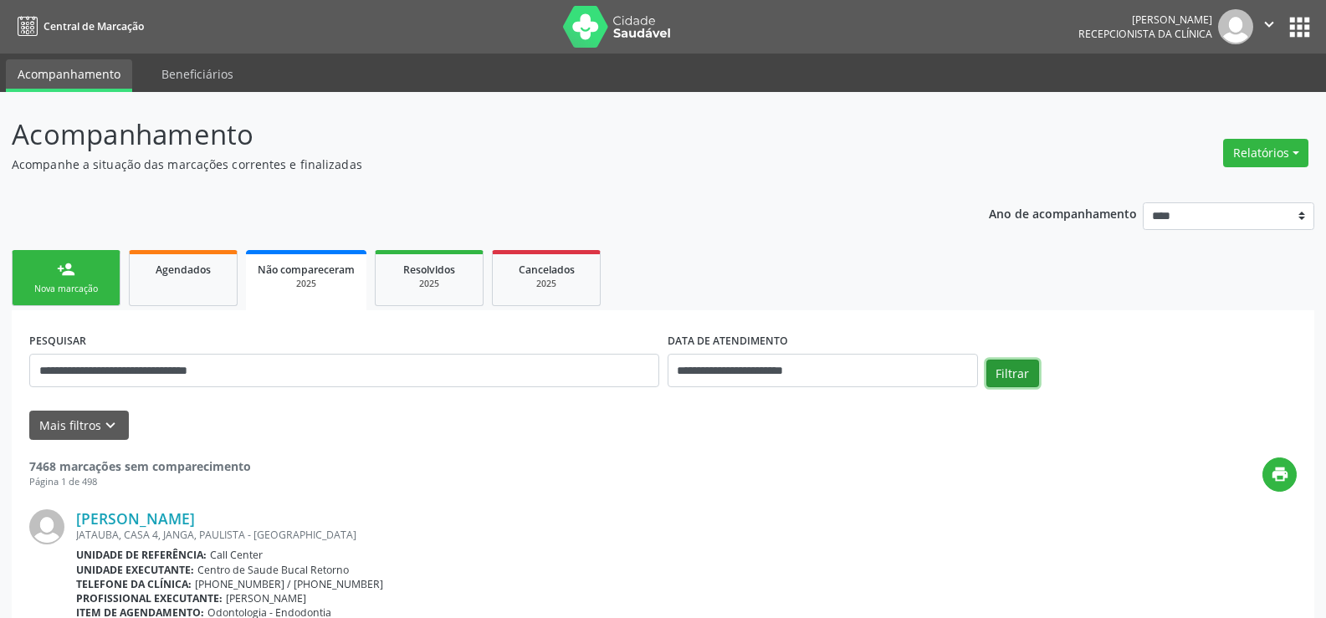
click at [1001, 366] on button "Filtrar" at bounding box center [1013, 374] width 53 height 28
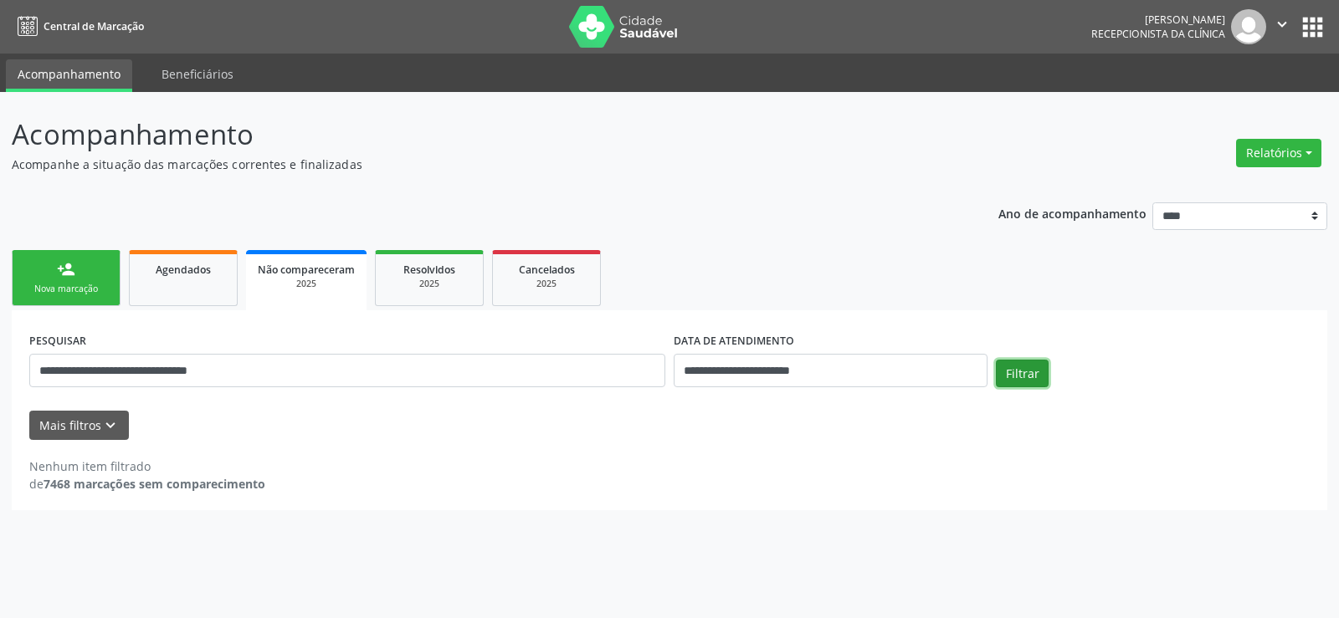
click at [1021, 370] on button "Filtrar" at bounding box center [1022, 374] width 53 height 28
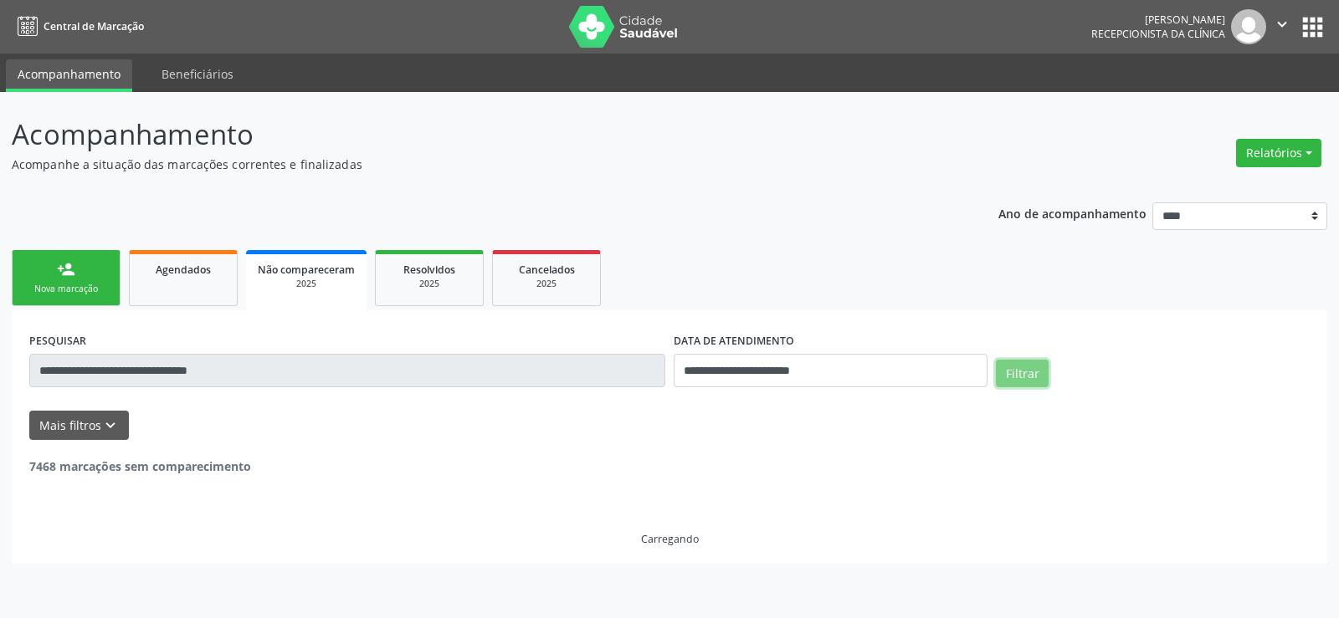
click at [1021, 370] on button "Filtrar" at bounding box center [1022, 374] width 53 height 28
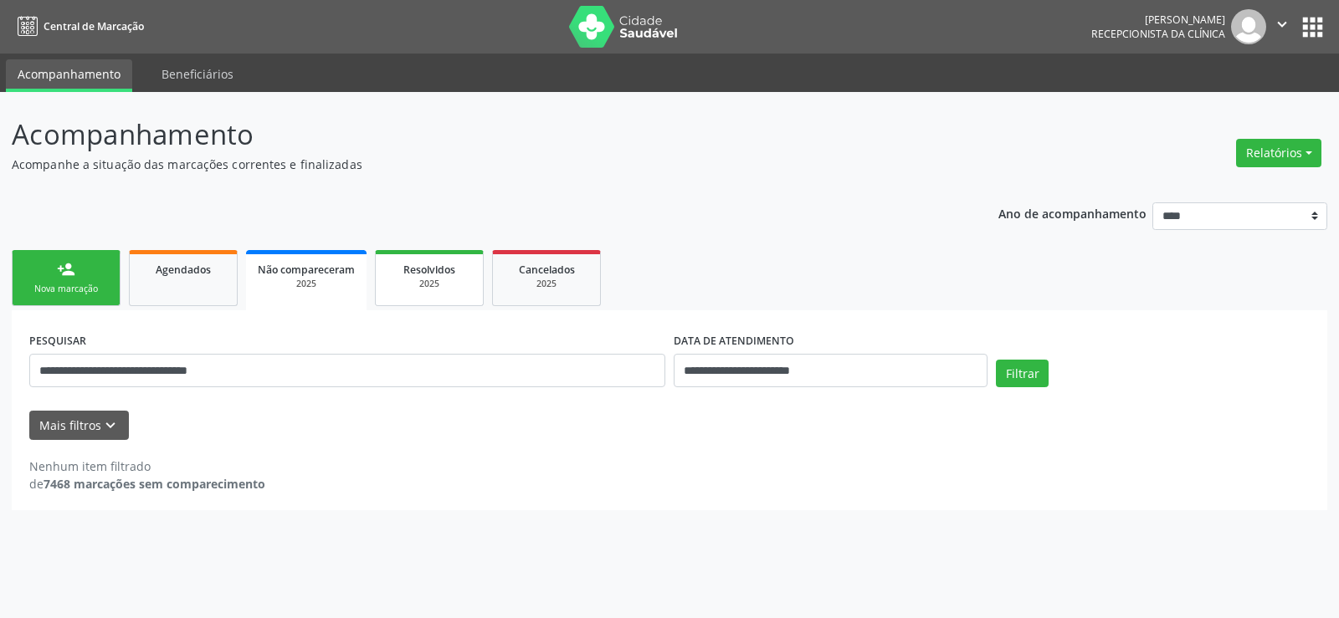
click at [439, 292] on link "Resolvidos 2025" at bounding box center [429, 278] width 109 height 56
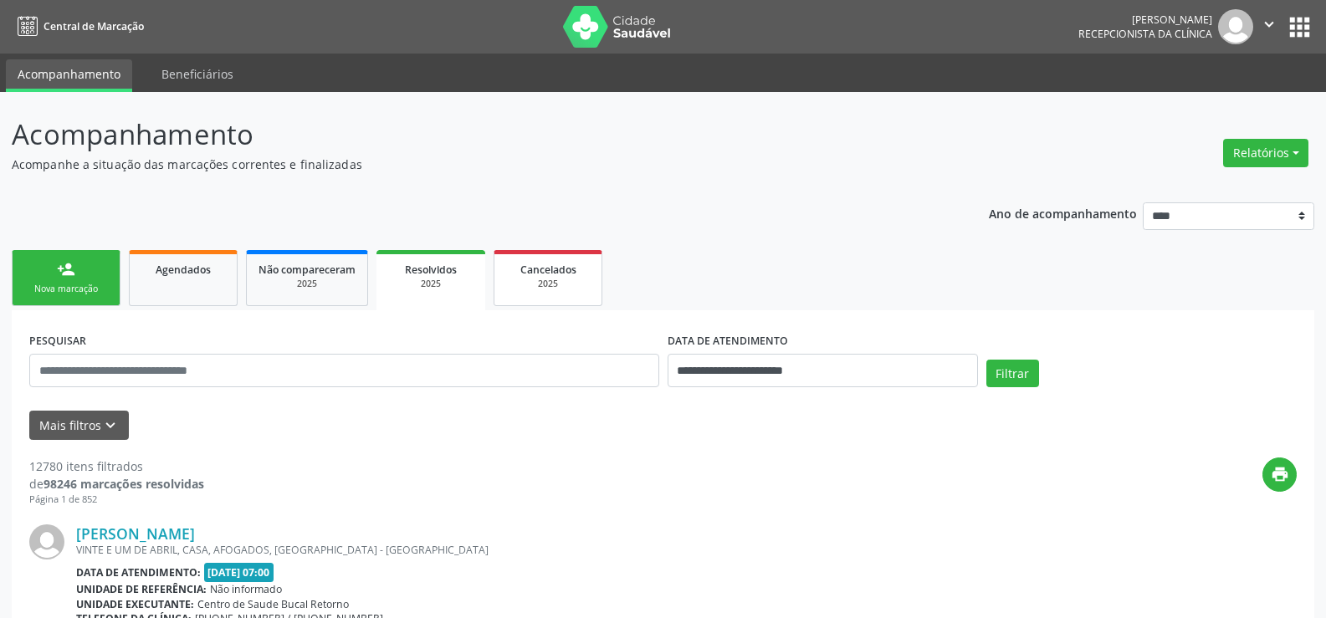
click at [540, 274] on span "Cancelados" at bounding box center [549, 270] width 56 height 14
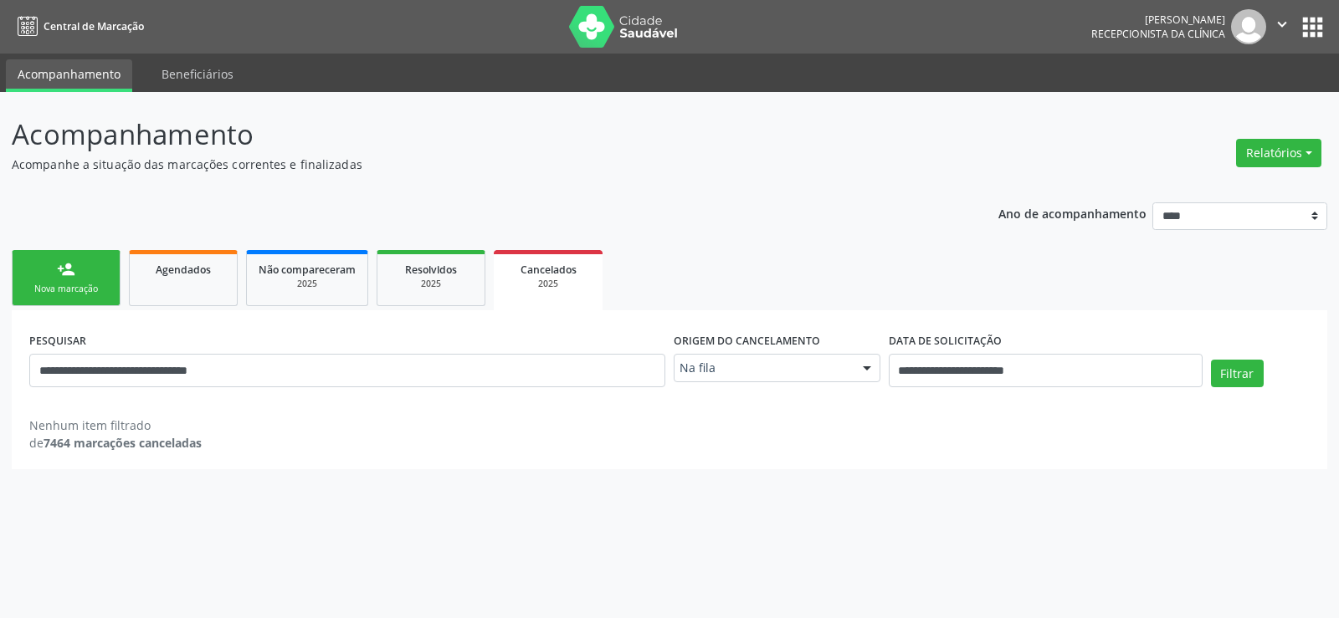
click at [541, 275] on span "Cancelados" at bounding box center [549, 270] width 56 height 14
click at [816, 379] on div "Na fila" at bounding box center [777, 368] width 207 height 28
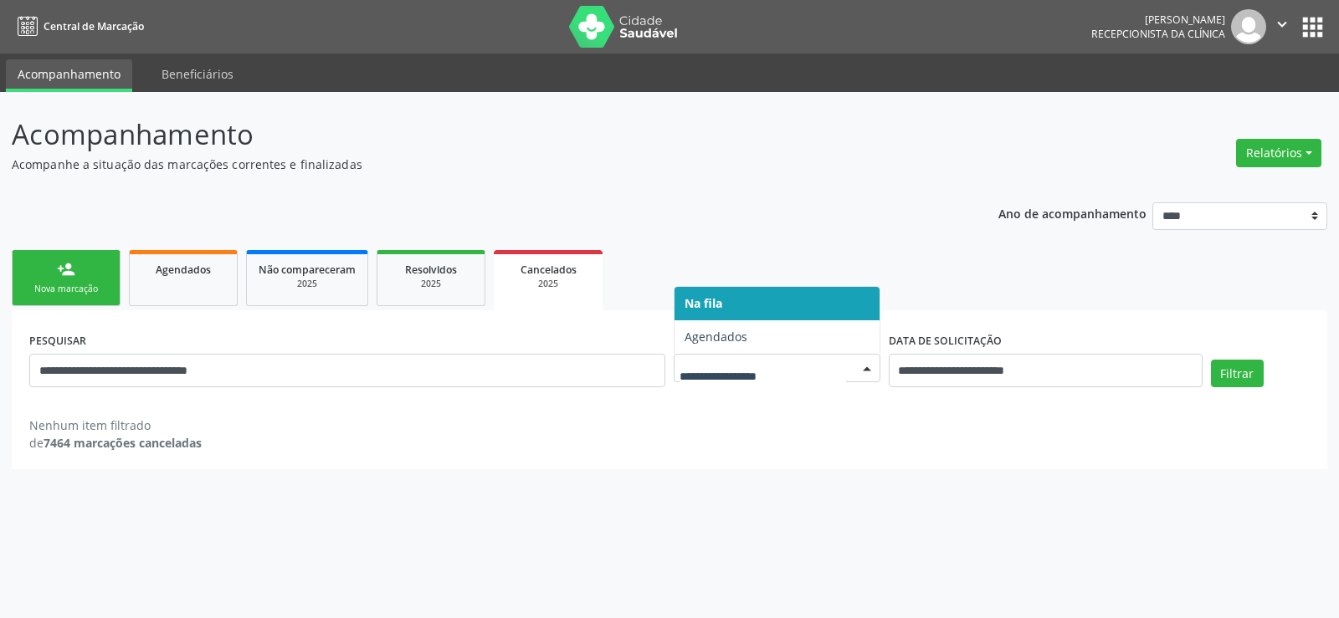
click at [725, 351] on span "Agendados" at bounding box center [777, 337] width 205 height 33
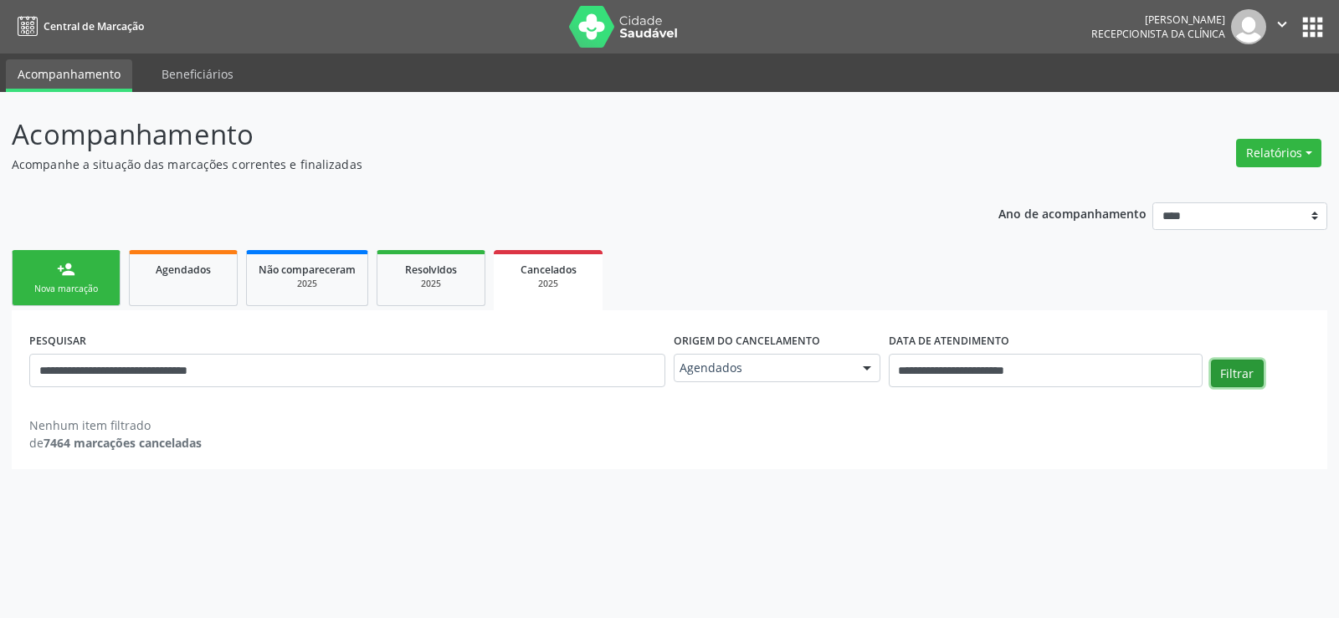
click at [1253, 373] on button "Filtrar" at bounding box center [1237, 374] width 53 height 28
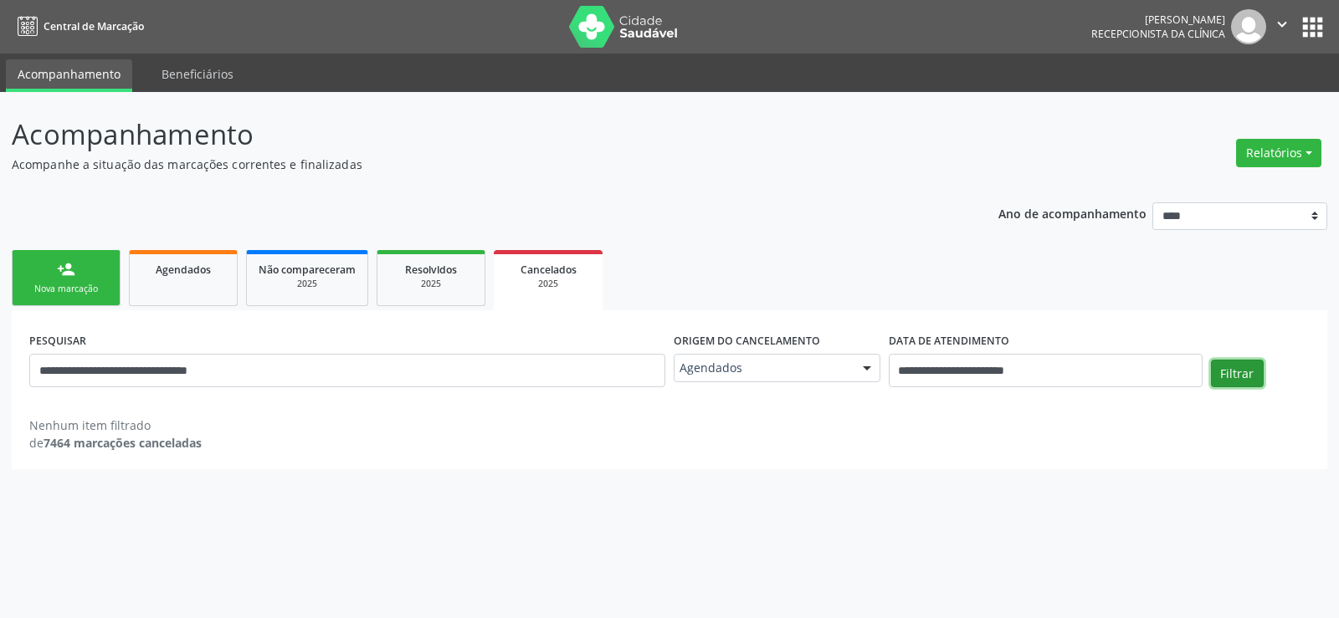
click at [1253, 373] on button "Filtrar" at bounding box center [1237, 374] width 53 height 28
click at [1252, 373] on button "Filtrar" at bounding box center [1237, 374] width 53 height 28
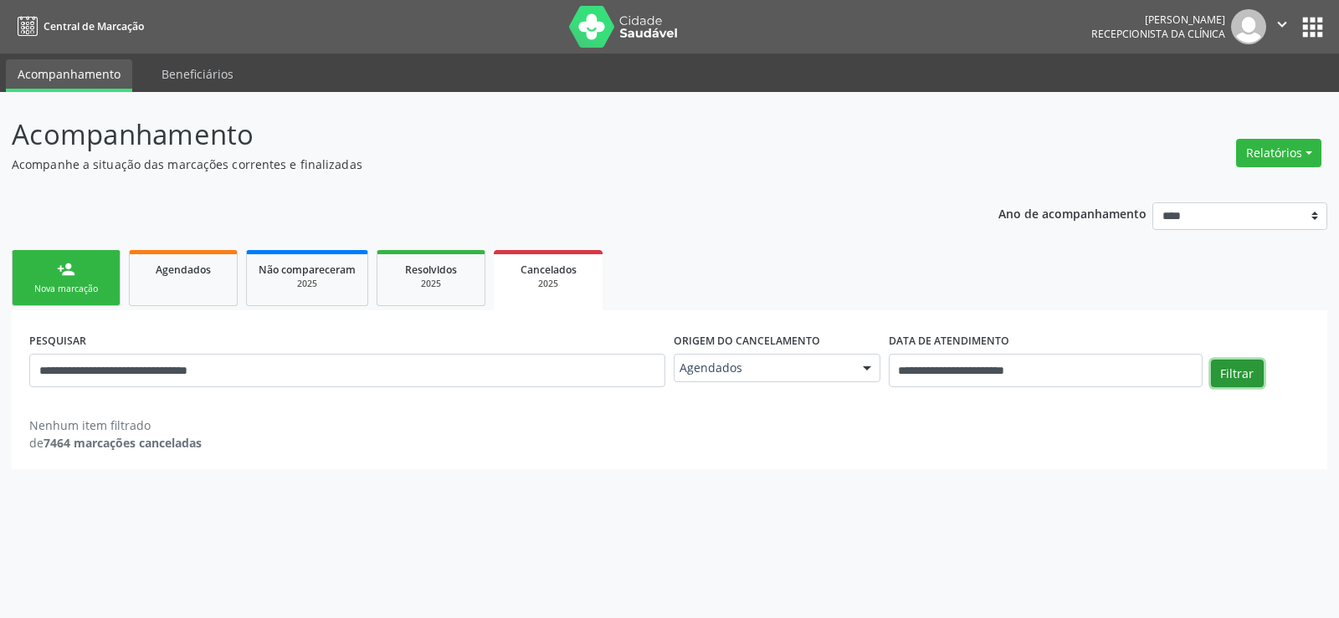
click at [1252, 373] on button "Filtrar" at bounding box center [1237, 374] width 53 height 28
click at [1251, 373] on button "Filtrar" at bounding box center [1237, 374] width 53 height 28
click at [40, 269] on link "person_add Nova marcação" at bounding box center [66, 278] width 109 height 56
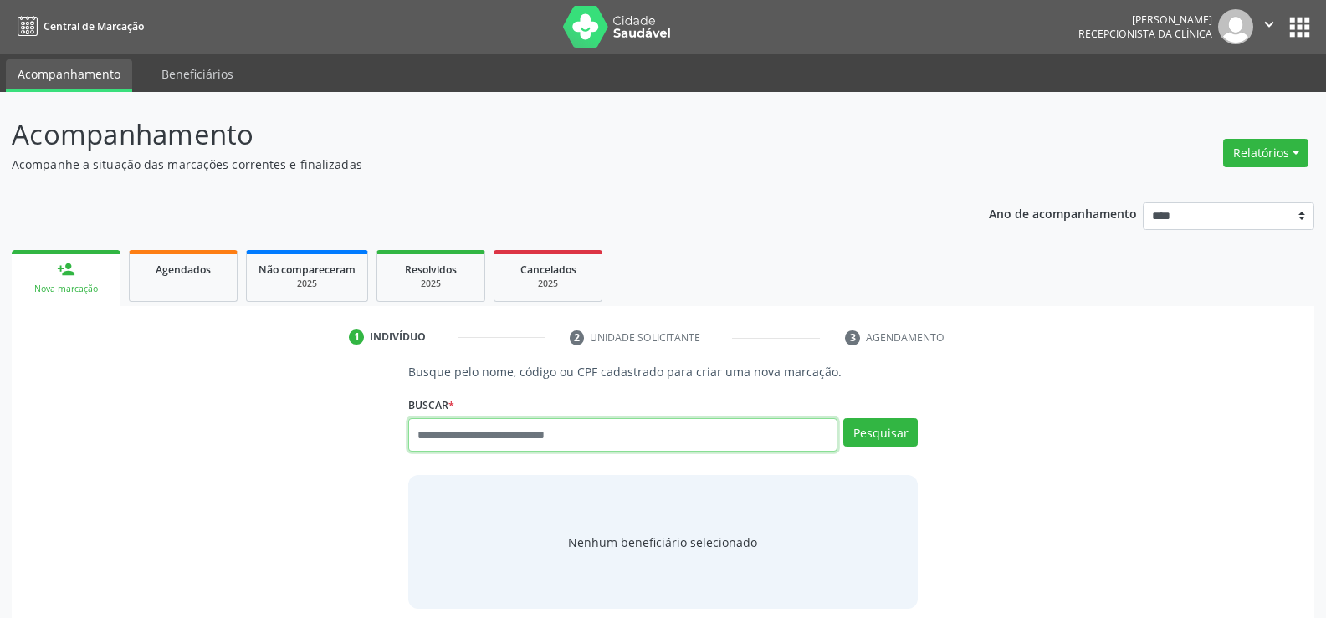
click at [564, 444] on input "text" at bounding box center [622, 434] width 429 height 33
type input "**********"
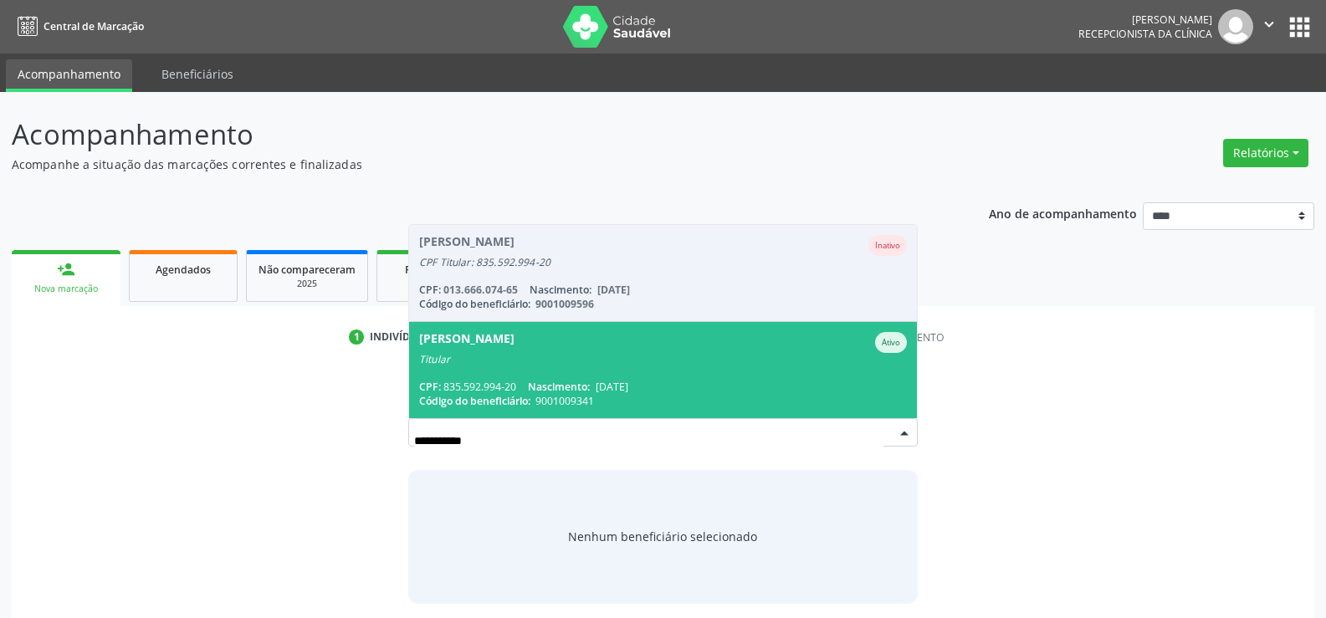
click at [527, 390] on div "CPF: 835.592.994-20 Nascimento: 30/03/1975" at bounding box center [663, 387] width 488 height 14
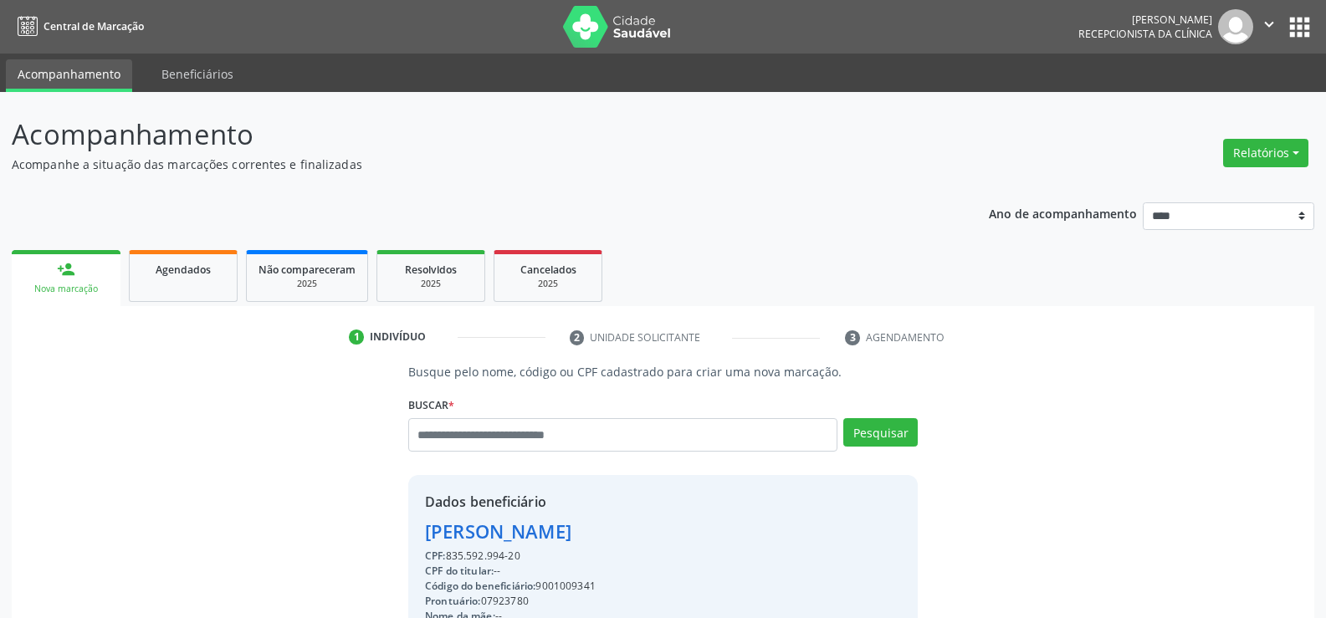
drag, startPoint x: 529, startPoint y: 556, endPoint x: 424, endPoint y: 537, distance: 106.2
copy div "Maria Sulani de Oliveira CPF: 835.592.994-20"
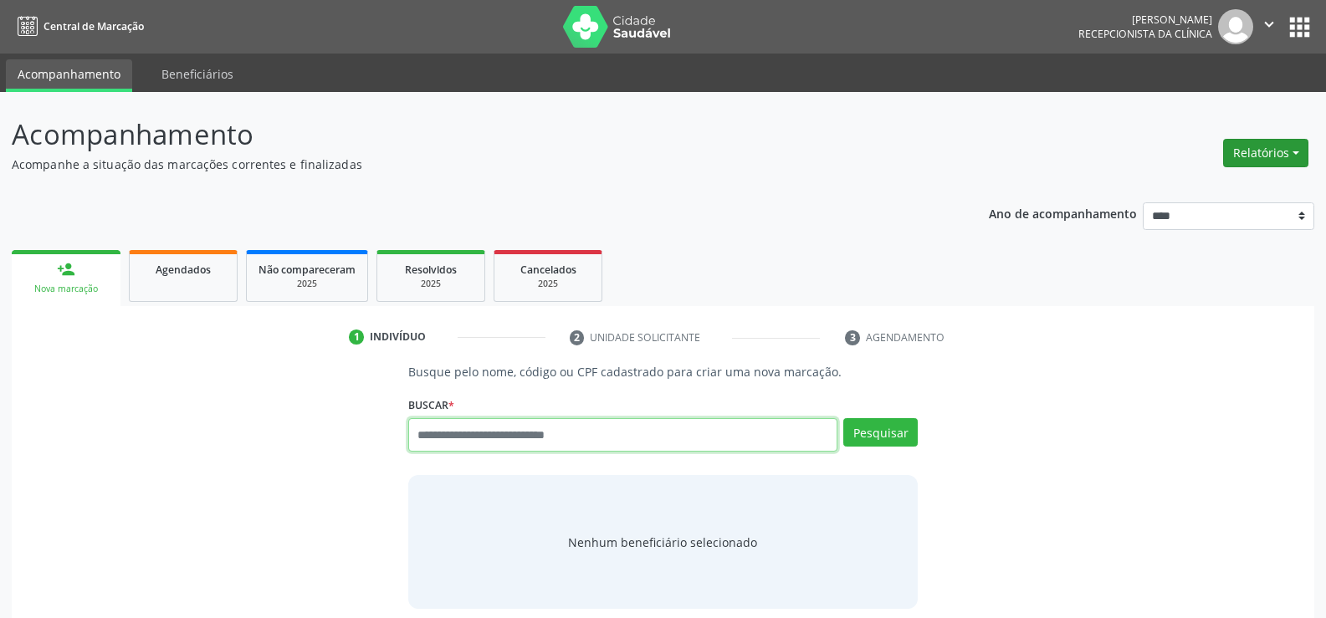
click at [1259, 154] on button "Relatórios" at bounding box center [1266, 153] width 85 height 28
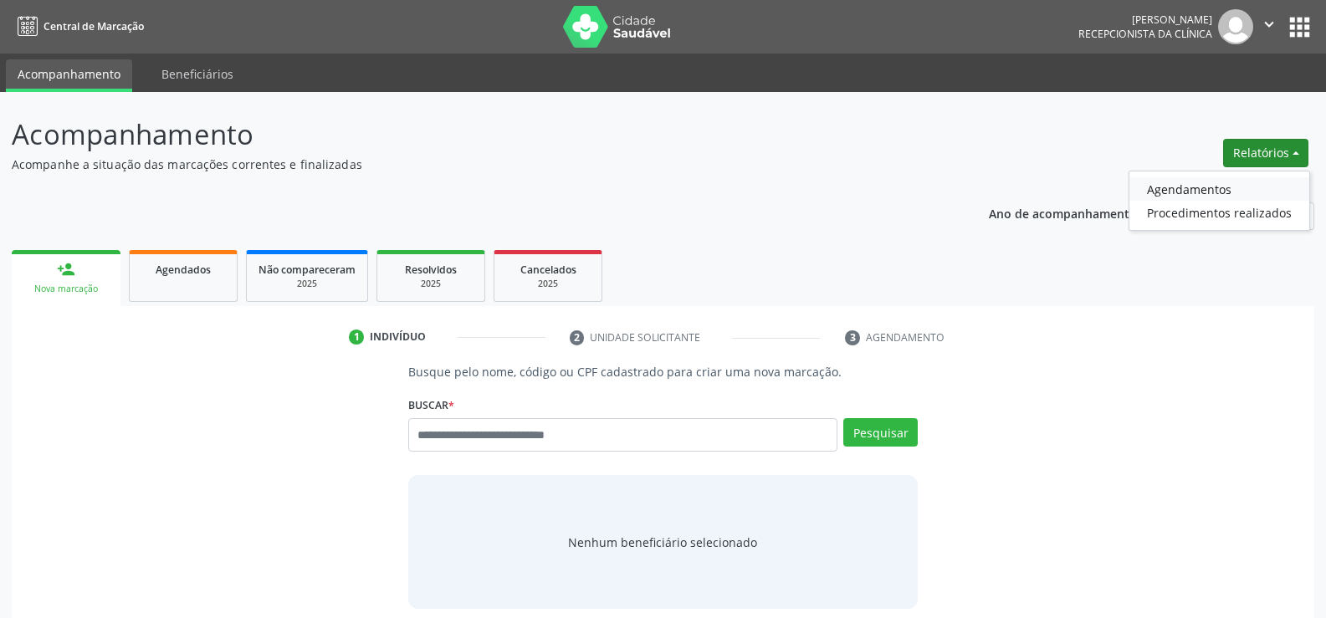
click at [1140, 177] on link "Agendamentos" at bounding box center [1220, 188] width 180 height 23
select select "*"
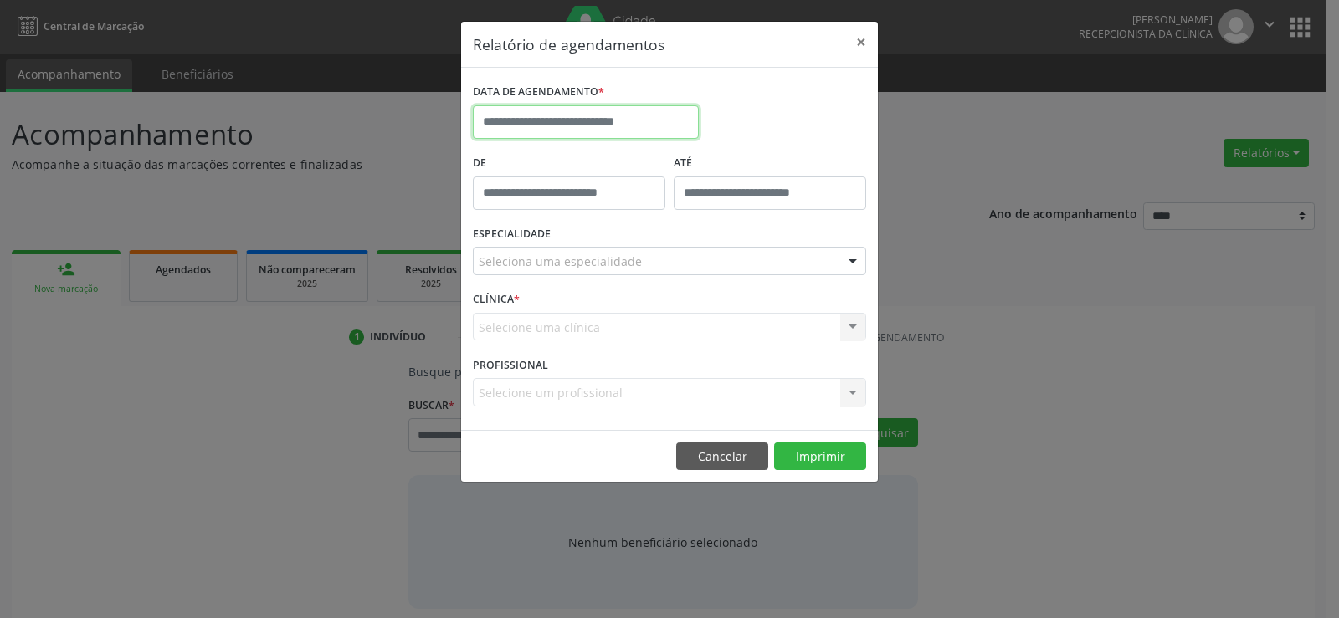
click at [591, 126] on input "text" at bounding box center [586, 121] width 226 height 33
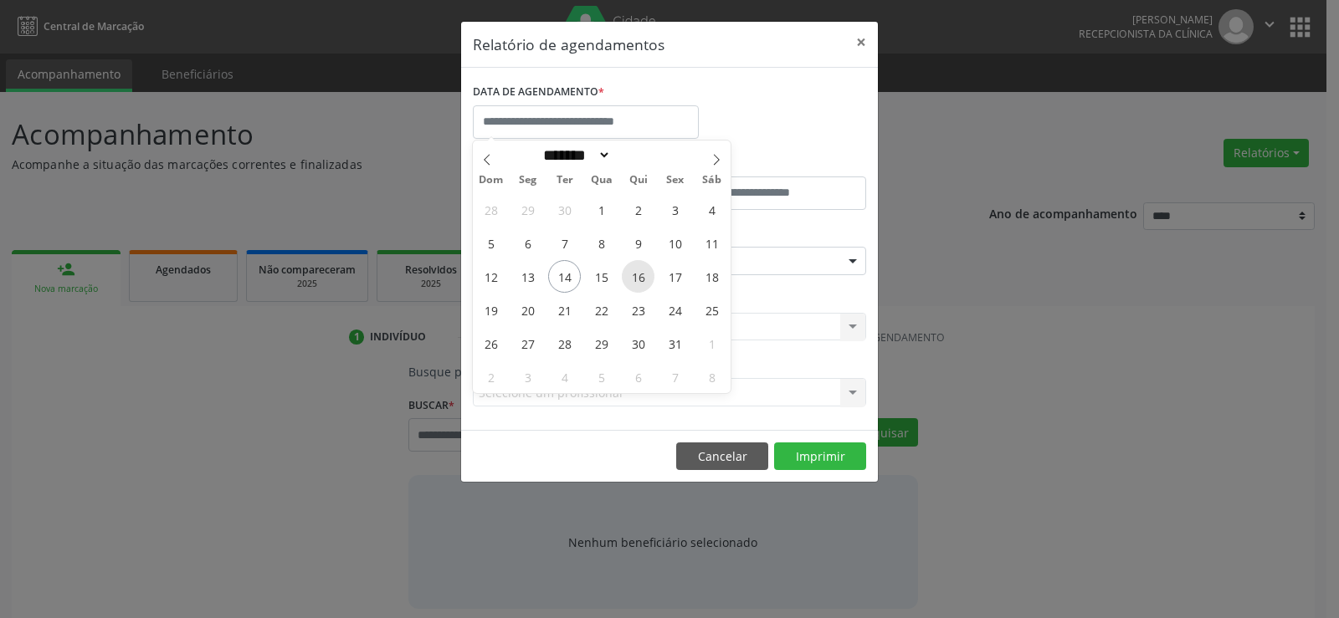
click at [641, 283] on span "16" at bounding box center [638, 276] width 33 height 33
type input "**********"
click at [641, 283] on span "16" at bounding box center [638, 276] width 33 height 33
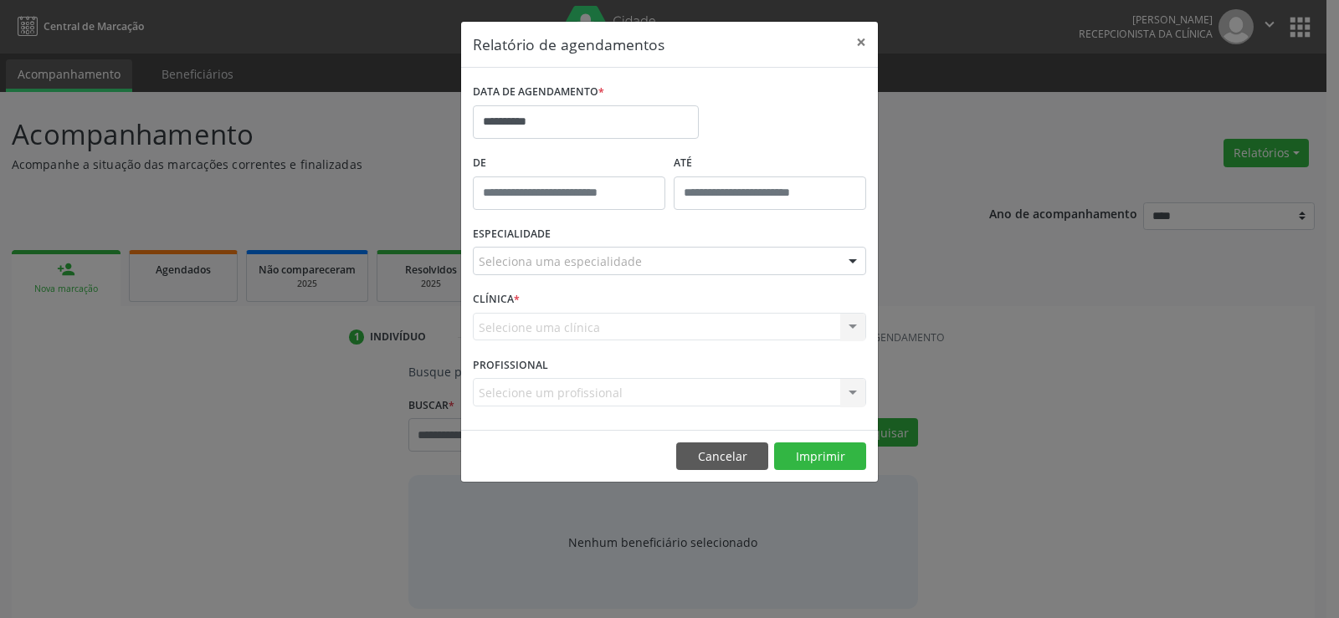
click at [643, 265] on div "Seleciona uma especialidade" at bounding box center [669, 261] width 393 height 28
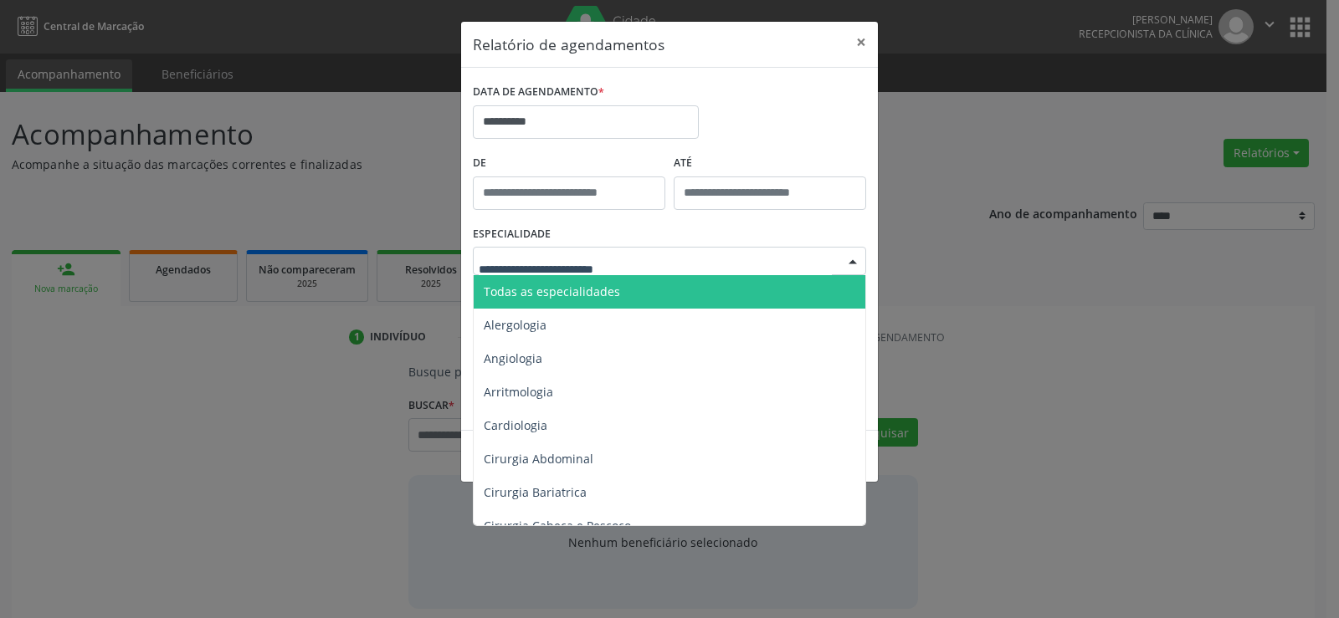
click at [639, 282] on span "Todas as especialidades" at bounding box center [671, 291] width 394 height 33
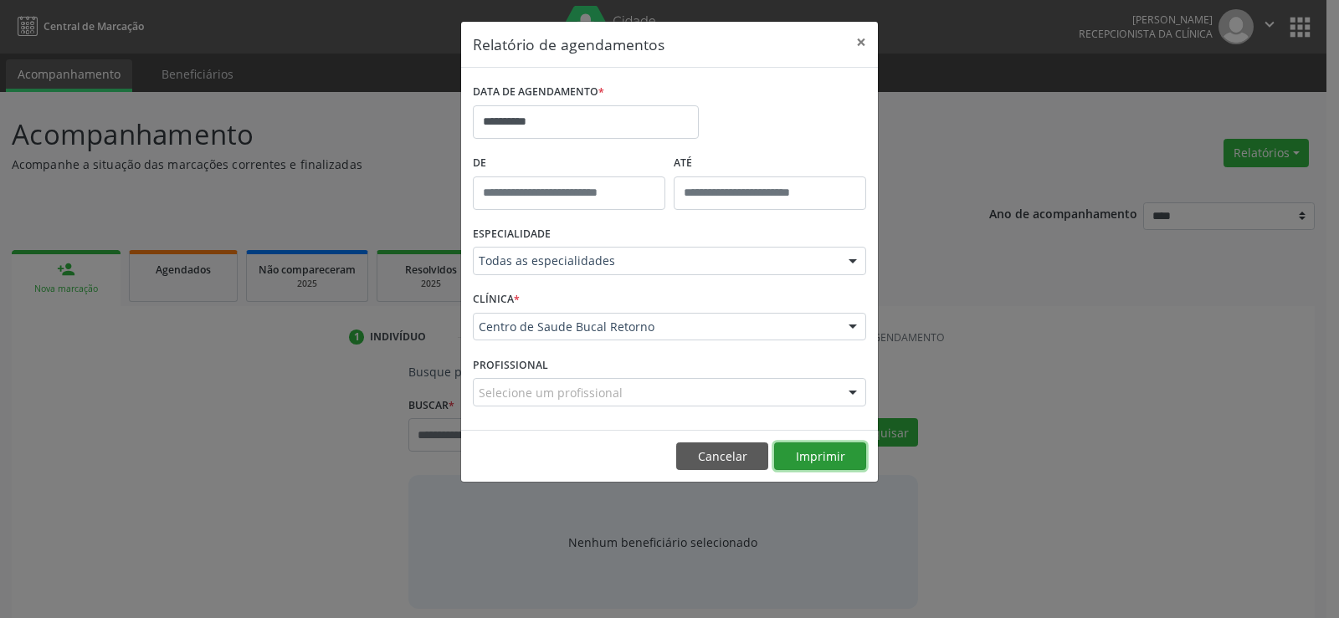
click at [798, 461] on button "Imprimir" at bounding box center [820, 457] width 92 height 28
click at [736, 465] on button "Cancelar" at bounding box center [722, 457] width 92 height 28
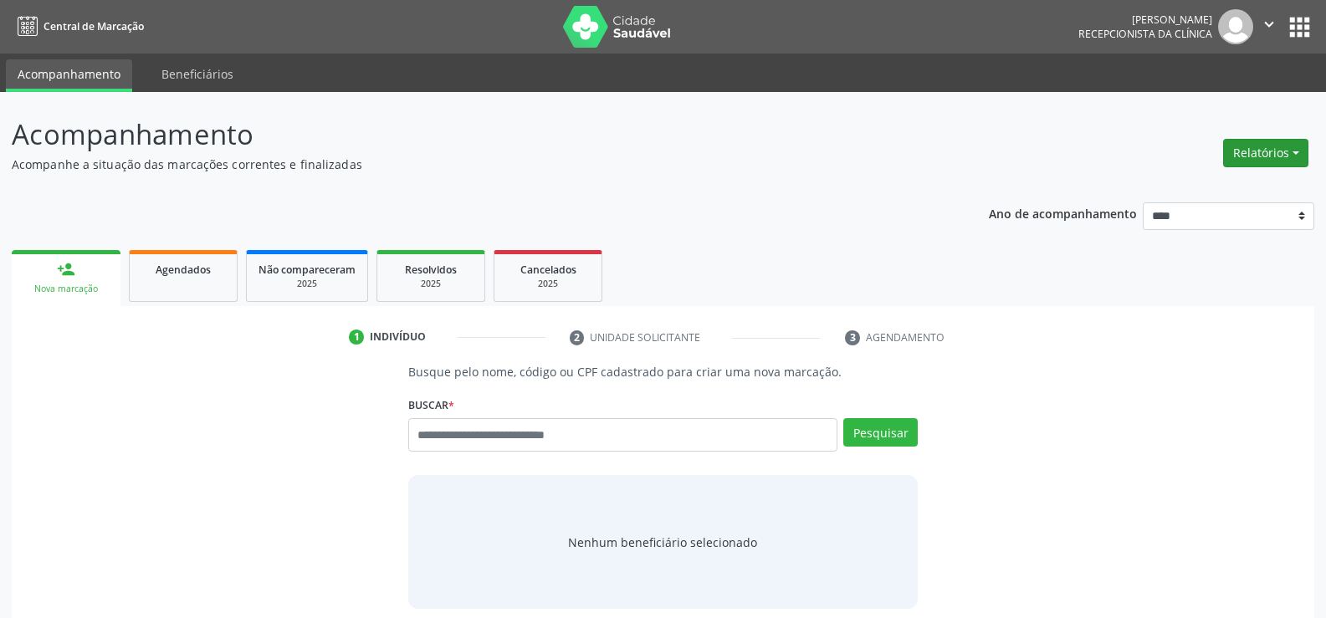
click at [1264, 156] on button "Relatórios" at bounding box center [1266, 153] width 85 height 28
click at [1238, 186] on link "Agendamentos" at bounding box center [1220, 188] width 180 height 23
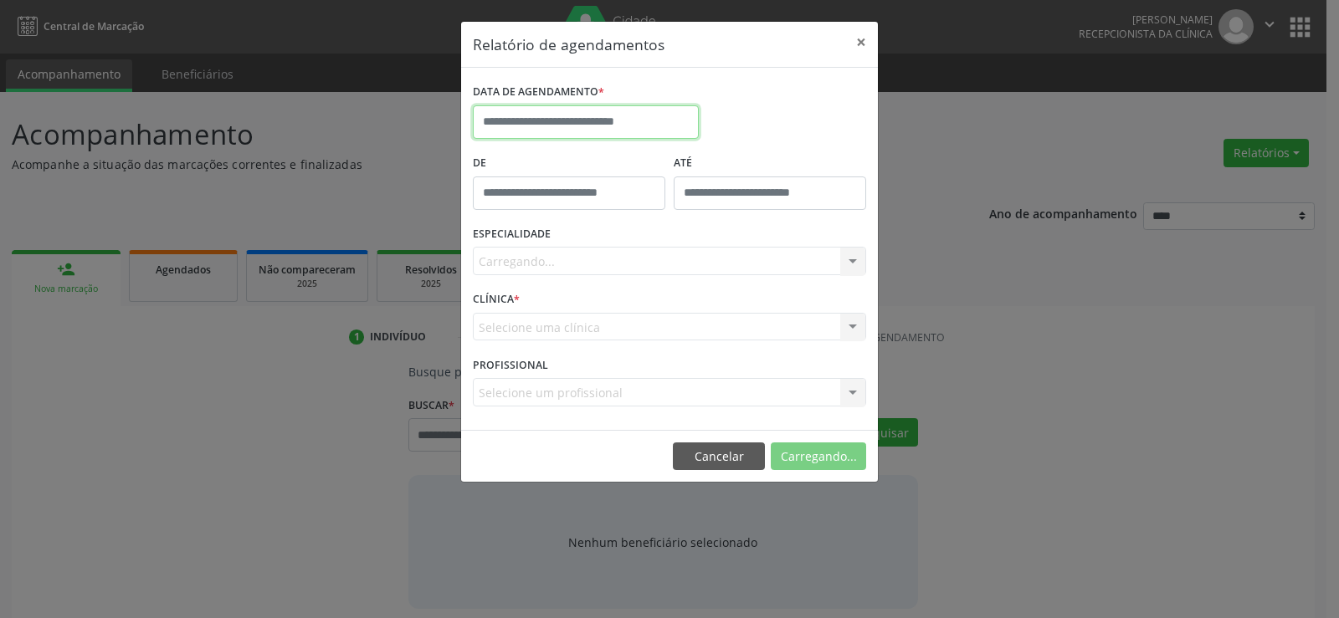
click at [496, 123] on input "text" at bounding box center [586, 121] width 226 height 33
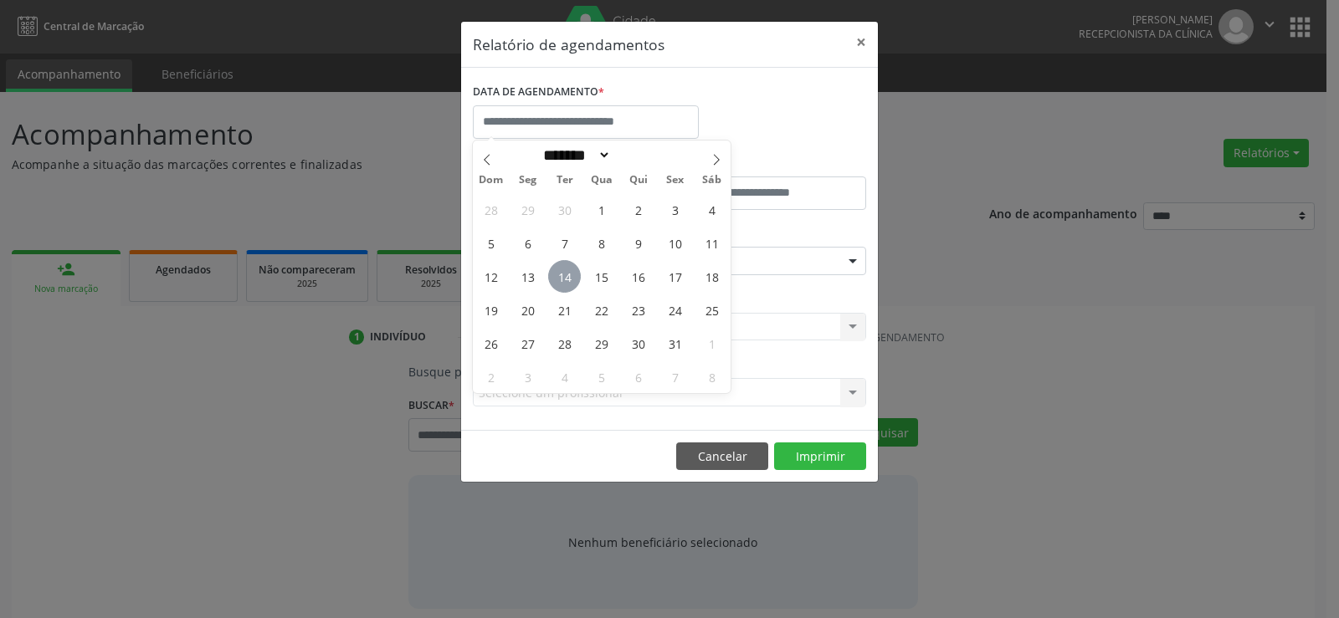
click at [565, 280] on span "14" at bounding box center [564, 276] width 33 height 33
type input "**********"
click at [565, 280] on span "14" at bounding box center [564, 276] width 33 height 33
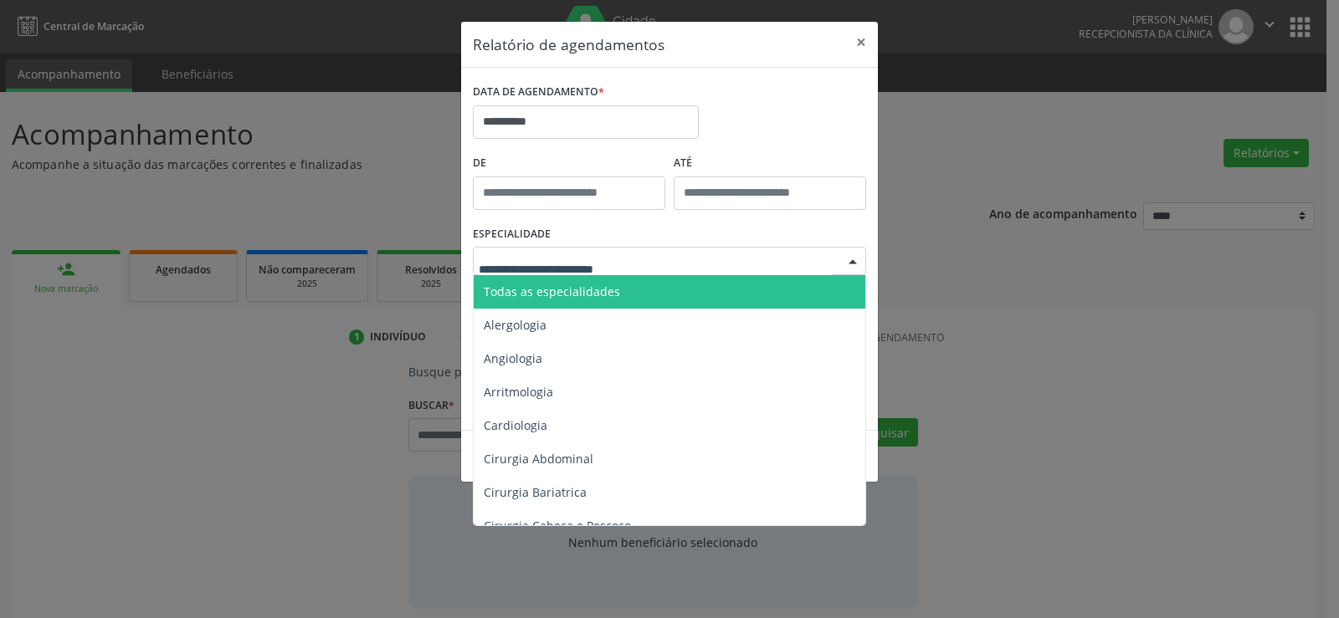
click at [562, 272] on div at bounding box center [669, 261] width 393 height 28
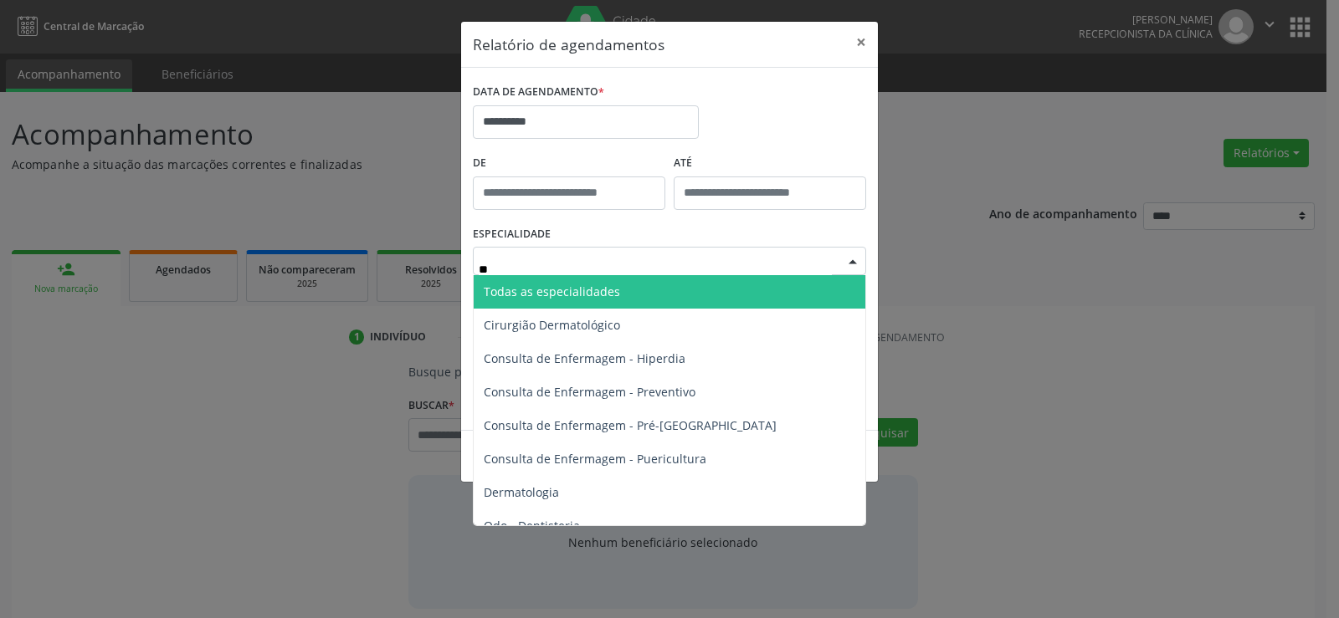
type input "***"
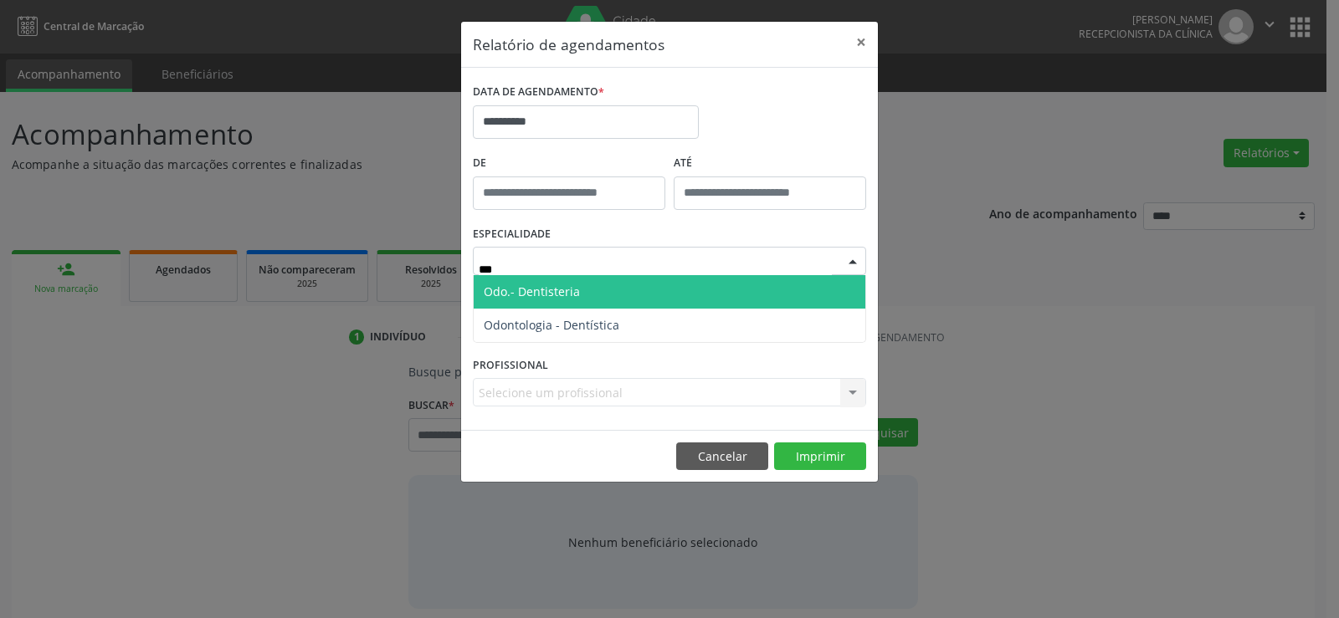
click at [566, 312] on span "Odontologia - Dentística" at bounding box center [670, 325] width 392 height 33
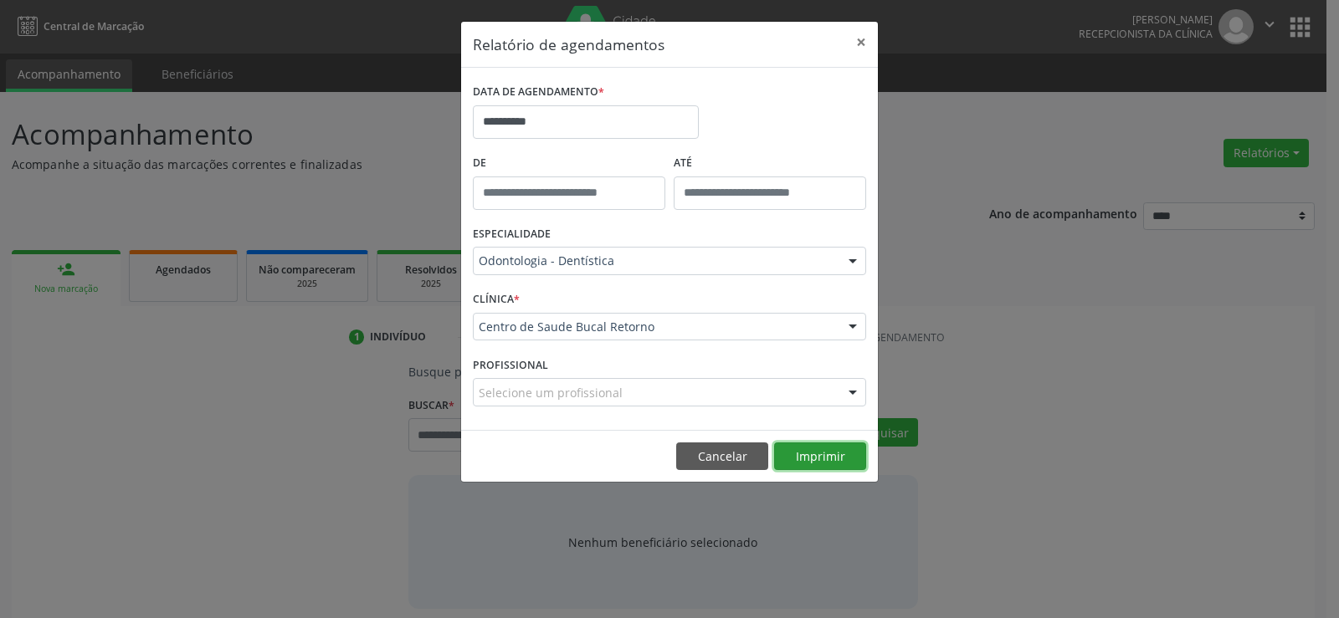
click at [809, 459] on button "Imprimir" at bounding box center [820, 457] width 92 height 28
click at [744, 466] on button "Cancelar" at bounding box center [722, 457] width 92 height 28
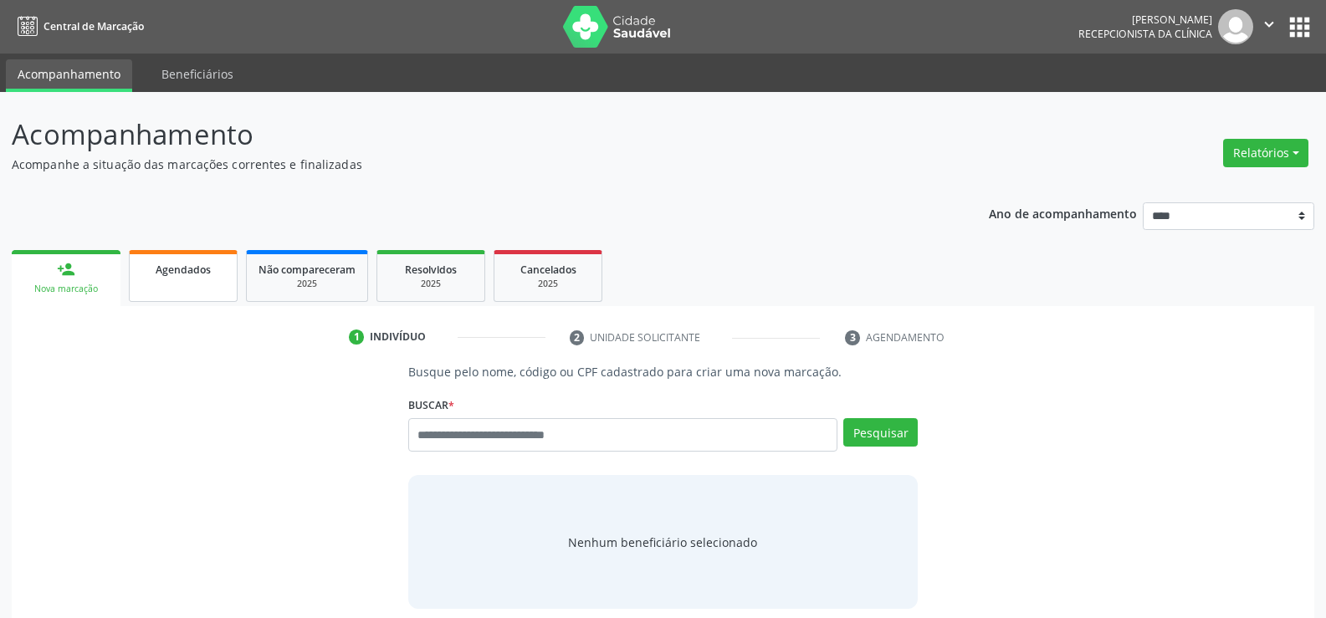
click at [167, 284] on link "Agendados" at bounding box center [183, 276] width 109 height 52
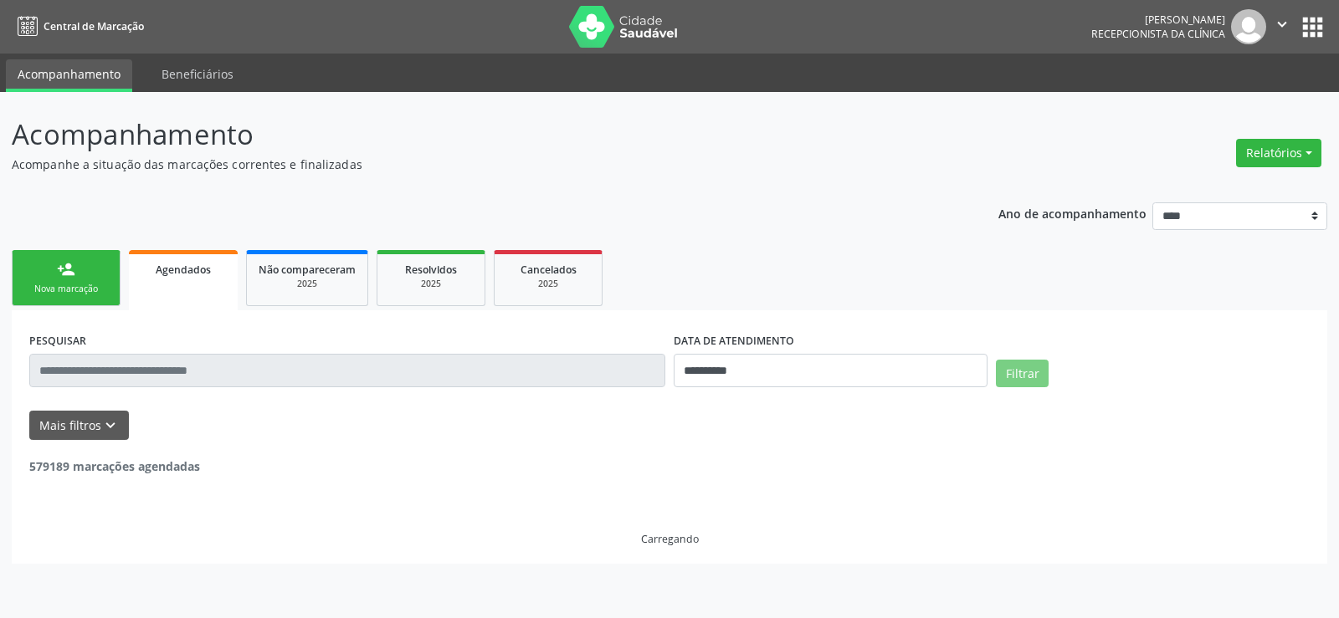
click at [31, 283] on div "Nova marcação" at bounding box center [66, 289] width 84 height 13
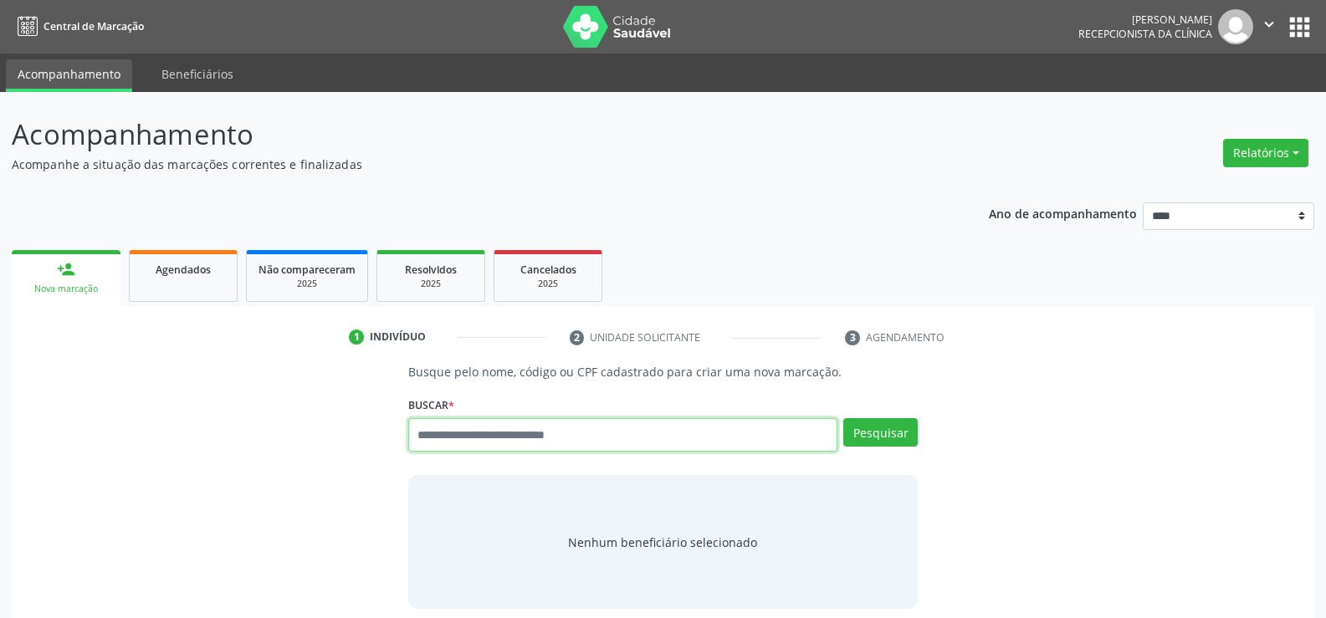
click at [557, 431] on input "text" at bounding box center [622, 434] width 429 height 33
type input "**********"
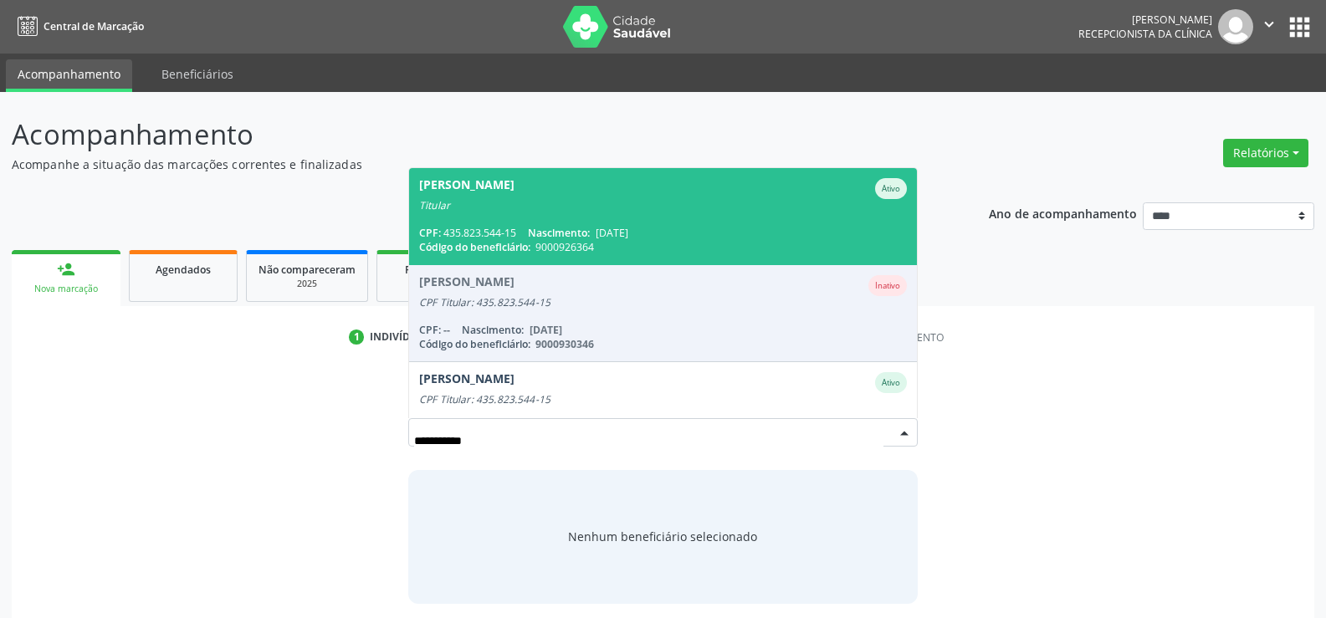
click at [517, 175] on span "Ridalva Valeria Lopes Ferreira Ativo Titular CPF: 435.823.544-15 Nascimento: 19…" at bounding box center [663, 216] width 508 height 96
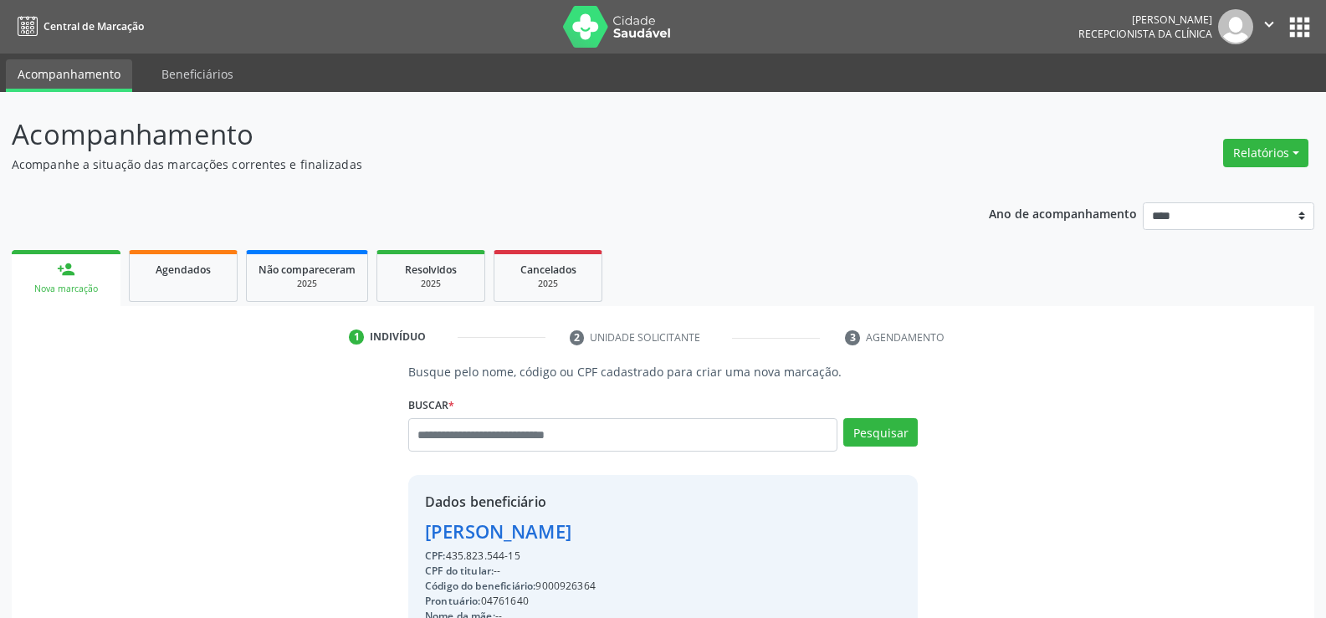
drag, startPoint x: 698, startPoint y: 525, endPoint x: 413, endPoint y: 536, distance: 285.6
copy div "Ridalva Valeria Lopes Ferreira"
click at [421, 280] on div "2025" at bounding box center [431, 284] width 84 height 13
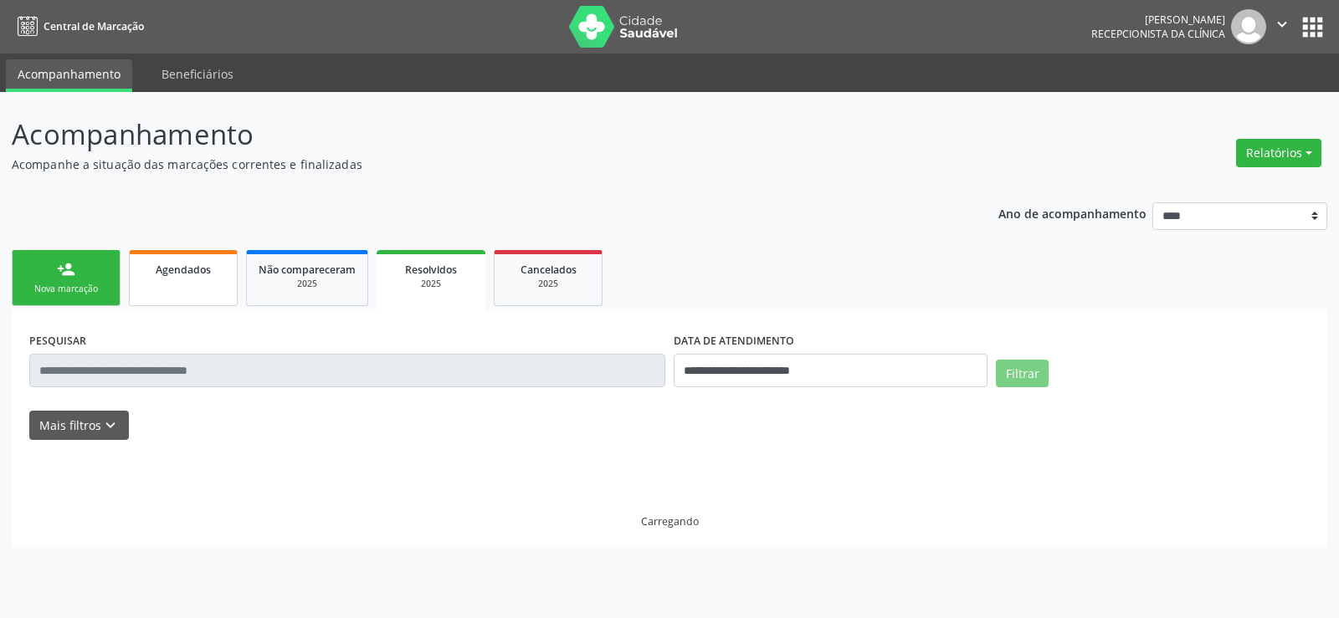
click at [156, 277] on div "Agendados" at bounding box center [183, 269] width 84 height 18
click at [173, 374] on input "text" at bounding box center [347, 370] width 636 height 33
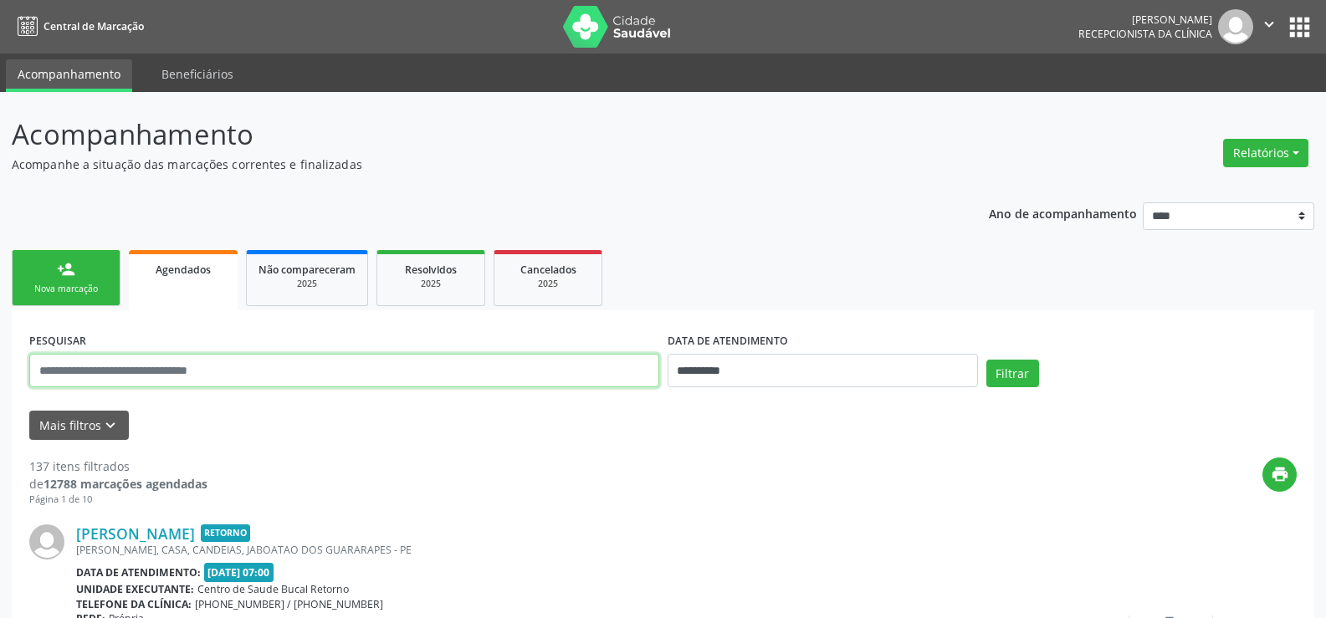
click at [174, 372] on input "text" at bounding box center [344, 370] width 630 height 33
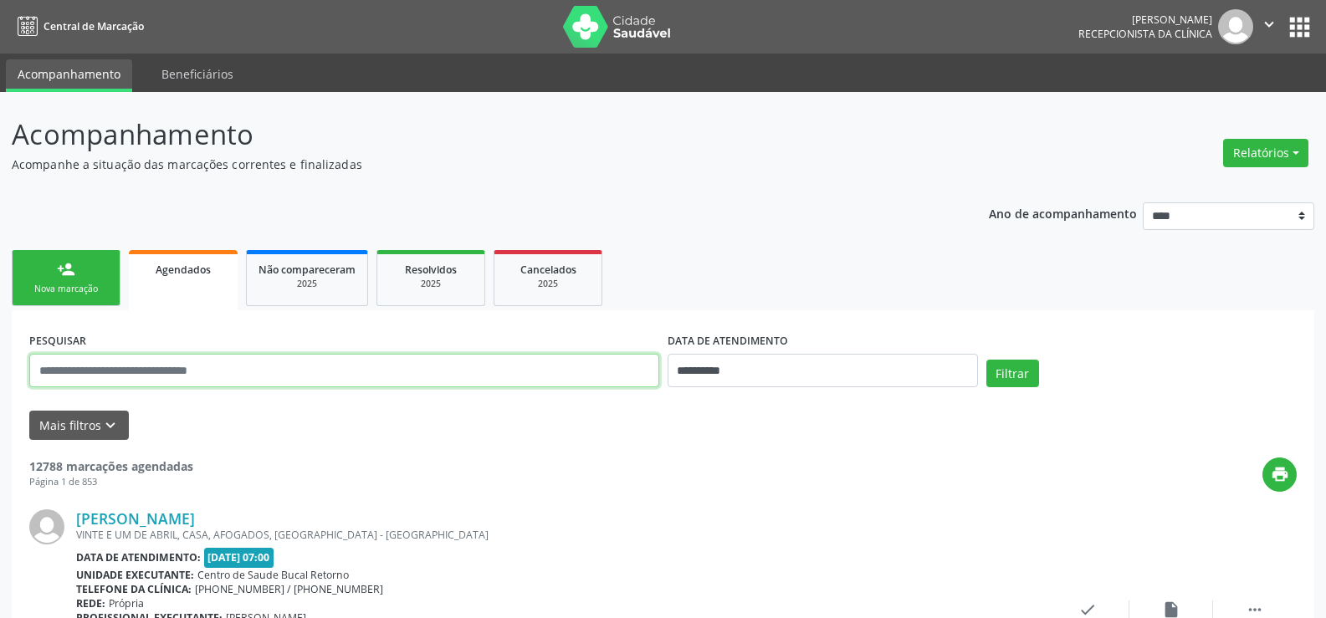
paste input "**********"
type input "**********"
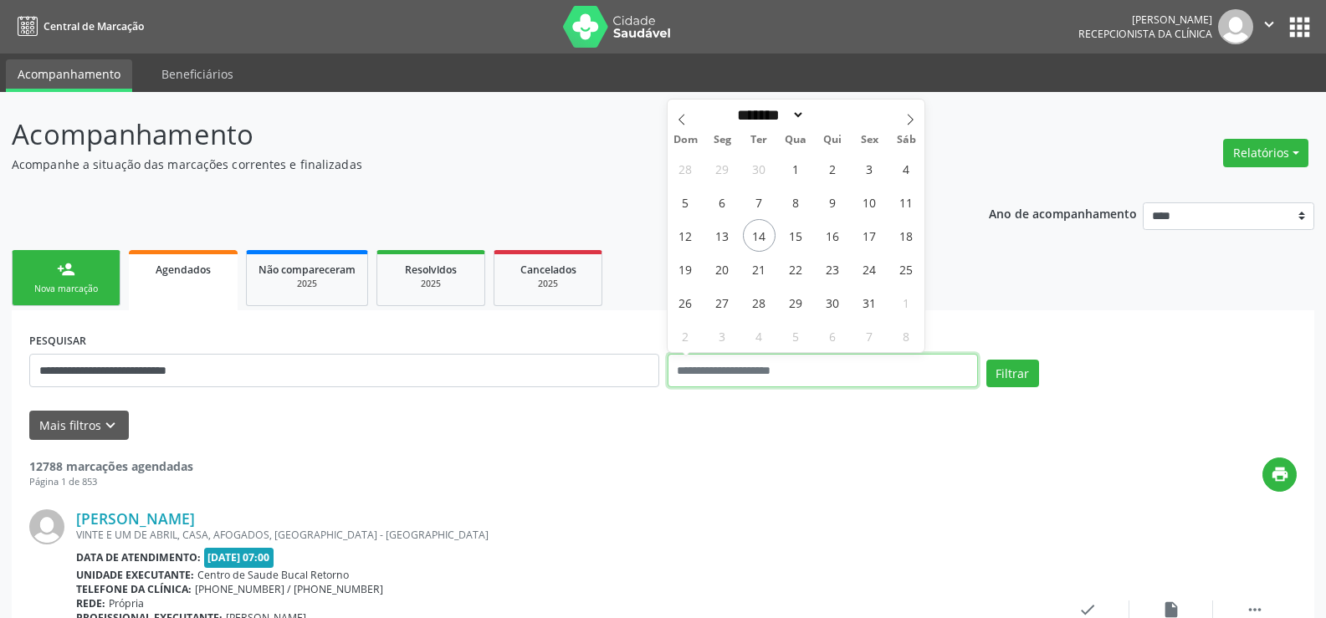
click at [987, 360] on button "Filtrar" at bounding box center [1013, 374] width 53 height 28
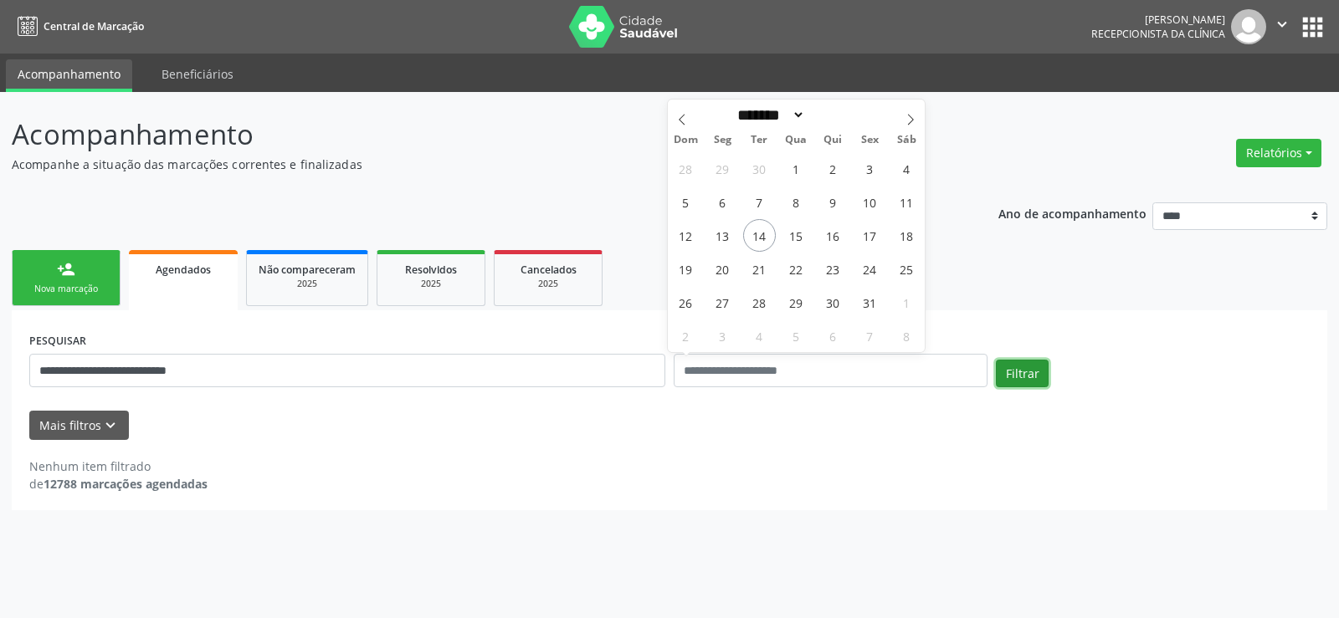
click at [1029, 377] on button "Filtrar" at bounding box center [1022, 374] width 53 height 28
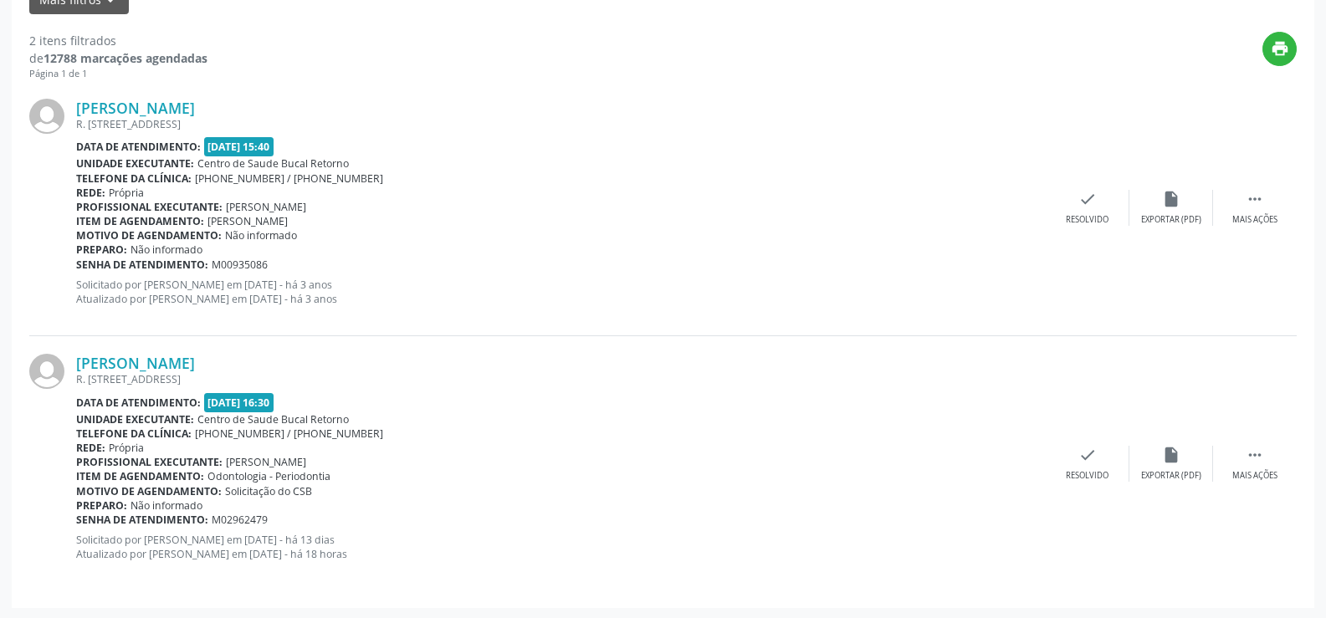
scroll to position [428, 0]
click at [195, 364] on link "Ridalva Valeria Lopes Ferreira" at bounding box center [135, 361] width 119 height 18
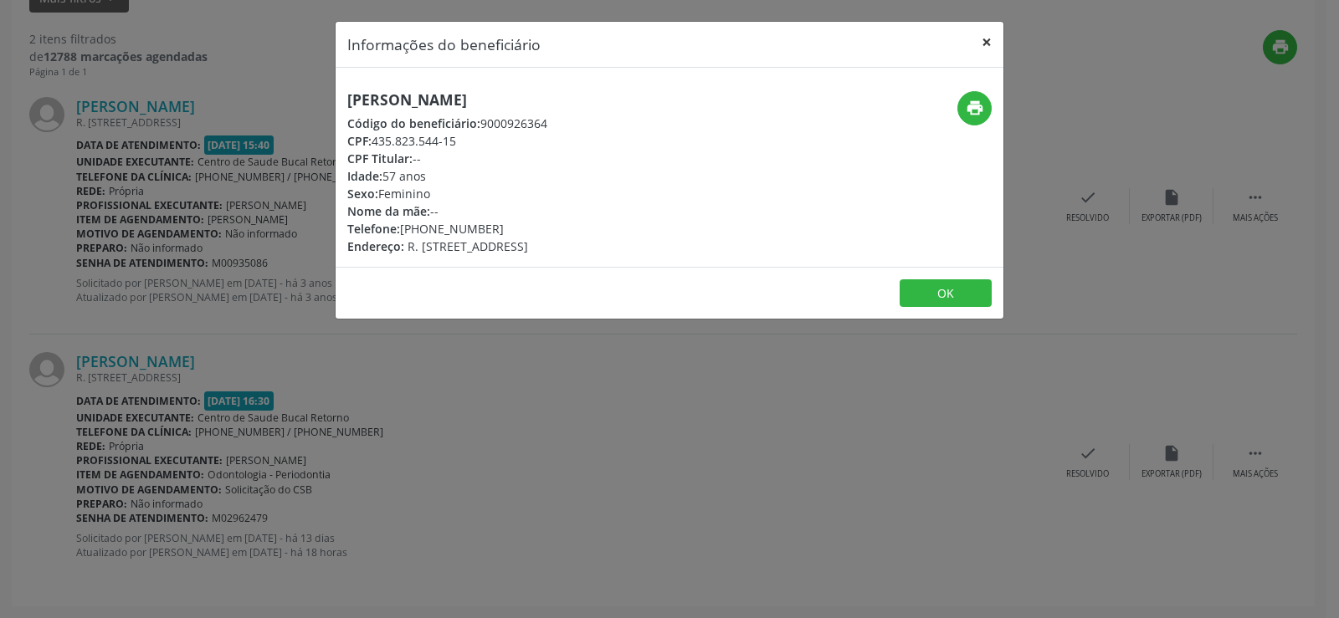
click at [987, 45] on button "×" at bounding box center [986, 42] width 33 height 41
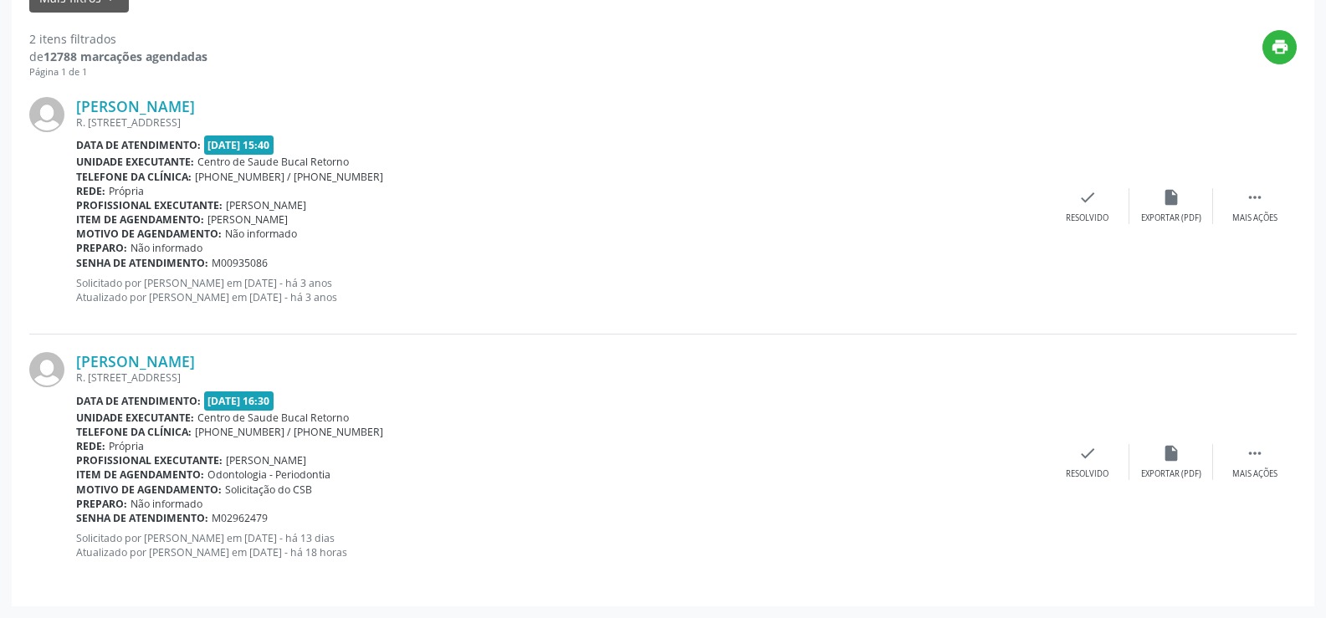
drag, startPoint x: 312, startPoint y: 490, endPoint x: 77, endPoint y: 479, distance: 235.5
click at [77, 479] on div "Ridalva Valeria Lopes Ferreira R. RIO MARANHAO 63, IPSEP, RECIFE - PE Data de a…" at bounding box center [561, 461] width 970 height 219
click at [117, 459] on b "Profissional executante:" at bounding box center [149, 461] width 146 height 14
drag, startPoint x: 206, startPoint y: 401, endPoint x: 303, endPoint y: 398, distance: 97.1
click at [303, 398] on div "Data de atendimento: 15/10/2025 - 16:30" at bounding box center [561, 401] width 970 height 19
